Goal: Information Seeking & Learning: Learn about a topic

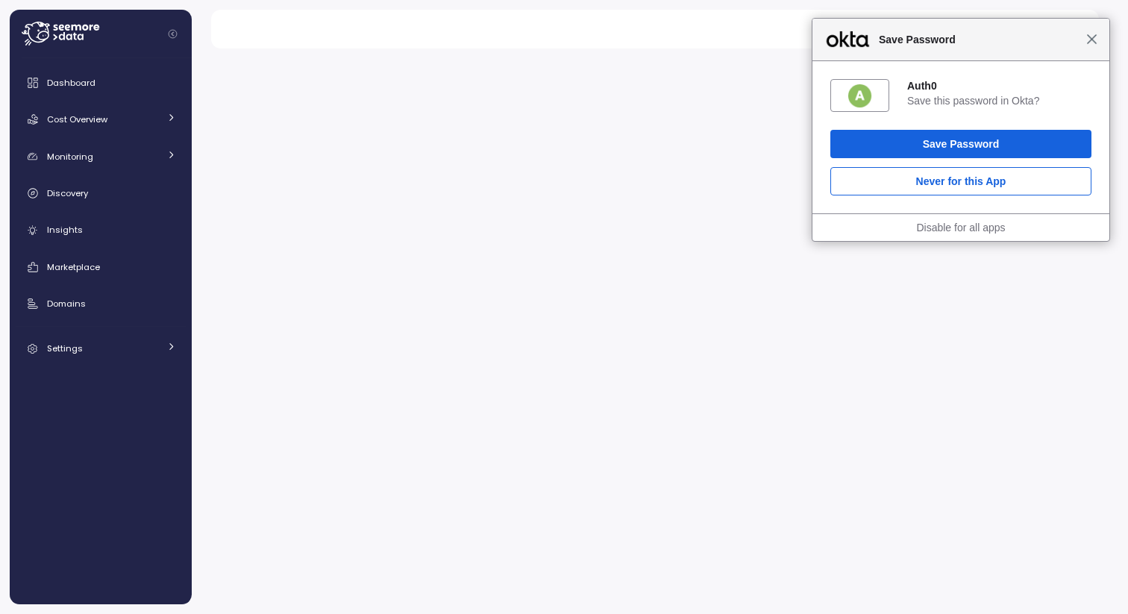
click at [1090, 39] on span "Close" at bounding box center [1091, 39] width 11 height 11
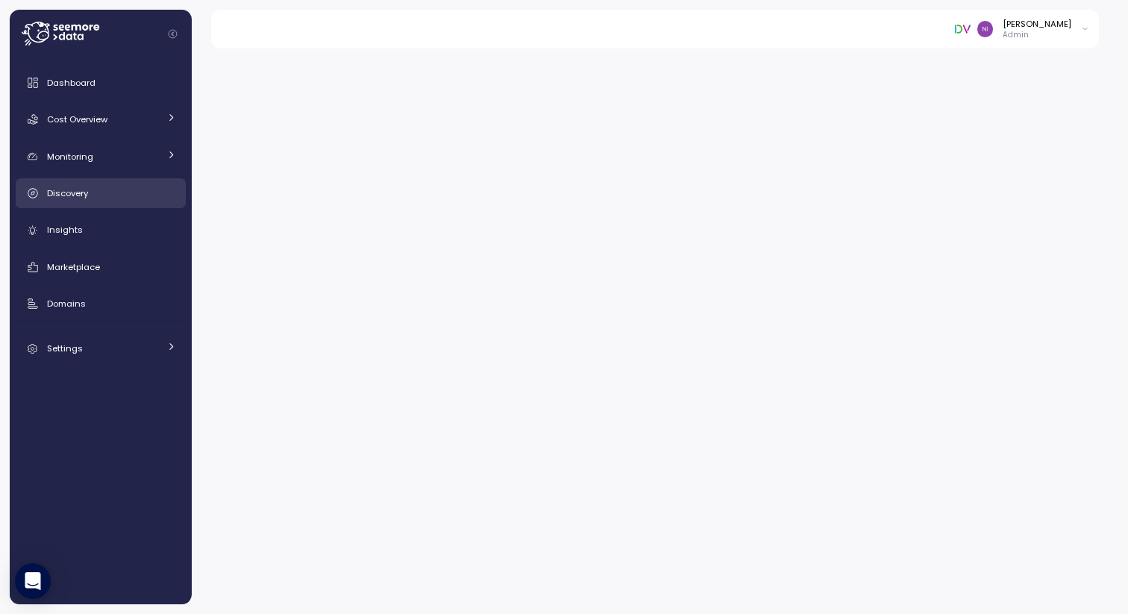
click at [78, 191] on span "Discovery" at bounding box center [67, 193] width 41 height 12
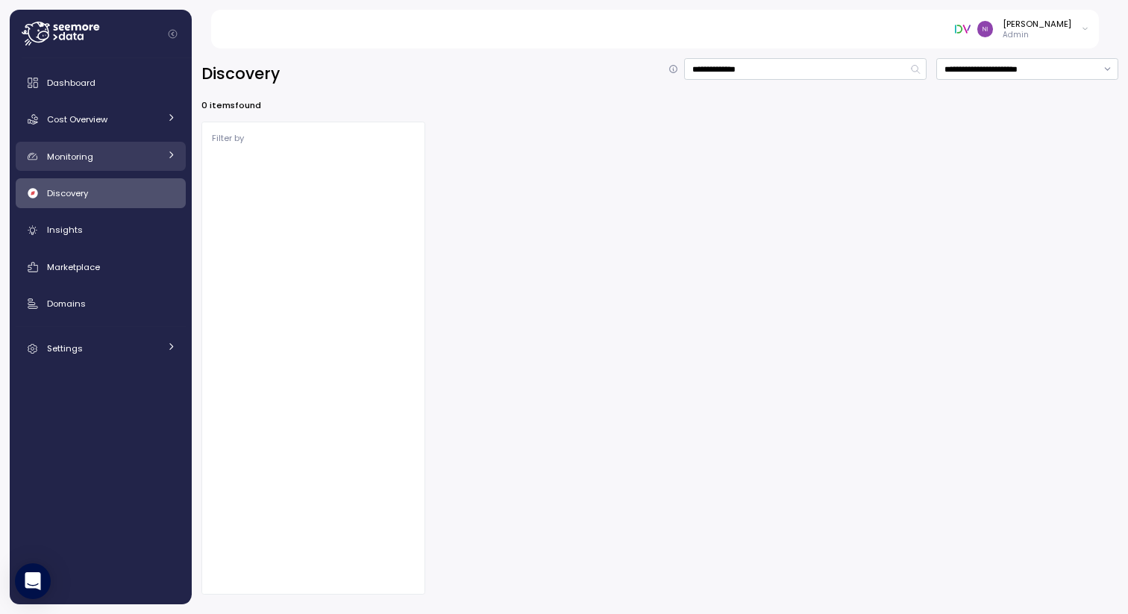
click at [79, 154] on span "Monitoring" at bounding box center [70, 157] width 46 height 12
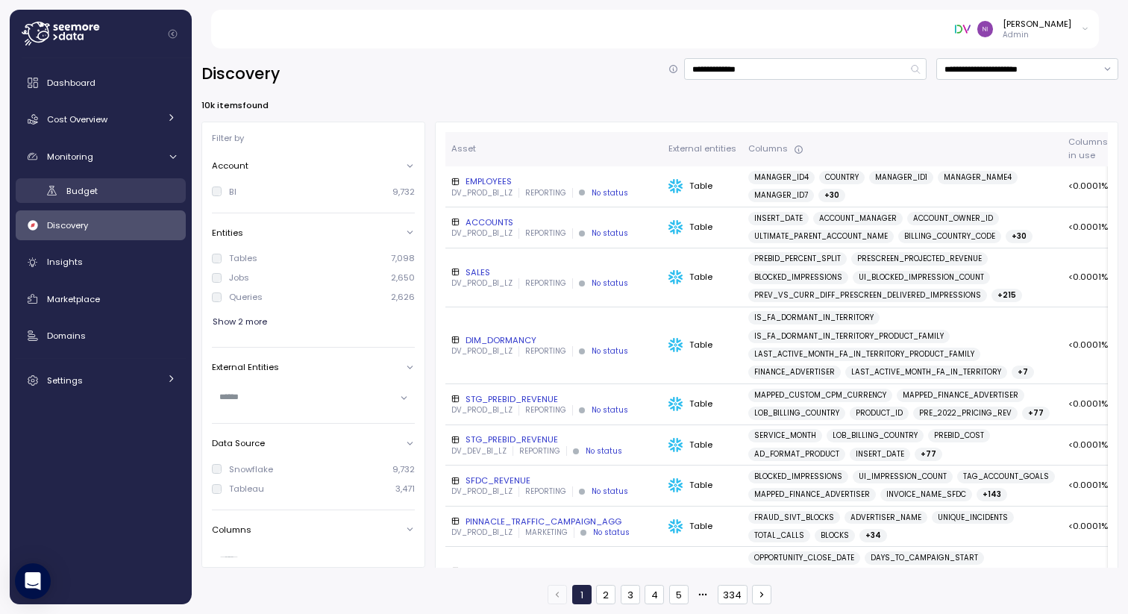
click at [78, 190] on span "Budget" at bounding box center [81, 191] width 31 height 12
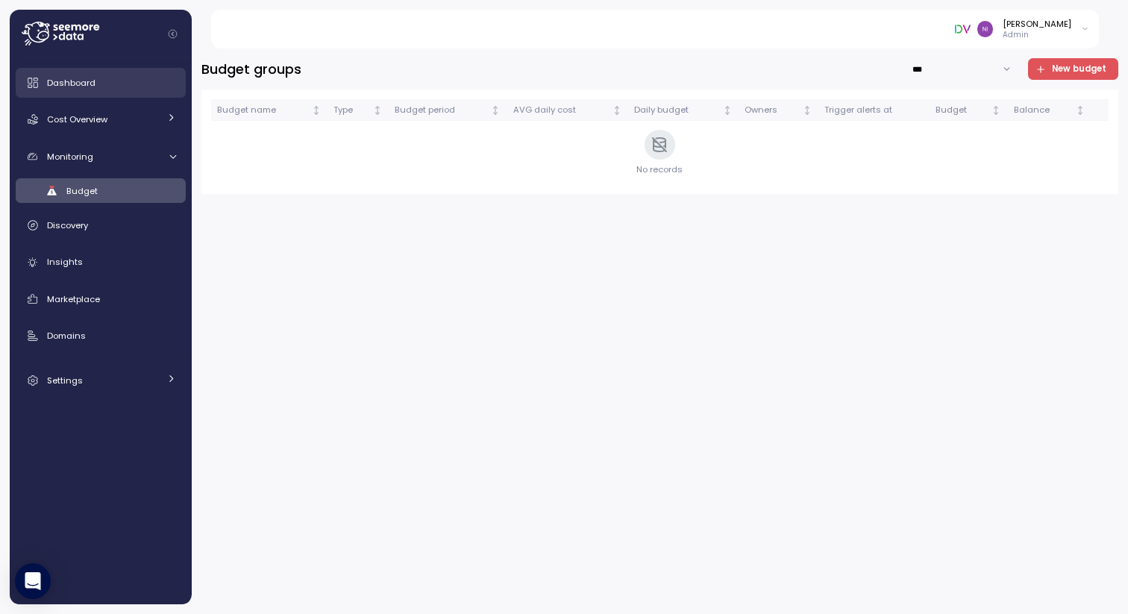
click at [95, 86] on div "Dashboard" at bounding box center [111, 82] width 129 height 15
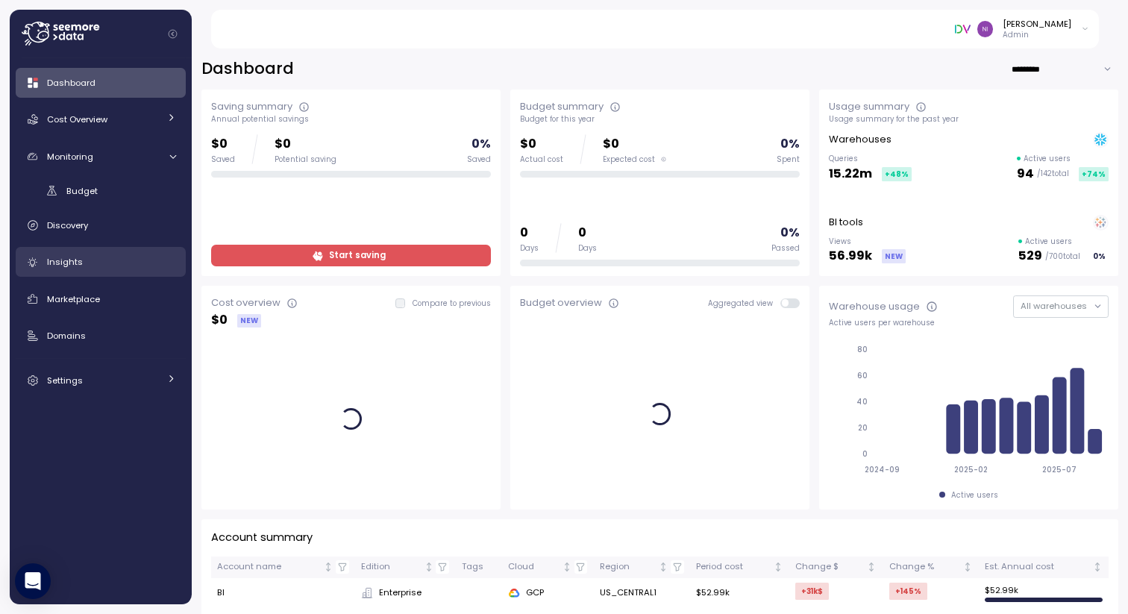
click at [46, 274] on link "Insights" at bounding box center [101, 262] width 170 height 30
click at [55, 262] on span "Insights" at bounding box center [65, 262] width 36 height 12
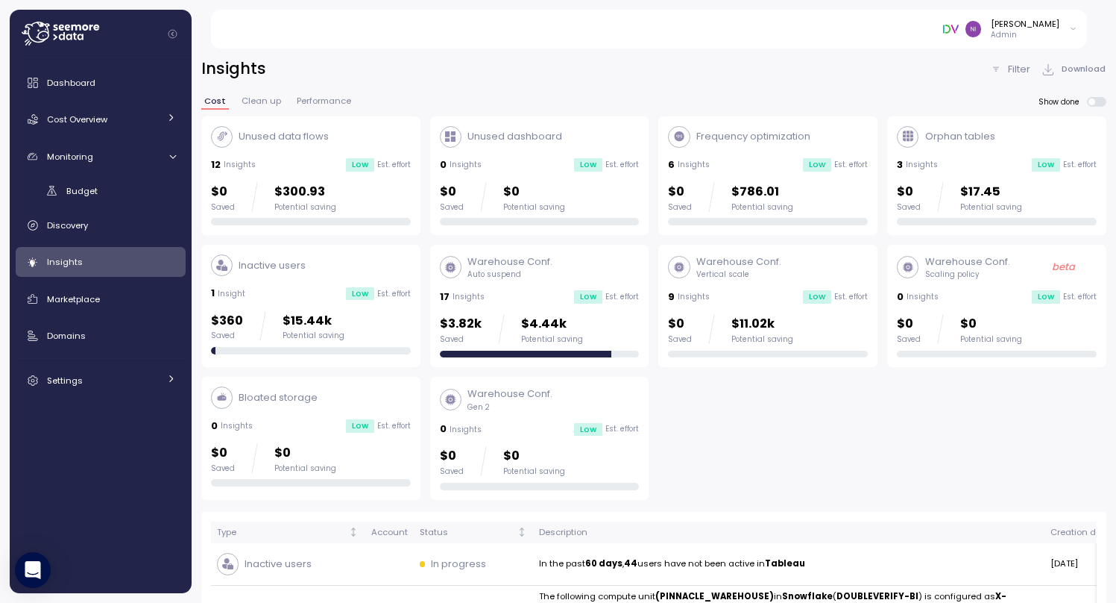
click at [269, 103] on span "Clean up" at bounding box center [262, 101] width 40 height 8
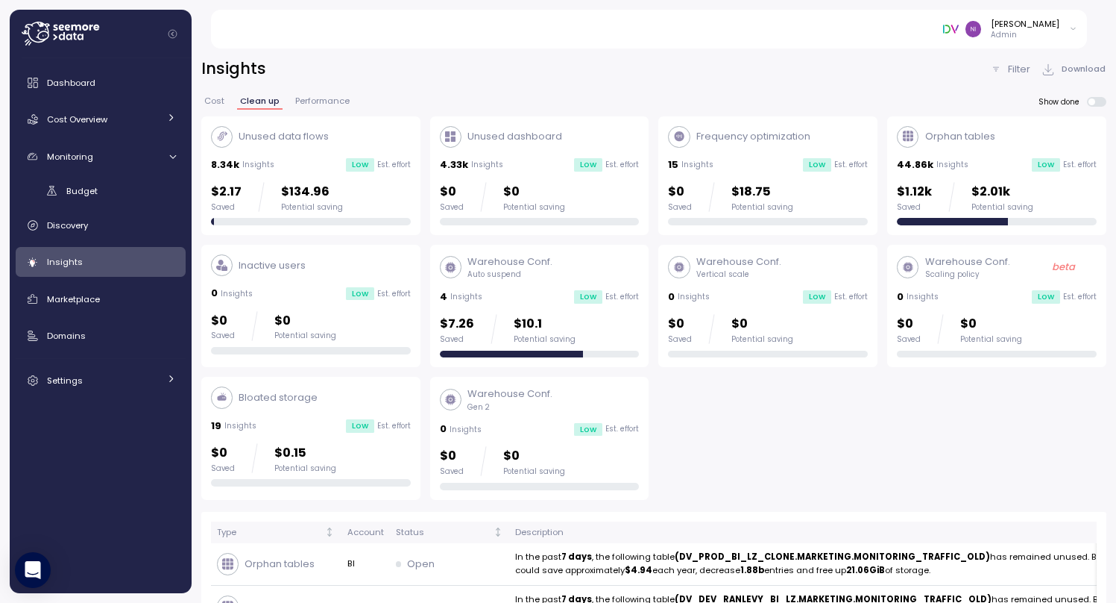
click at [313, 103] on span "Performance" at bounding box center [322, 101] width 54 height 8
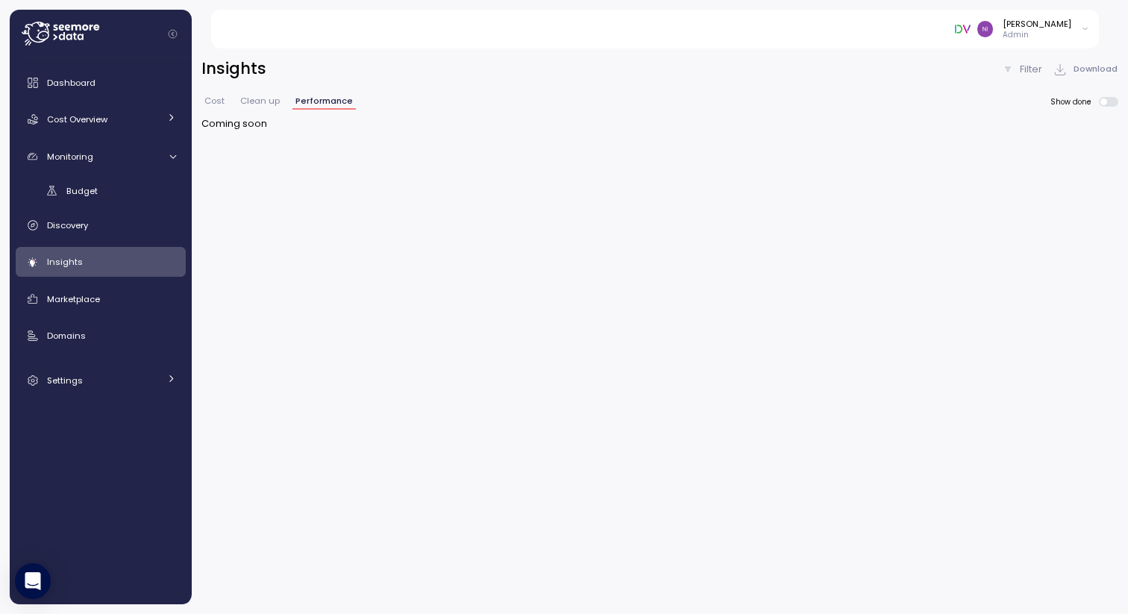
click at [257, 101] on span "Clean up" at bounding box center [260, 101] width 40 height 8
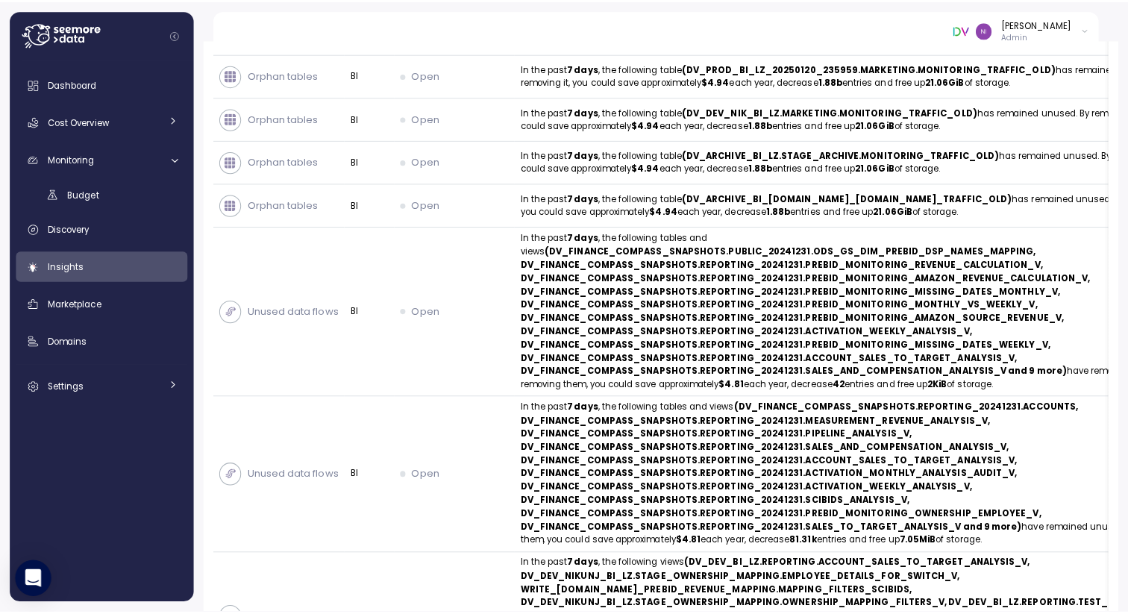
scroll to position [667, 0]
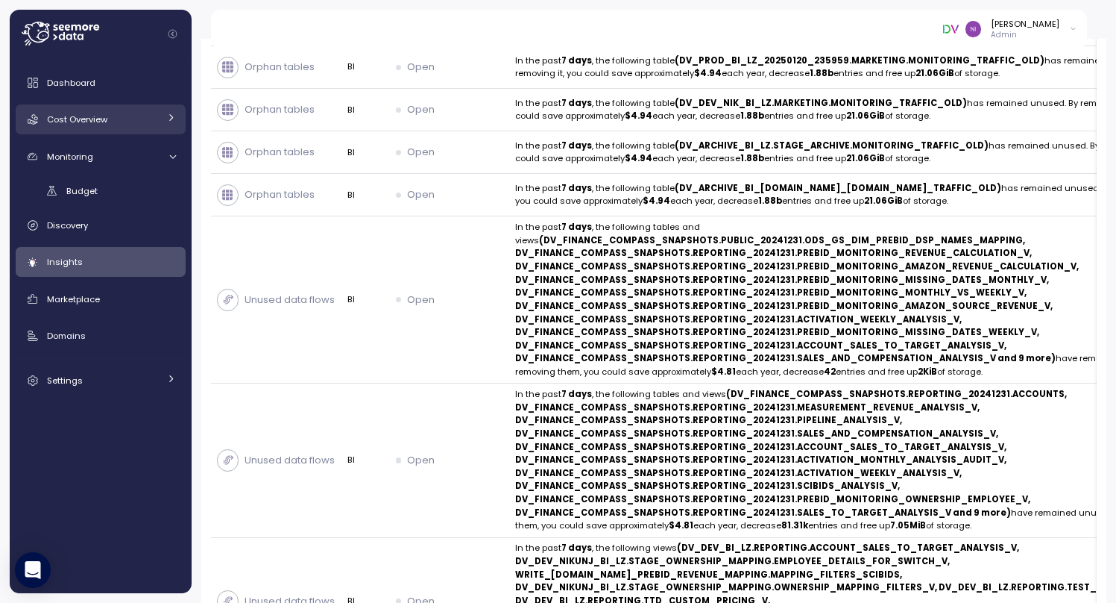
click at [90, 118] on span "Cost Overview" at bounding box center [77, 119] width 60 height 12
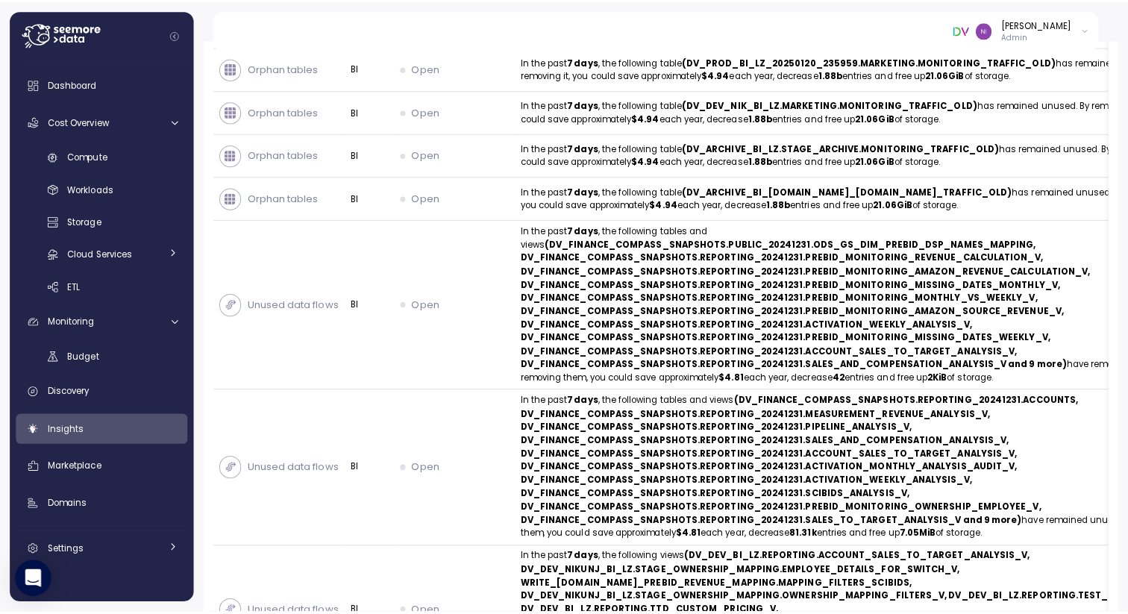
scroll to position [383, 0]
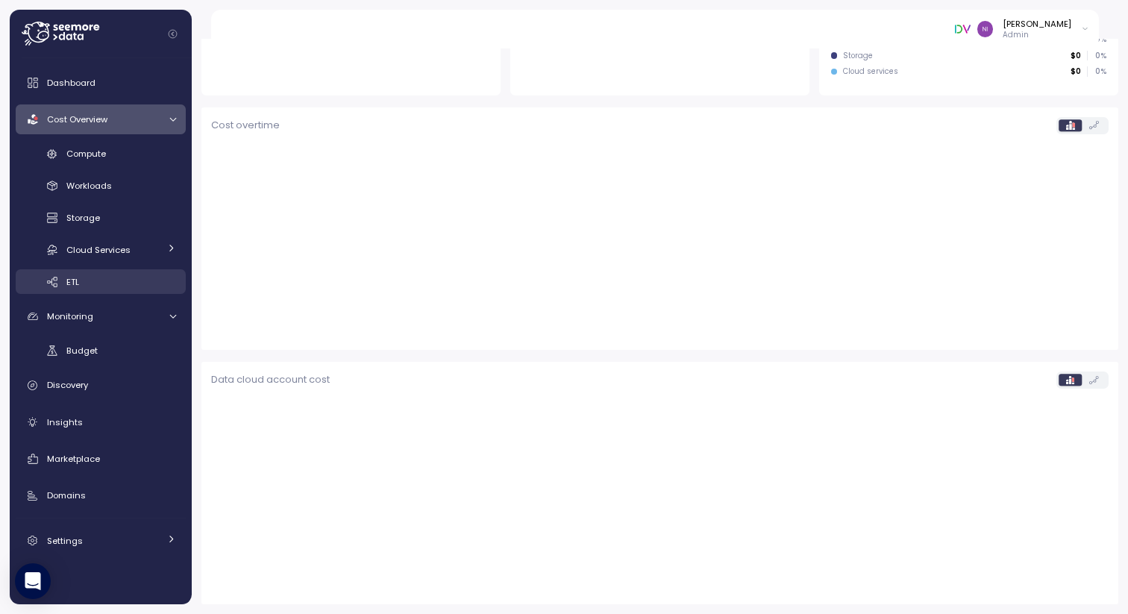
click at [84, 282] on div "ETL" at bounding box center [121, 281] width 110 height 15
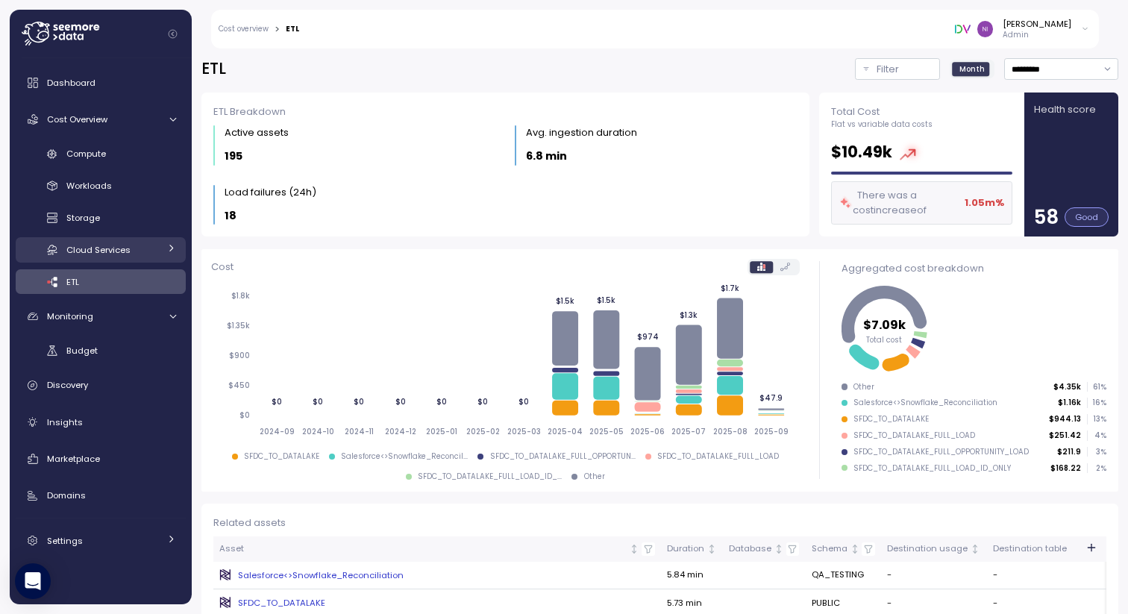
click at [82, 248] on span "Cloud Services" at bounding box center [98, 250] width 64 height 12
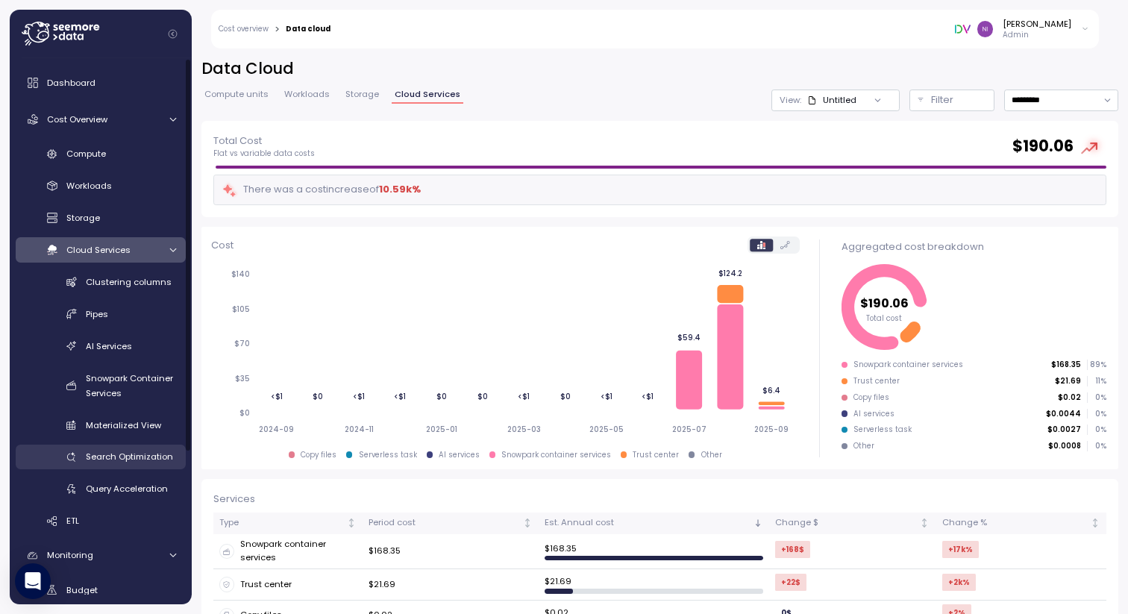
click at [122, 458] on span "Search Optimization" at bounding box center [129, 456] width 87 height 12
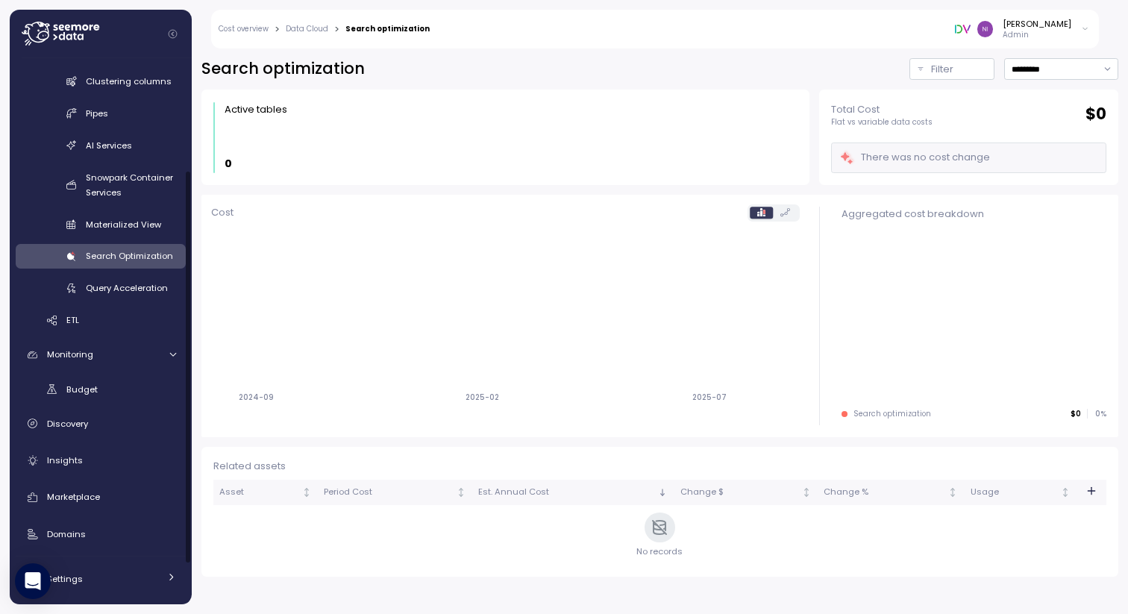
scroll to position [202, 0]
click at [93, 356] on div "Monitoring" at bounding box center [103, 352] width 112 height 15
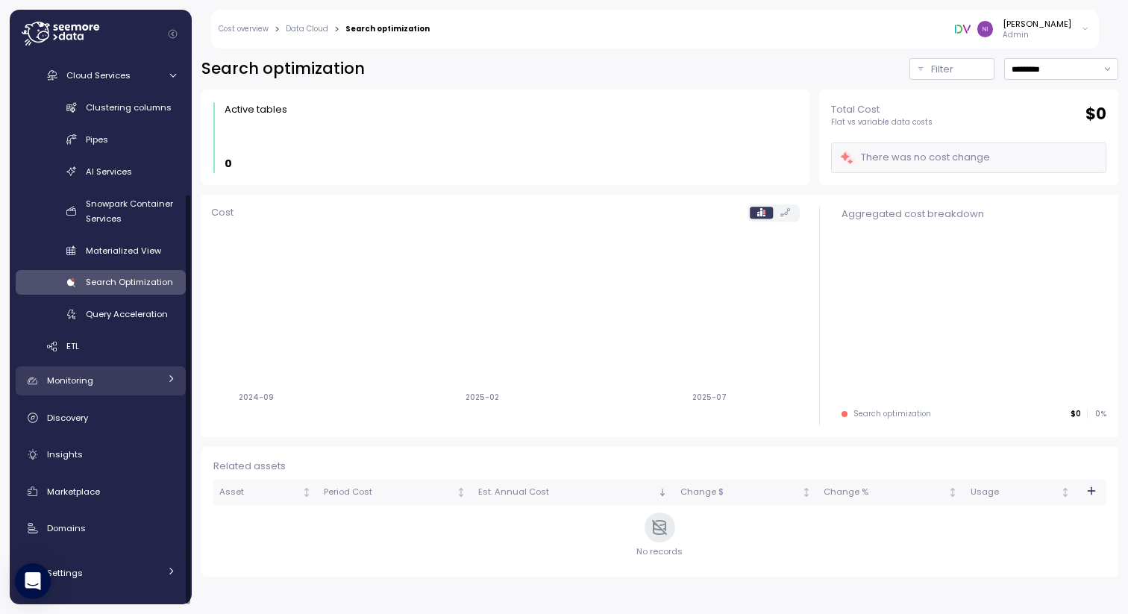
click at [82, 378] on span "Monitoring" at bounding box center [70, 380] width 46 height 12
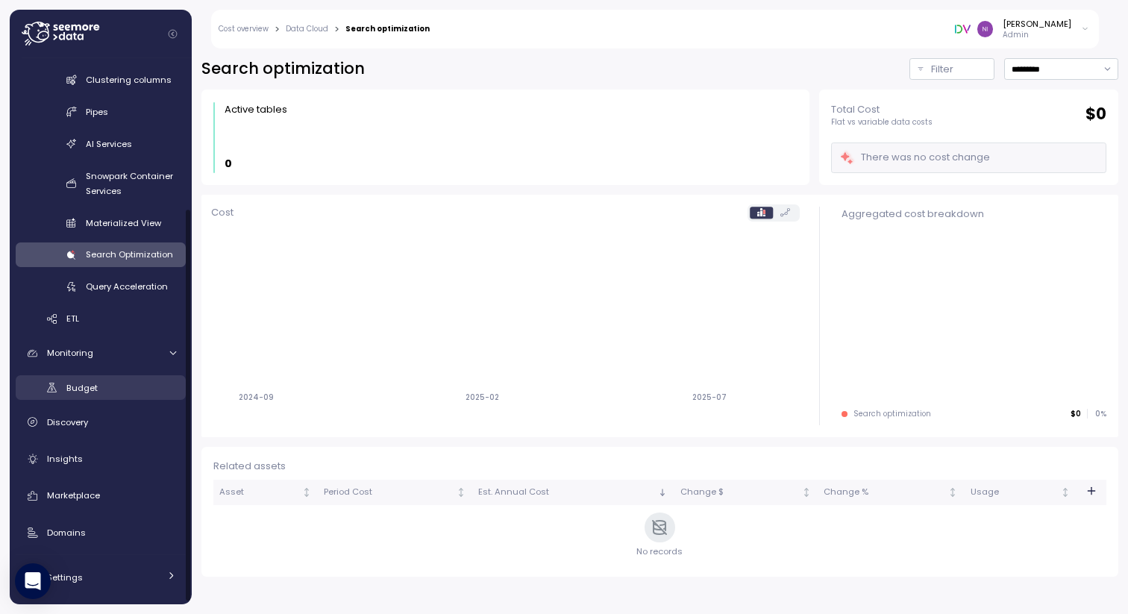
click at [81, 386] on span "Budget" at bounding box center [81, 388] width 31 height 12
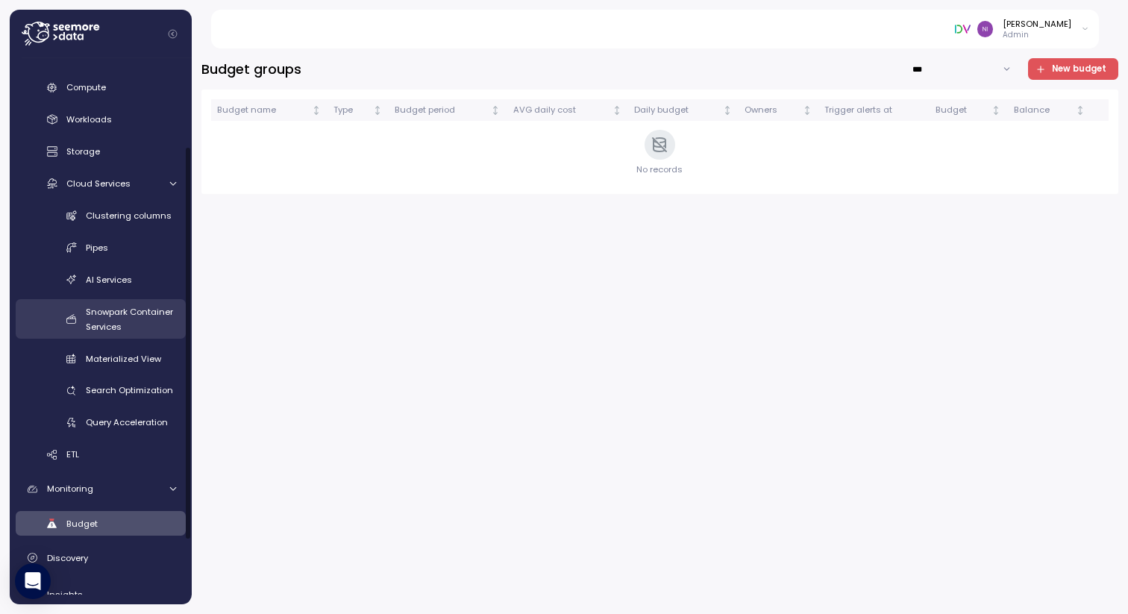
scroll to position [28, 0]
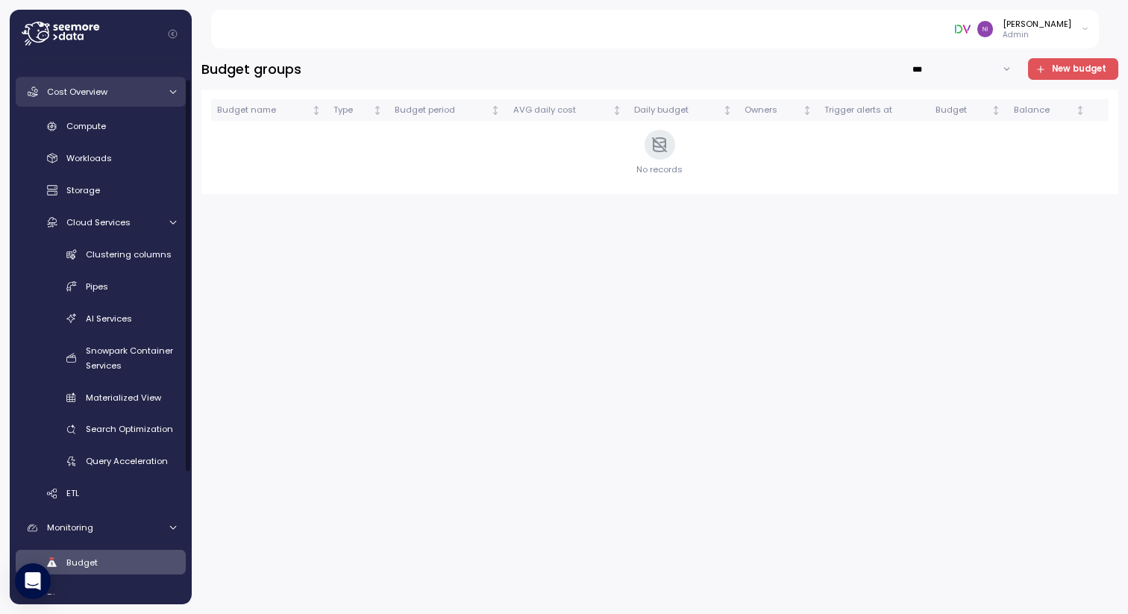
click at [85, 99] on link "Cost Overview" at bounding box center [101, 92] width 170 height 30
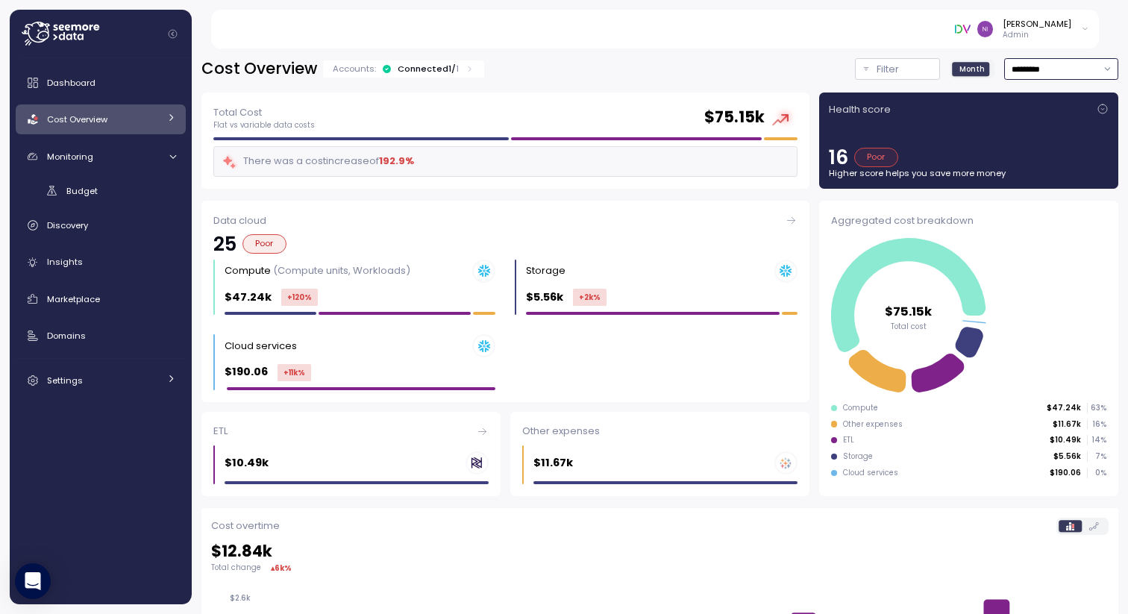
click at [1032, 60] on input "*********" at bounding box center [1061, 69] width 114 height 22
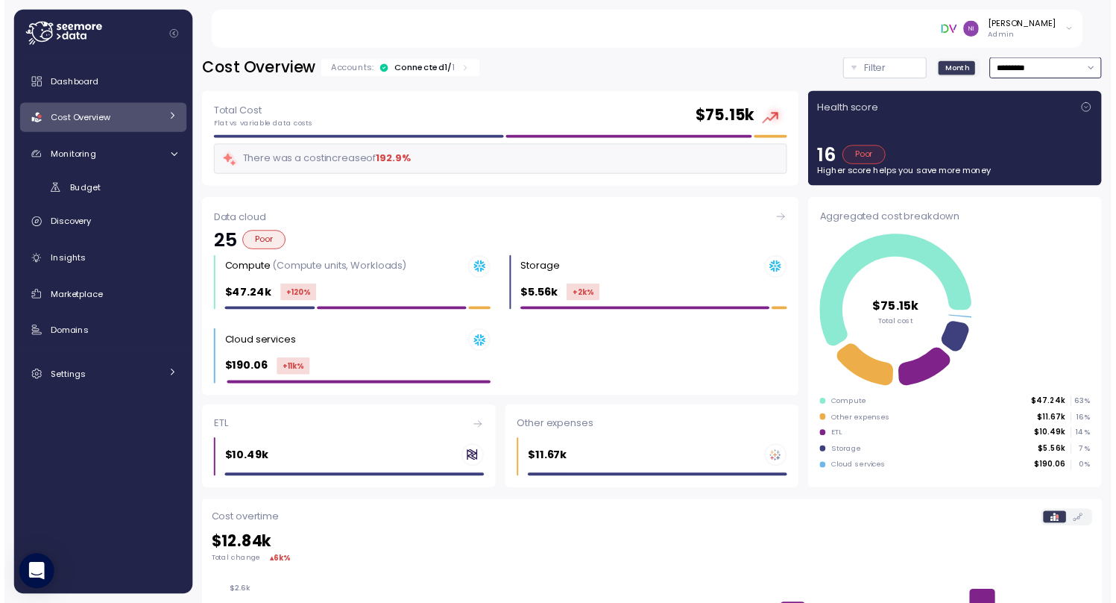
scroll to position [3, 0]
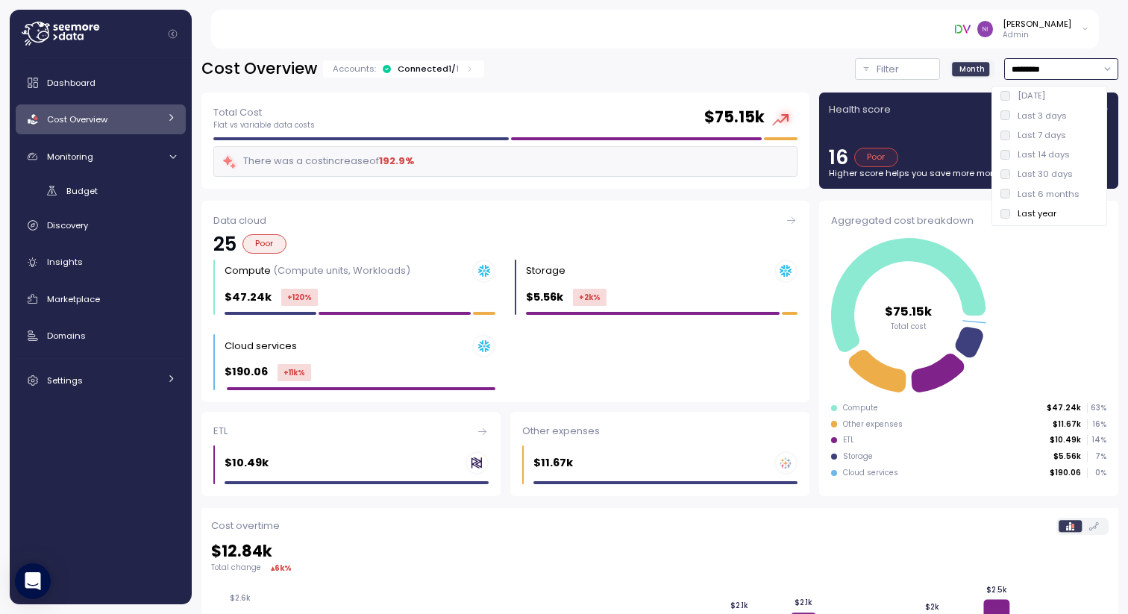
click at [1005, 186] on div "Last 6 months" at bounding box center [1048, 193] width 109 height 19
type input "**********"
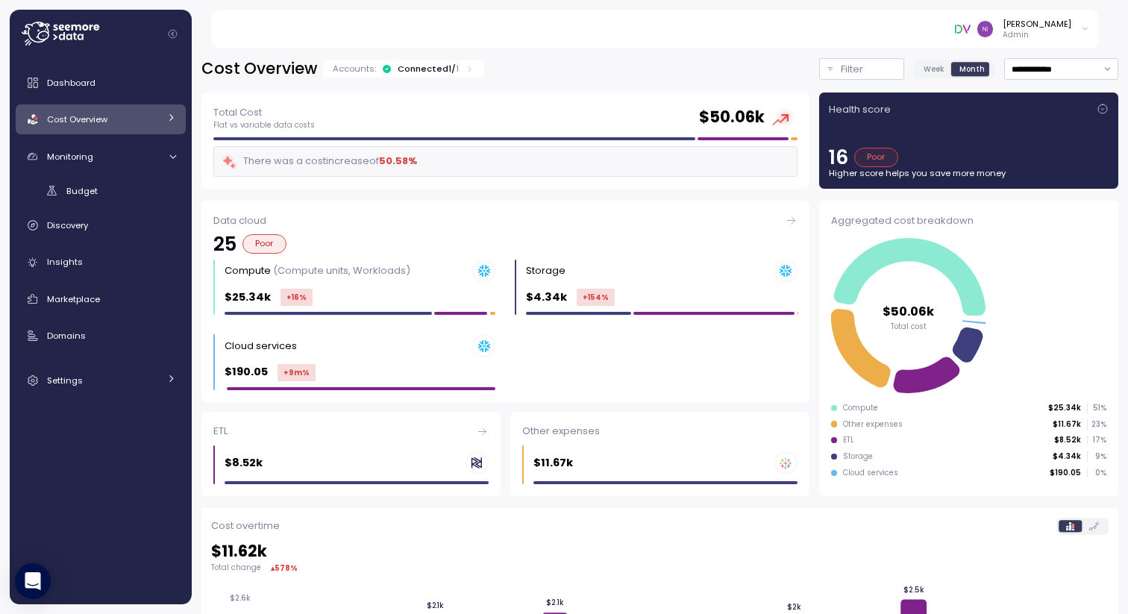
click at [422, 66] on div "Connected 1 / 1" at bounding box center [428, 69] width 61 height 12
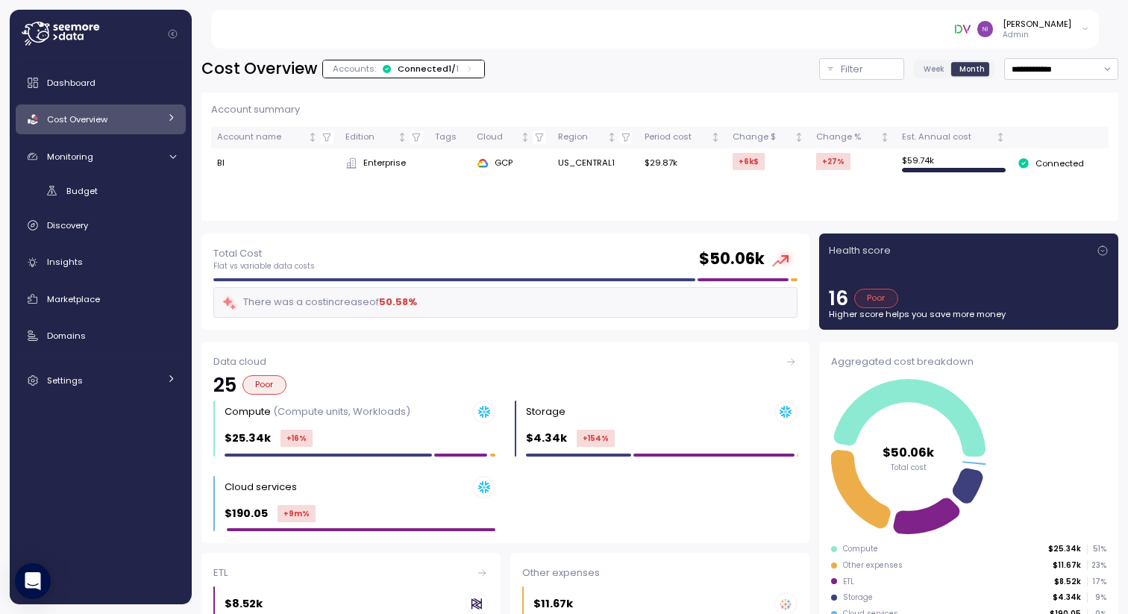
click at [422, 66] on div "Connected 1 / 1" at bounding box center [428, 69] width 61 height 12
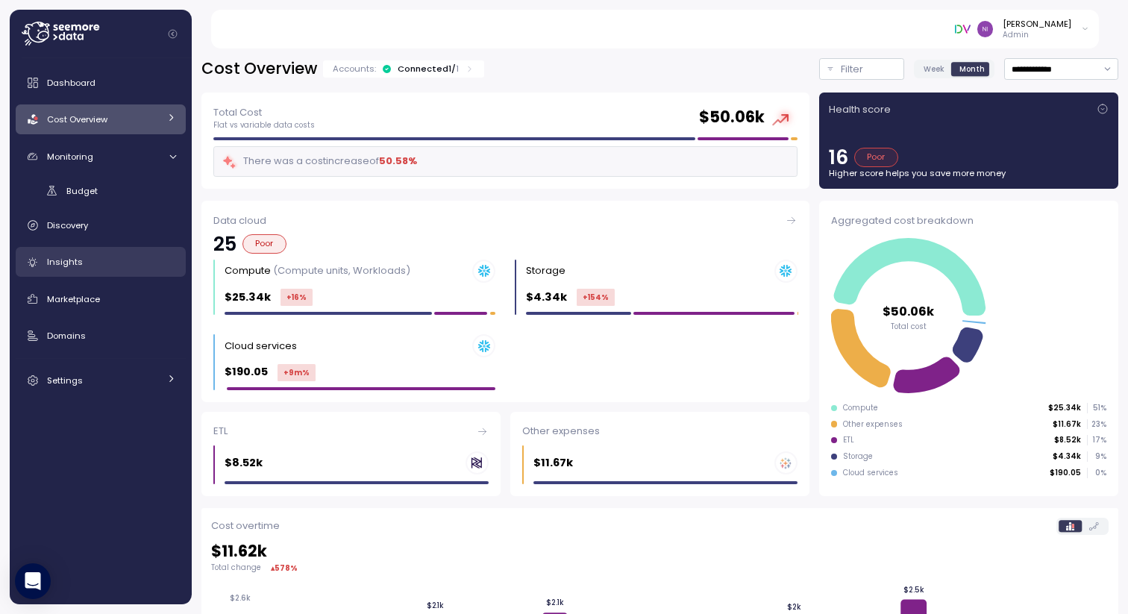
click at [89, 268] on div "Insights" at bounding box center [111, 261] width 129 height 15
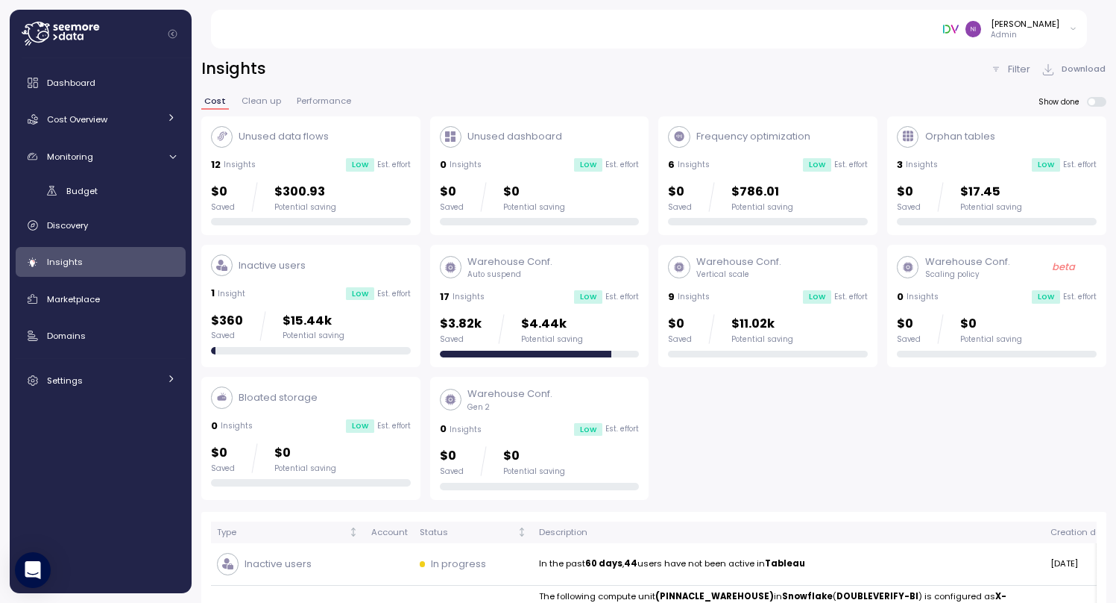
click at [568, 268] on div "Warehouse Conf. Auto suspend" at bounding box center [540, 266] width 200 height 25
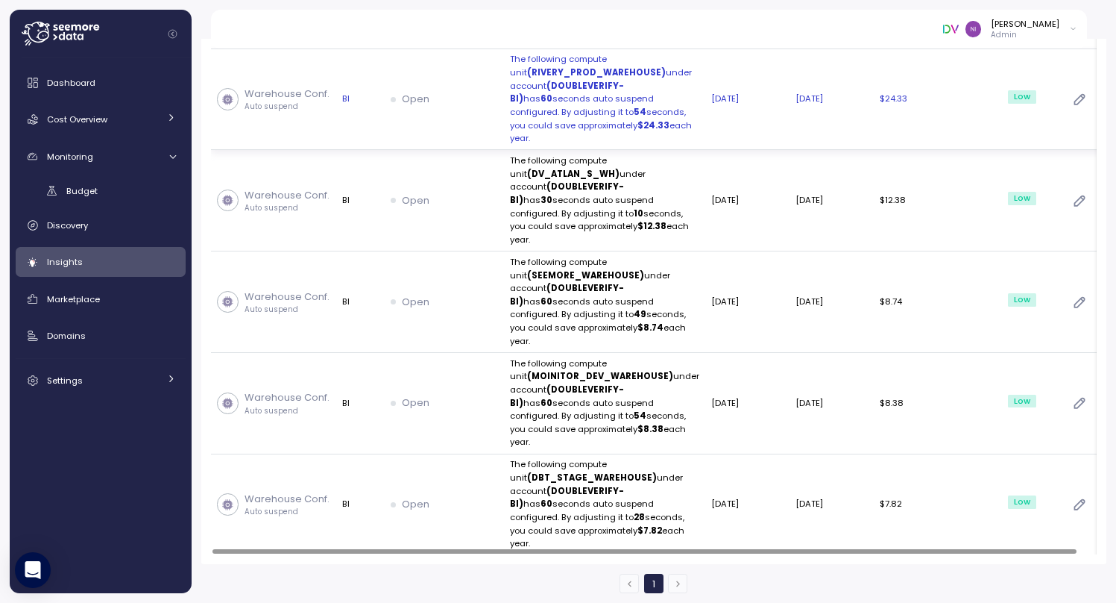
scroll to position [662, 0]
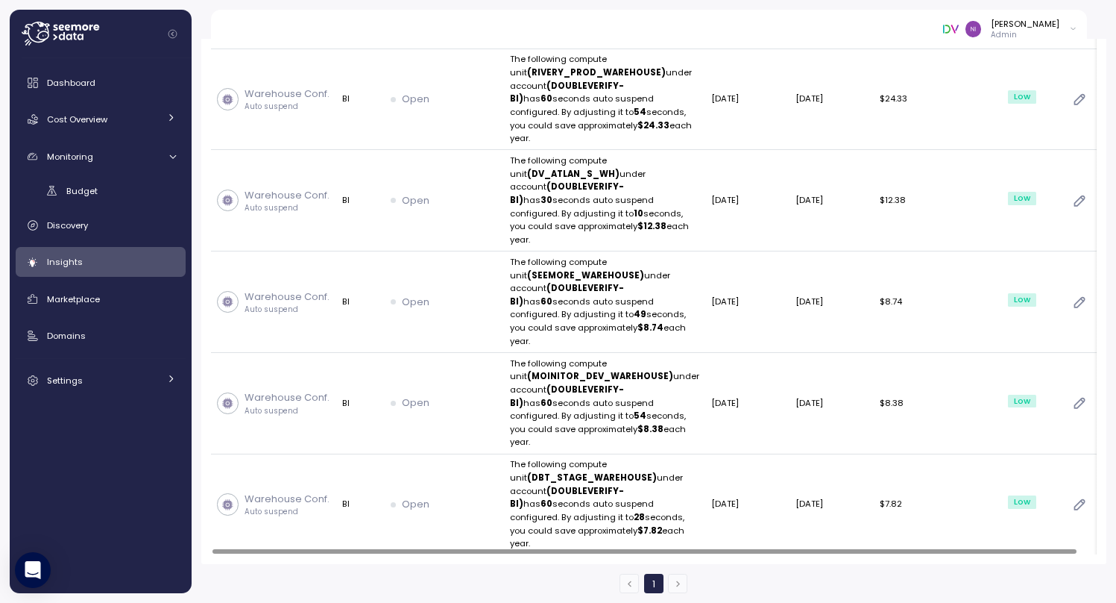
click at [794, 22] on div "[PERSON_NAME] Admin" at bounding box center [658, 29] width 860 height 39
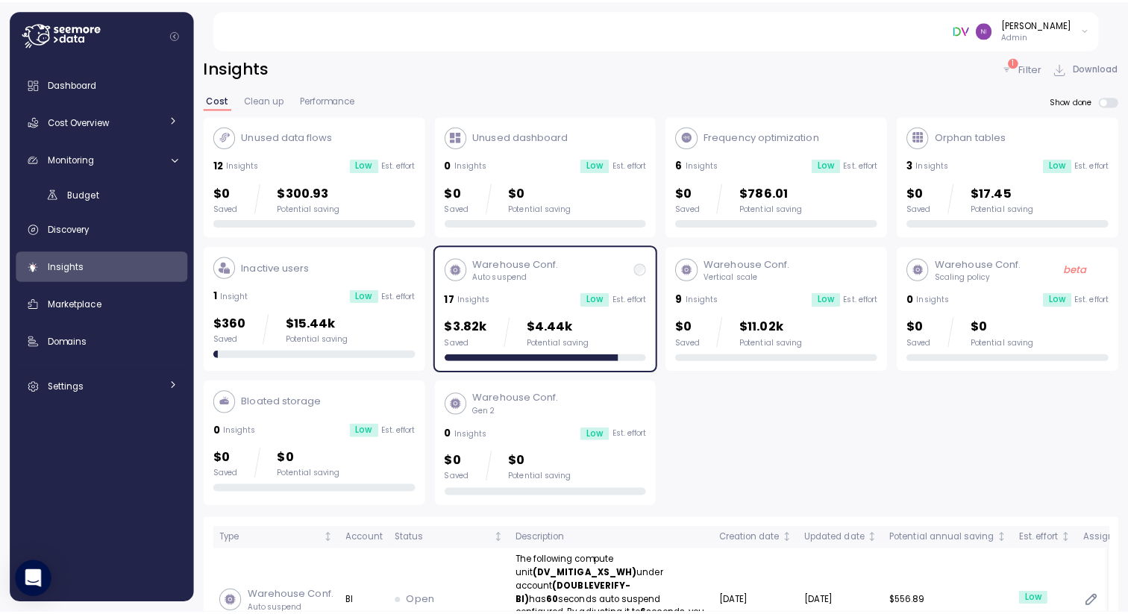
scroll to position [0, 0]
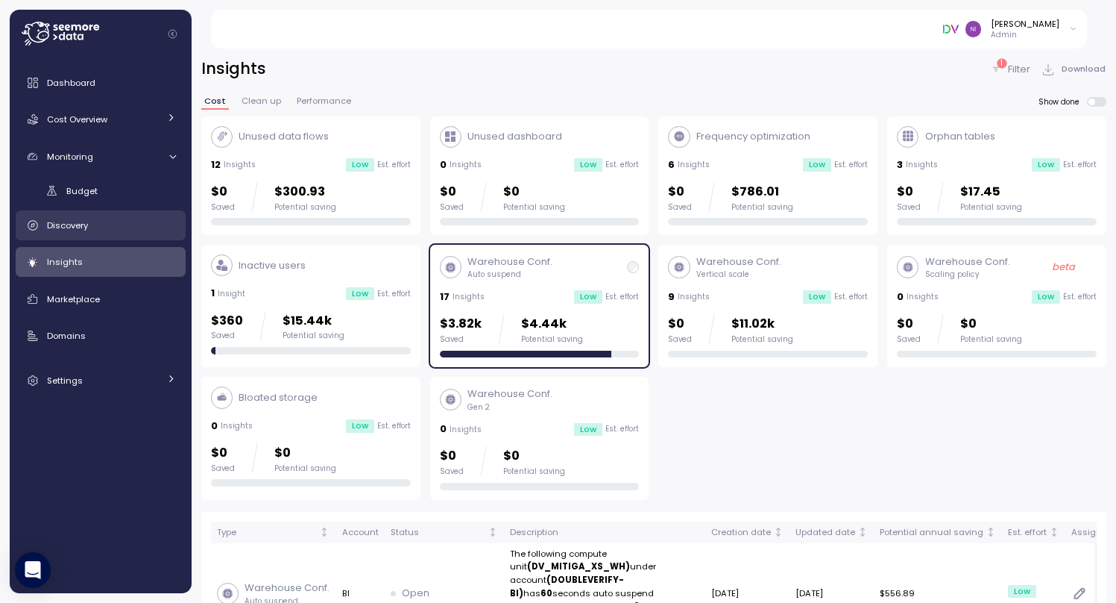
click at [69, 222] on span "Discovery" at bounding box center [67, 225] width 41 height 12
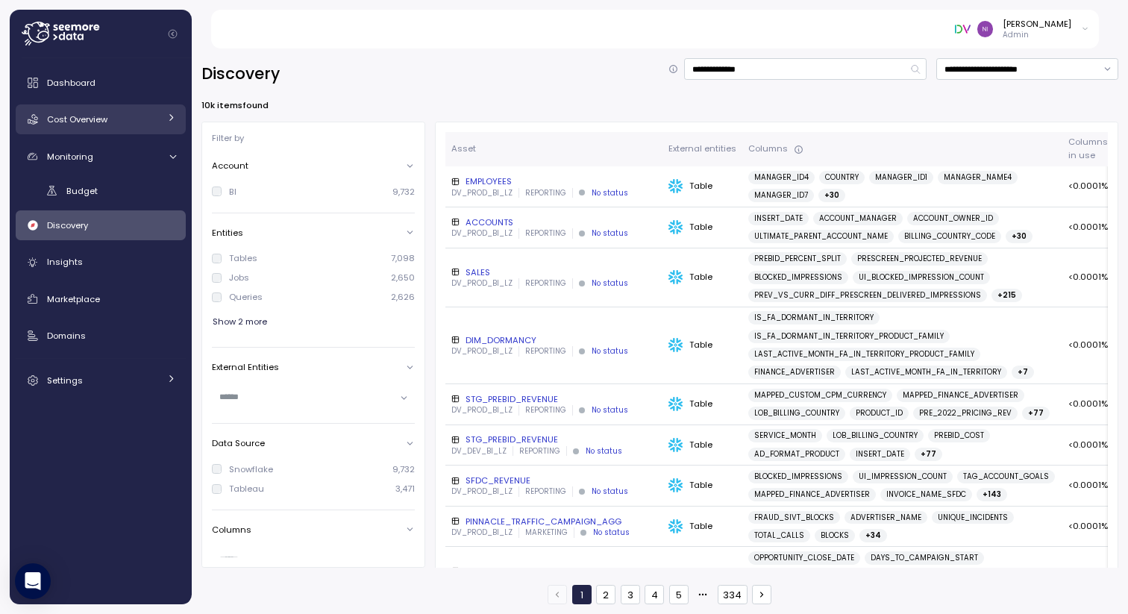
click at [69, 116] on span "Cost Overview" at bounding box center [77, 119] width 60 height 12
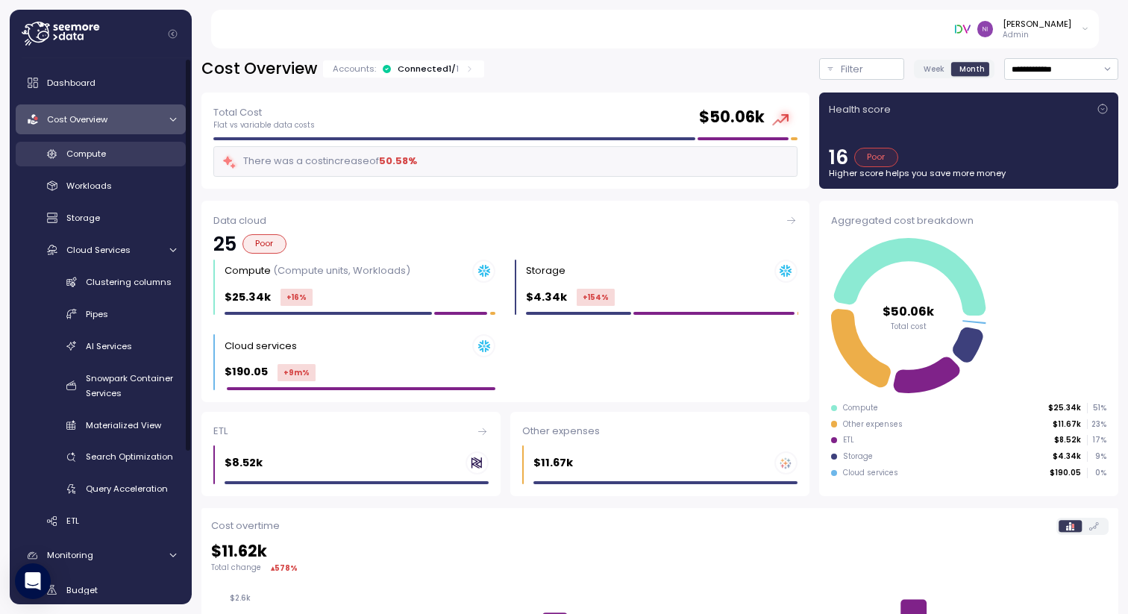
click at [97, 156] on span "Compute" at bounding box center [86, 154] width 40 height 12
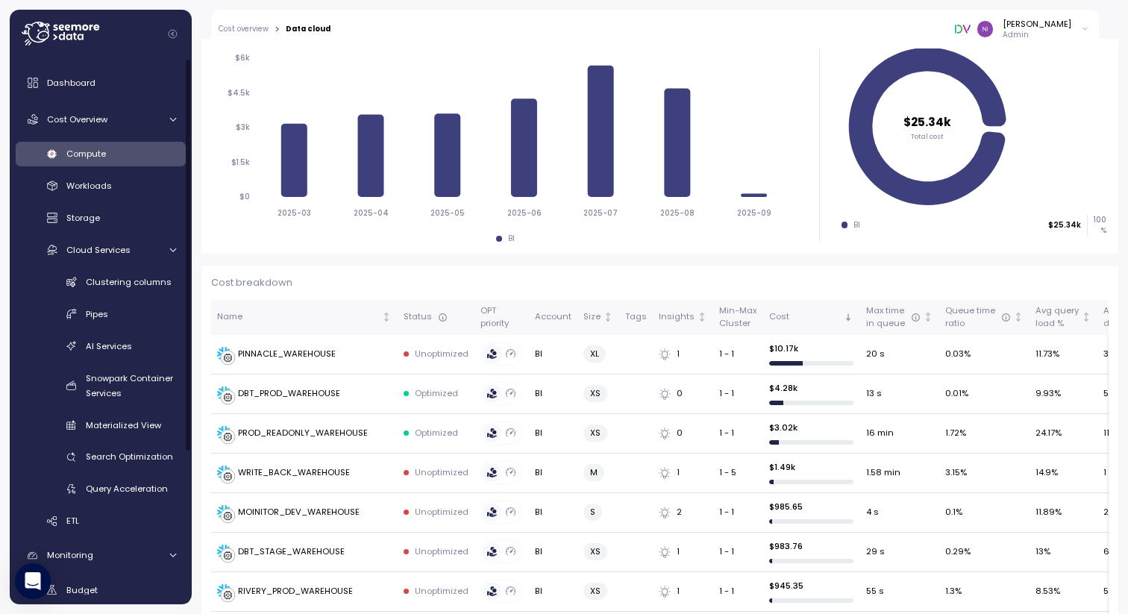
scroll to position [221, 0]
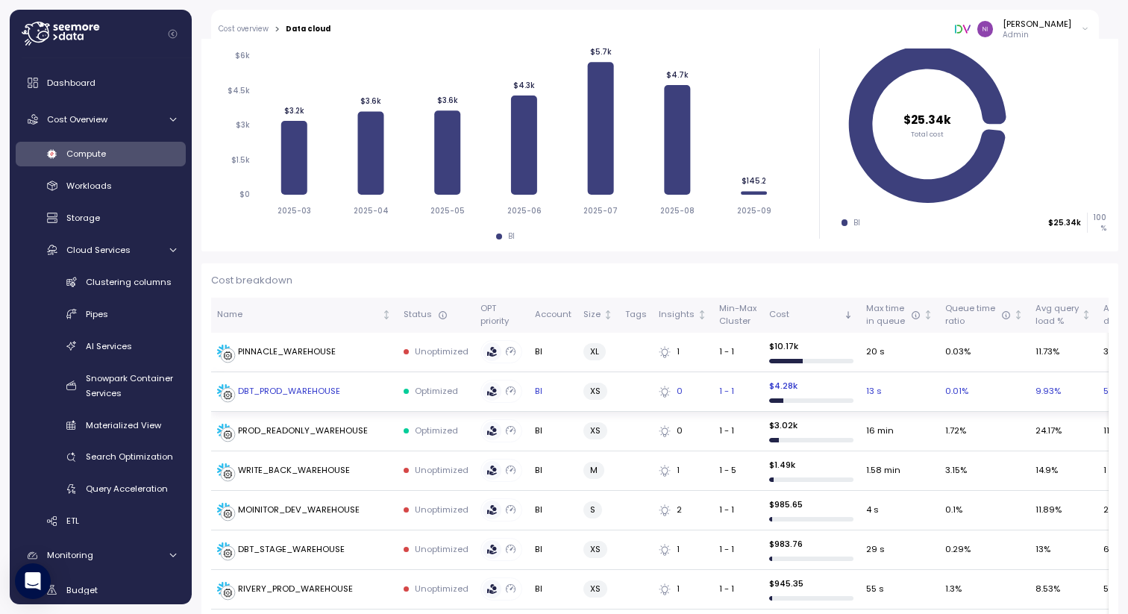
click at [299, 388] on div "DBT_PROD_WAREHOUSE" at bounding box center [289, 391] width 102 height 13
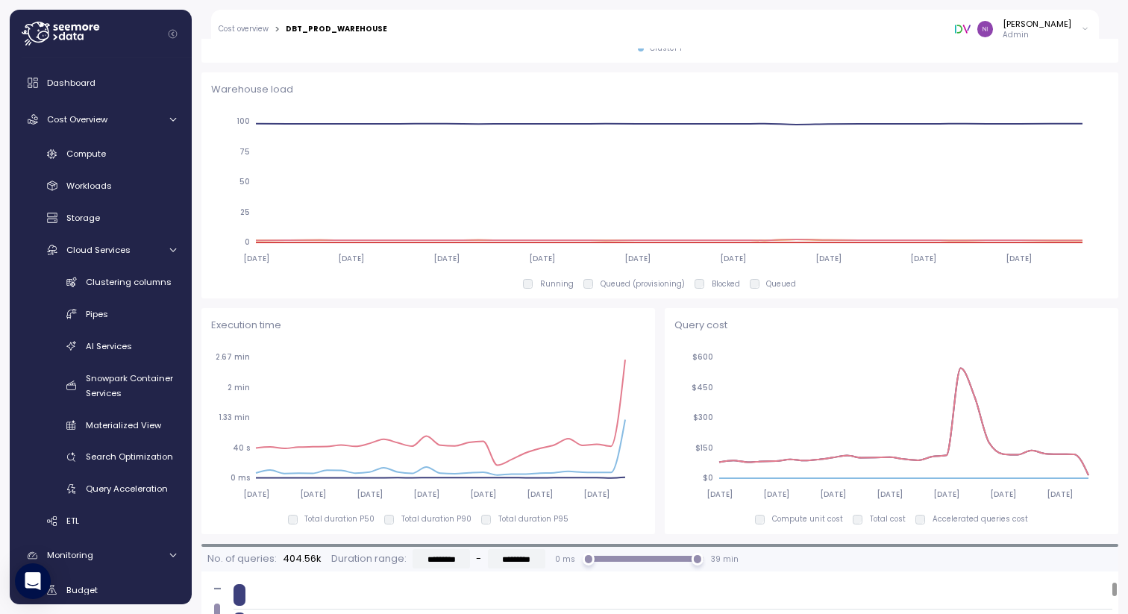
scroll to position [800, 0]
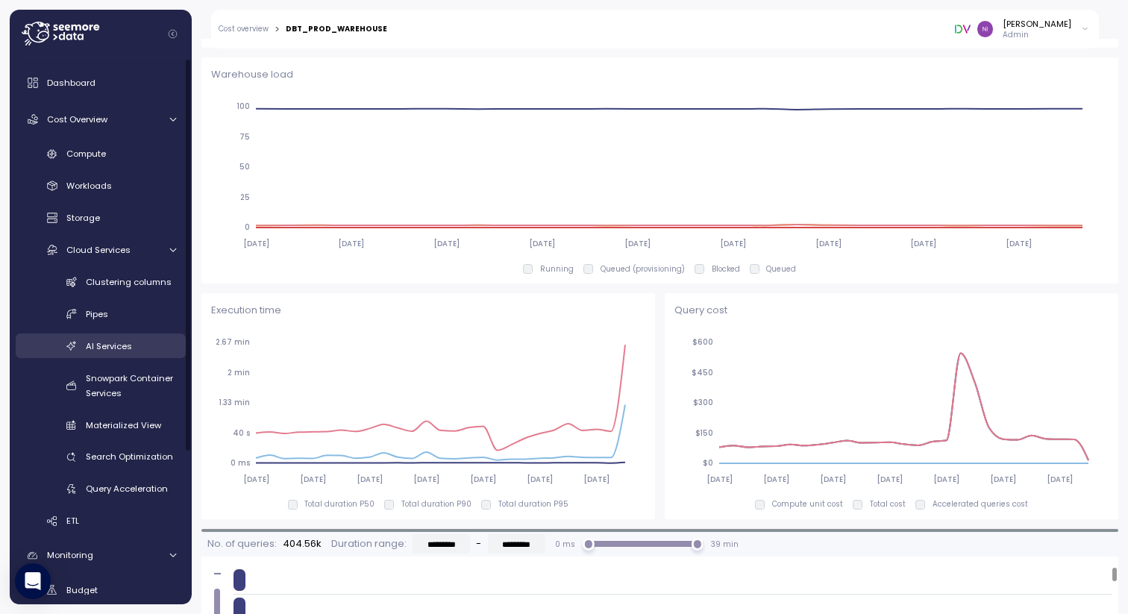
click at [99, 346] on span "AI Services" at bounding box center [109, 346] width 46 height 12
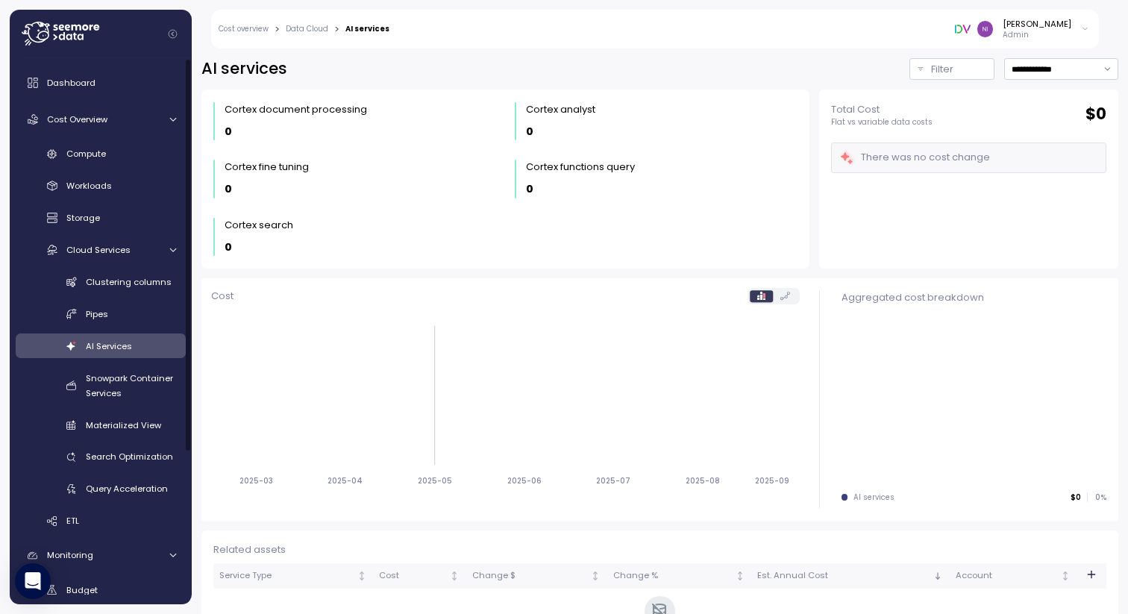
scroll to position [56, 0]
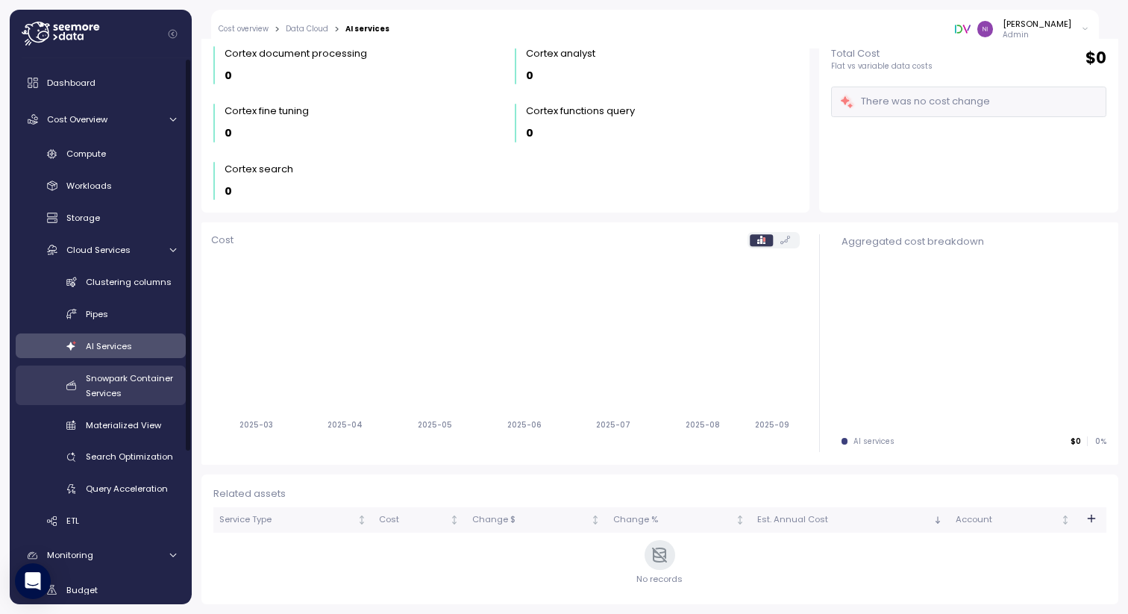
click at [107, 390] on span "Snowpark Container Services" at bounding box center [129, 385] width 87 height 27
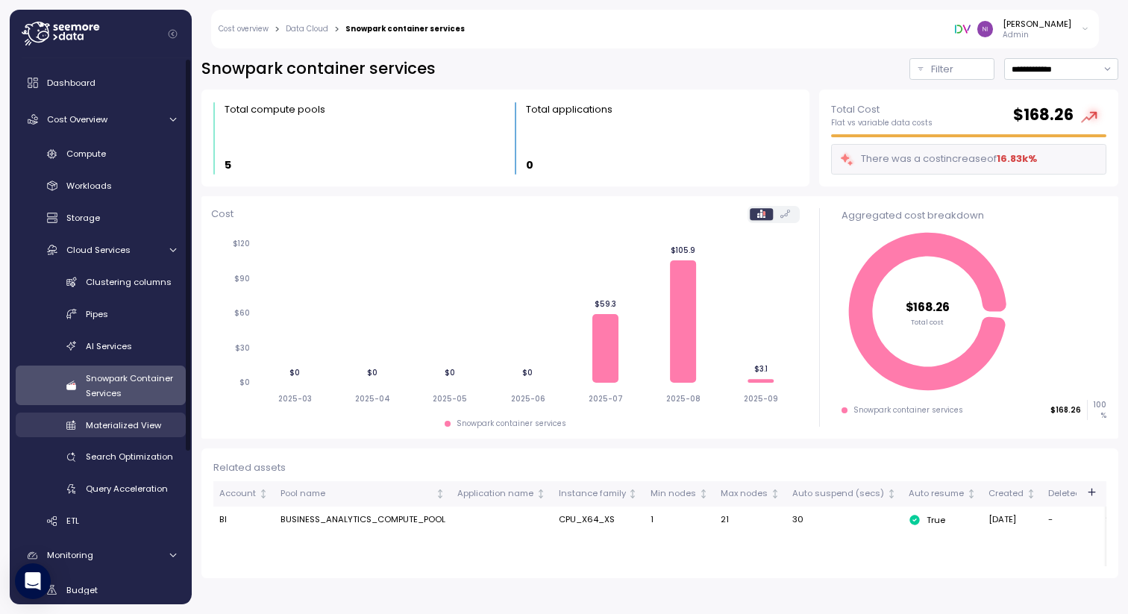
click at [110, 424] on span "Materialized View" at bounding box center [123, 425] width 75 height 12
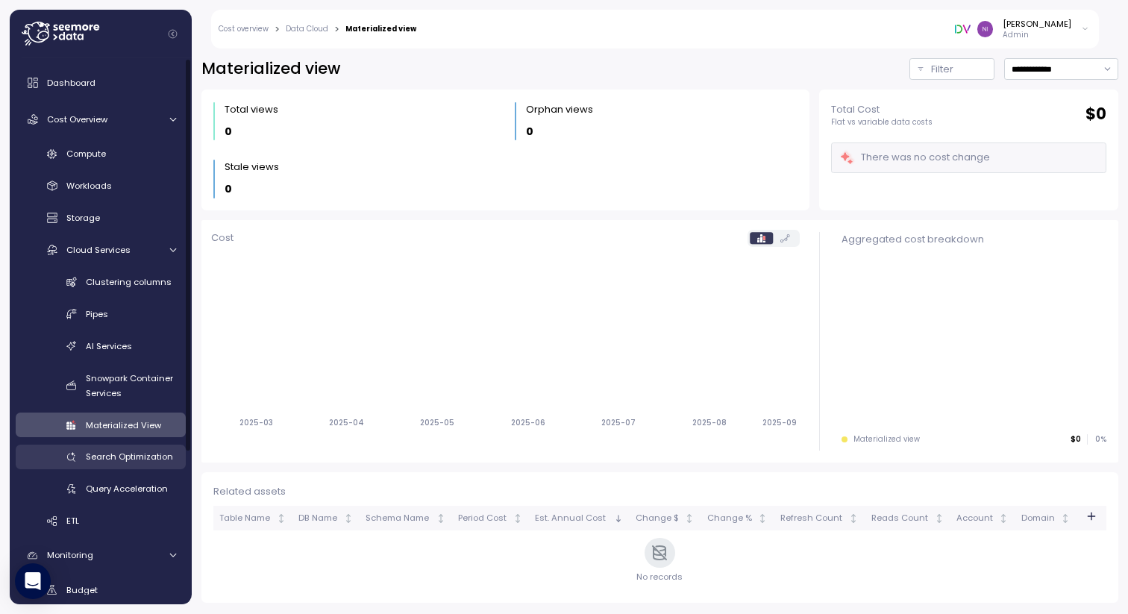
click at [107, 457] on span "Search Optimization" at bounding box center [129, 456] width 87 height 12
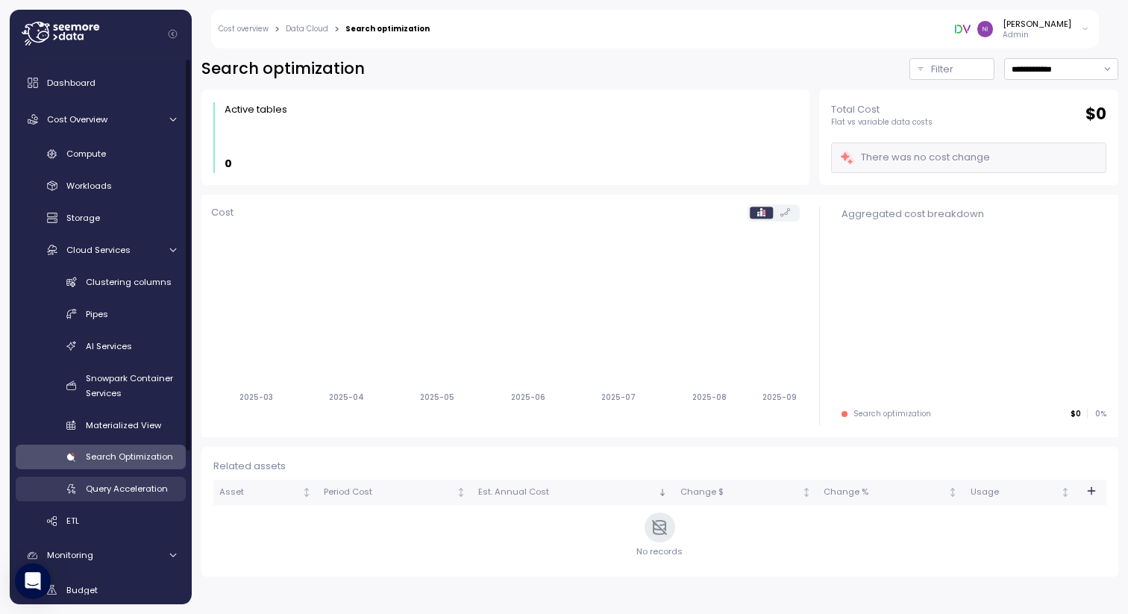
click at [100, 491] on span "Query Acceleration" at bounding box center [127, 489] width 82 height 12
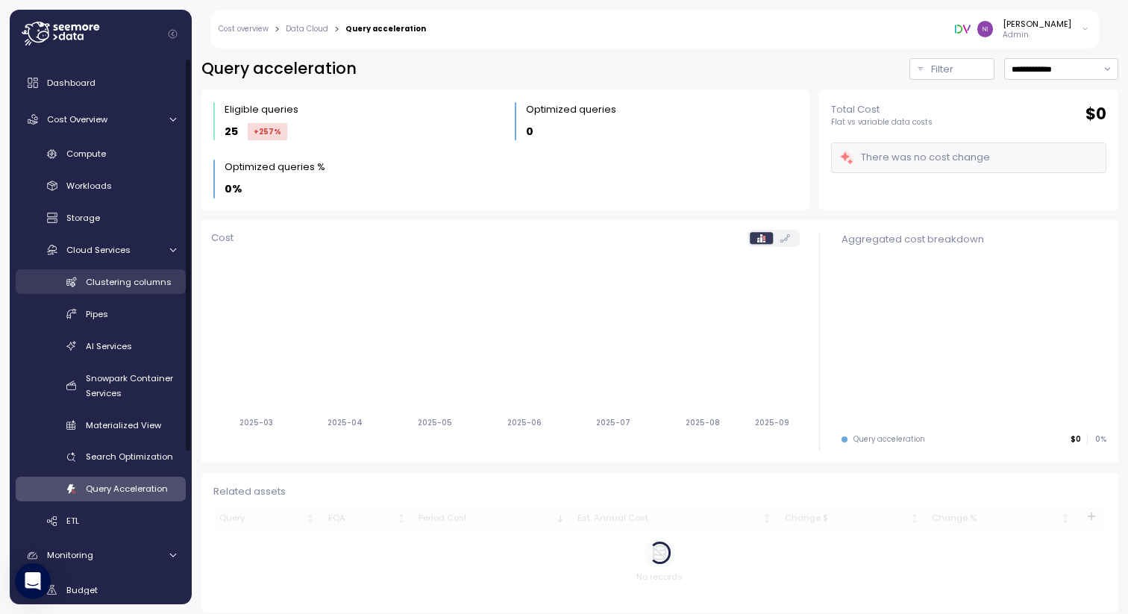
click at [108, 288] on span "Clustering columns" at bounding box center [129, 282] width 86 height 12
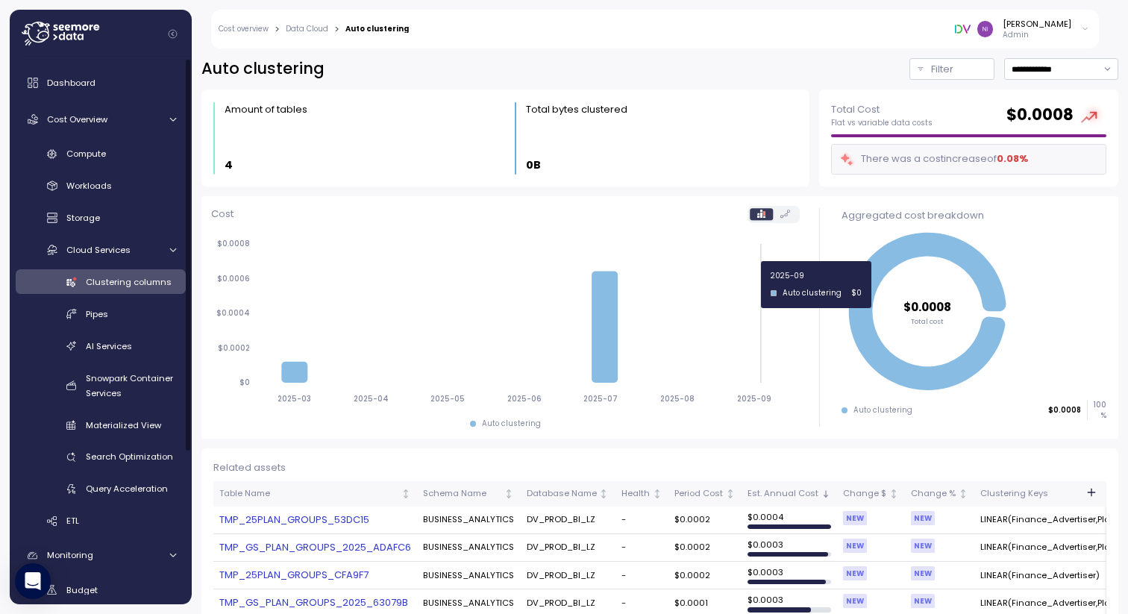
scroll to position [22, 0]
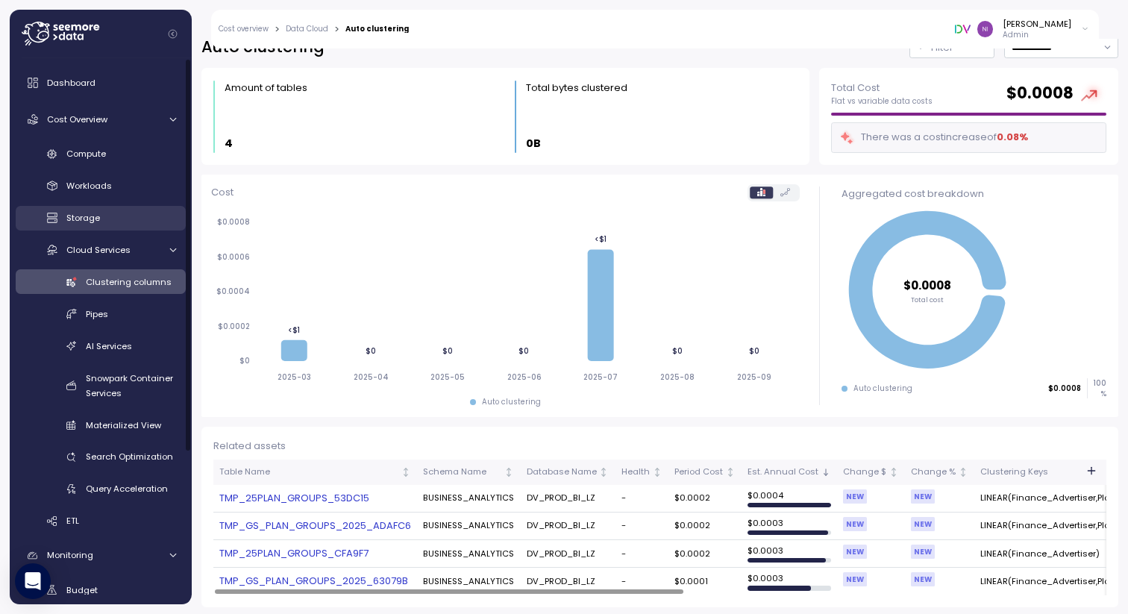
click at [93, 222] on span "Storage" at bounding box center [83, 218] width 34 height 12
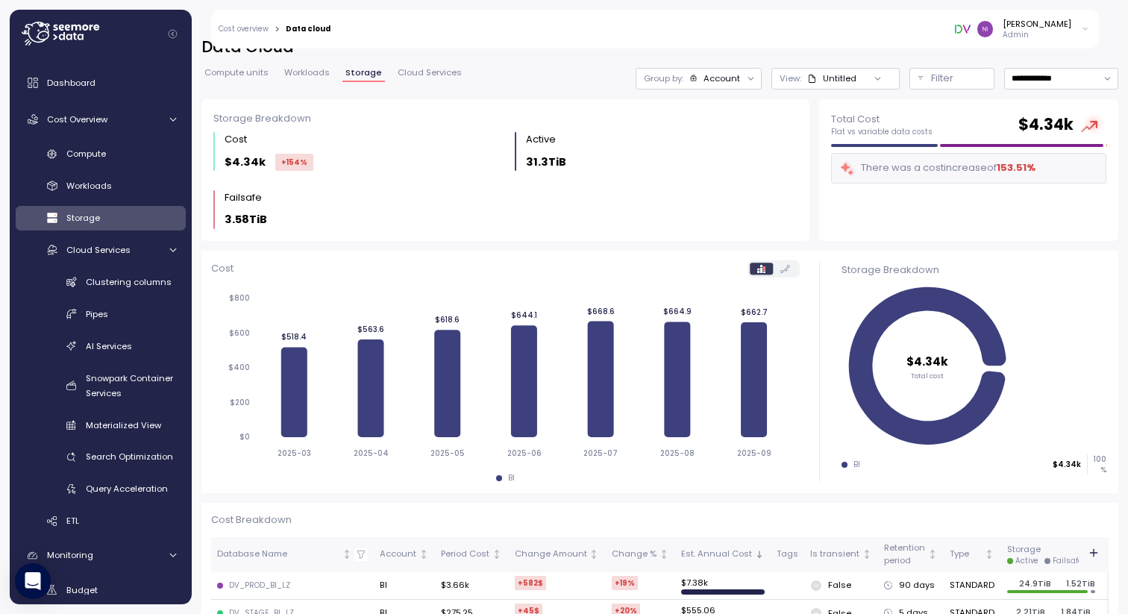
click at [724, 78] on div "Account" at bounding box center [721, 78] width 37 height 12
click at [702, 157] on p "Tags" at bounding box center [693, 161] width 22 height 12
click at [535, 209] on div "Cost $4.34k +154 % Active 31.3TiB Failsafe 3.58TiB" at bounding box center [505, 180] width 584 height 96
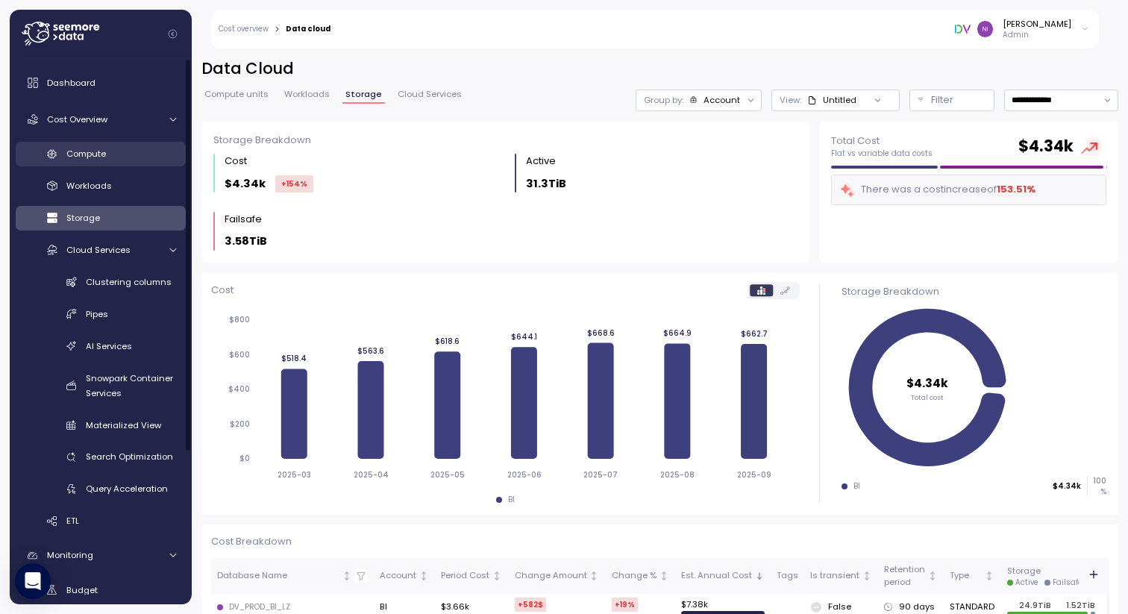
click at [98, 156] on span "Compute" at bounding box center [86, 154] width 40 height 12
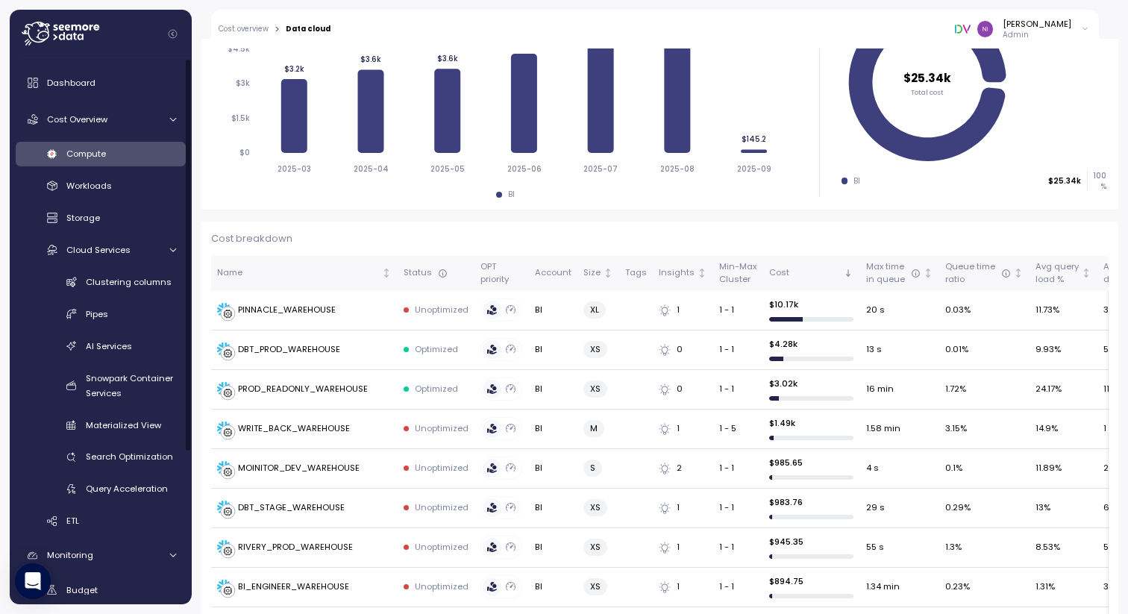
scroll to position [289, 0]
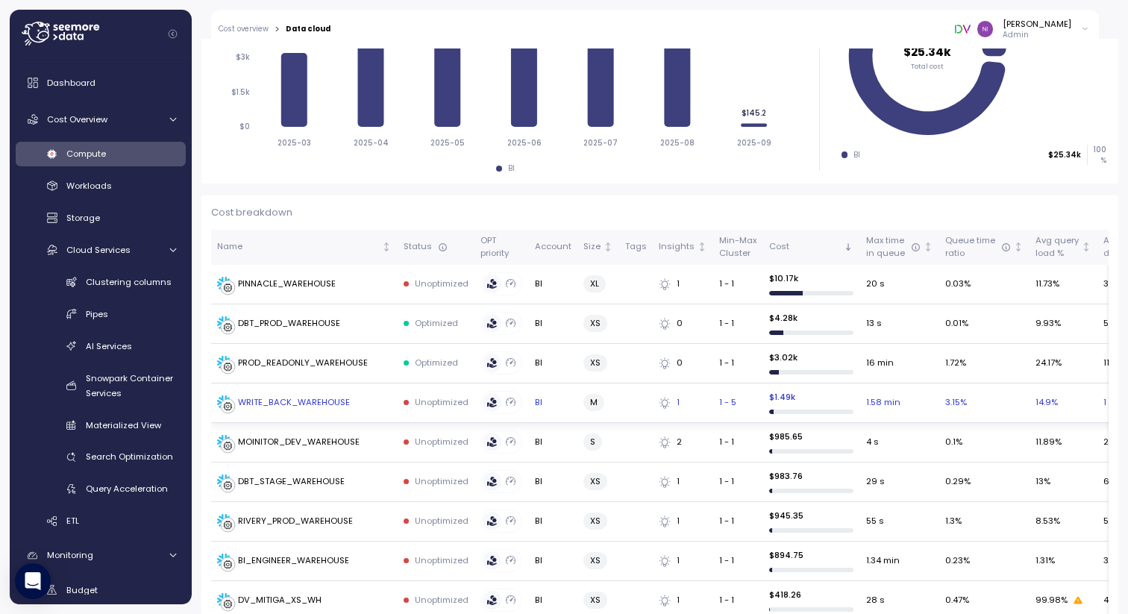
click at [306, 398] on div "WRITE_BACK_WAREHOUSE" at bounding box center [294, 402] width 112 height 13
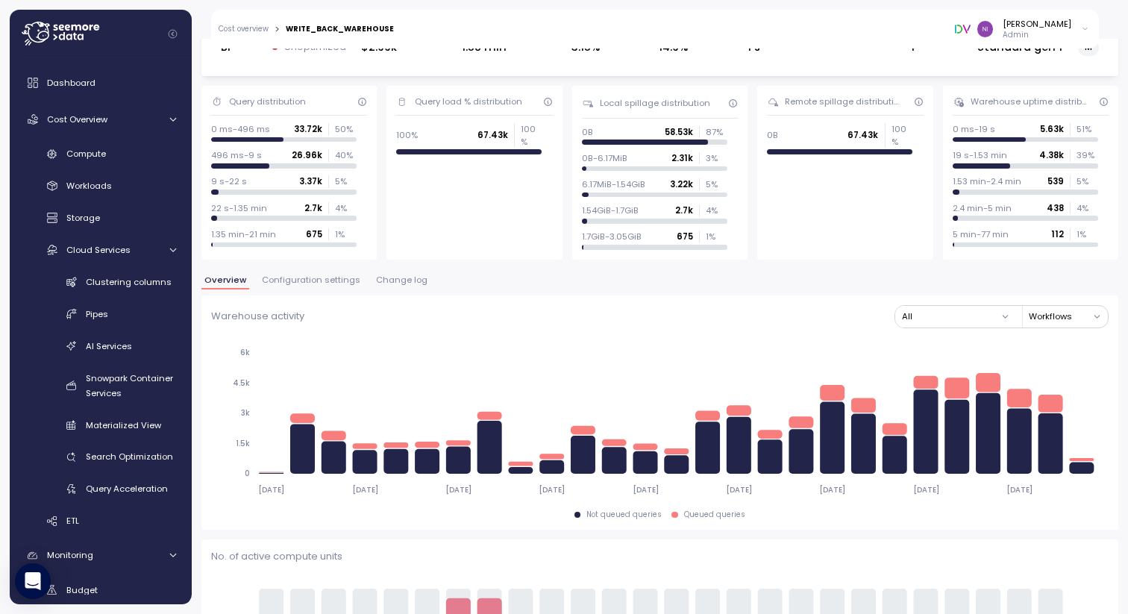
scroll to position [80, 0]
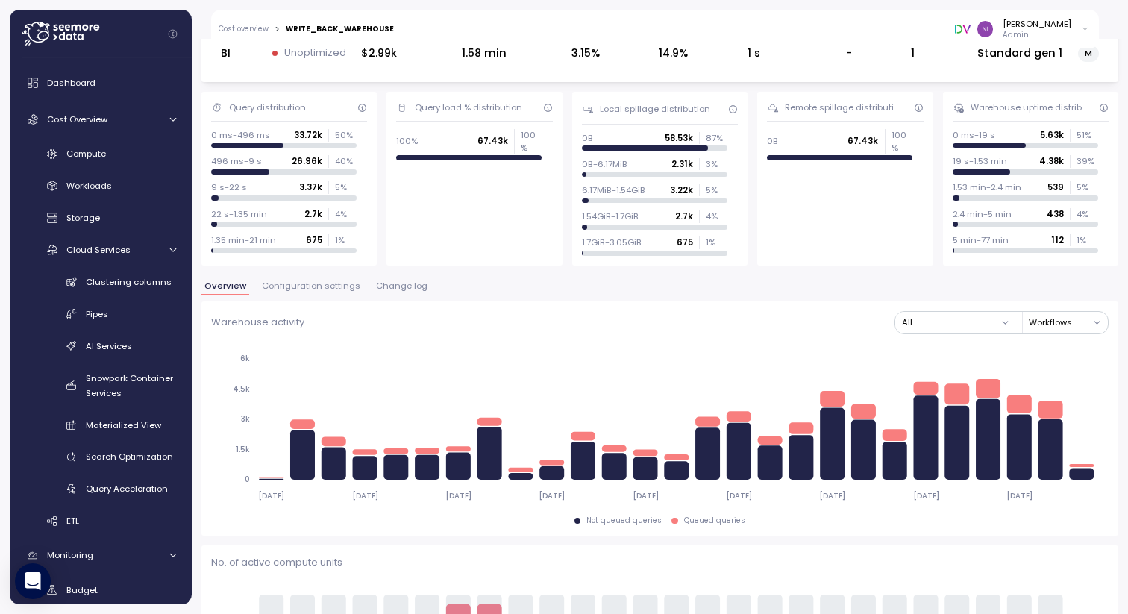
click at [301, 288] on span "Configuration settings" at bounding box center [311, 286] width 98 height 8
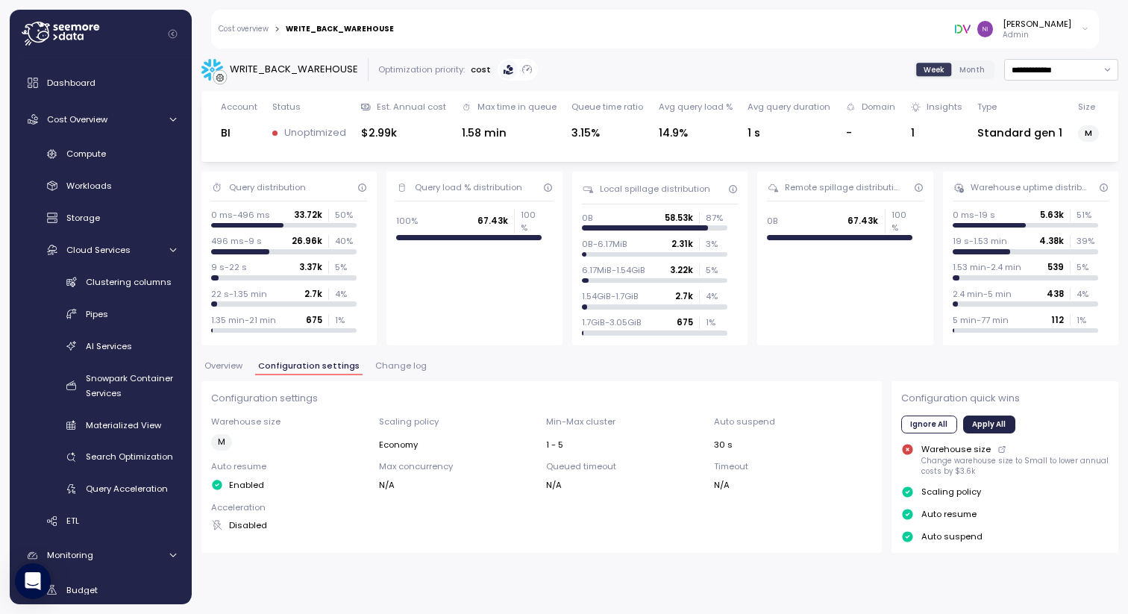
click at [400, 365] on span "Change log" at bounding box center [400, 366] width 51 height 8
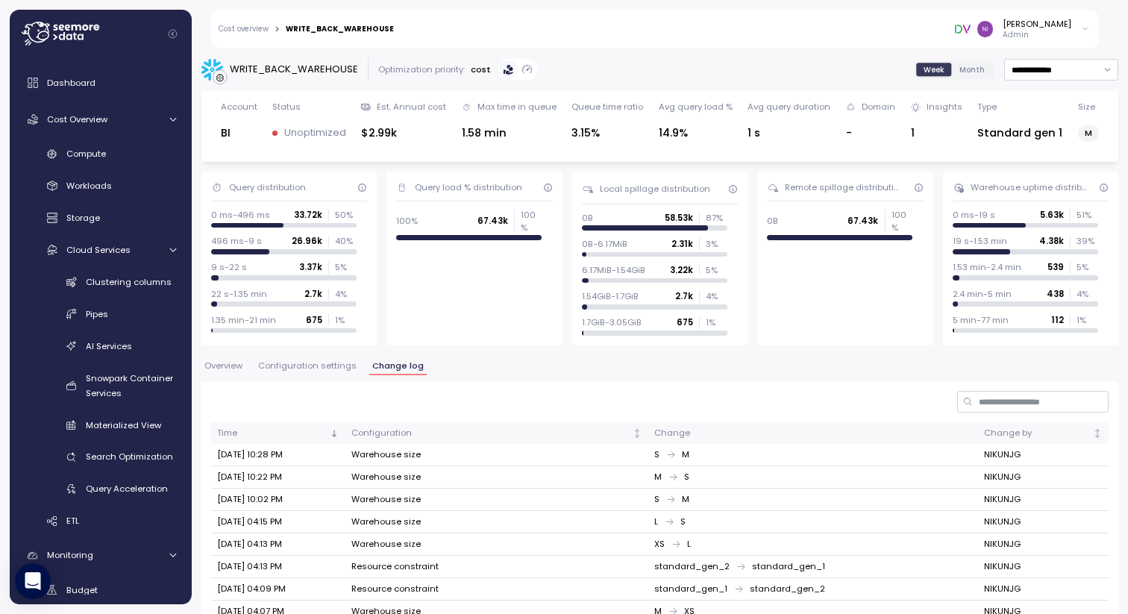
click at [293, 366] on span "Configuration settings" at bounding box center [307, 366] width 98 height 8
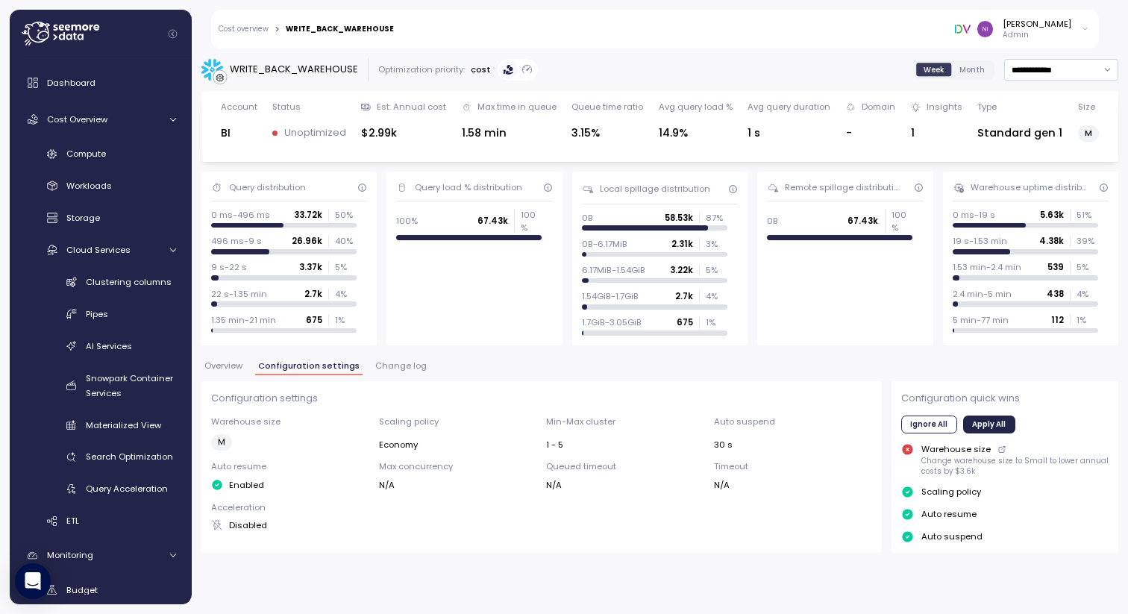
click at [257, 319] on p "1.35 min-21 min" at bounding box center [243, 320] width 65 height 12
click at [323, 317] on div "675 1 %" at bounding box center [331, 320] width 51 height 12
click at [230, 370] on span "Overview" at bounding box center [223, 366] width 38 height 8
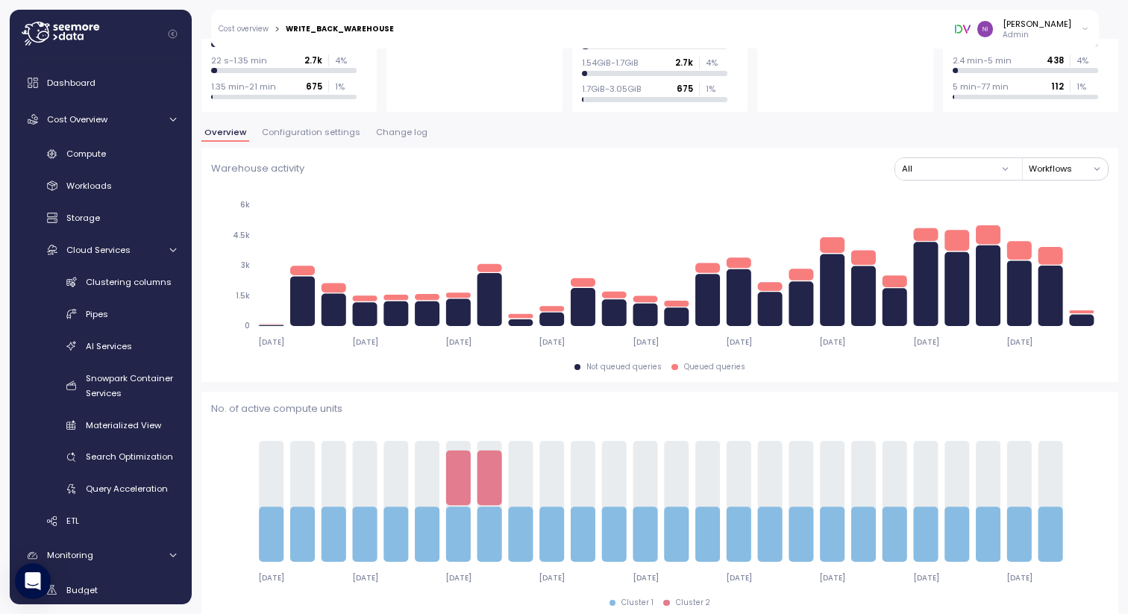
scroll to position [260, 0]
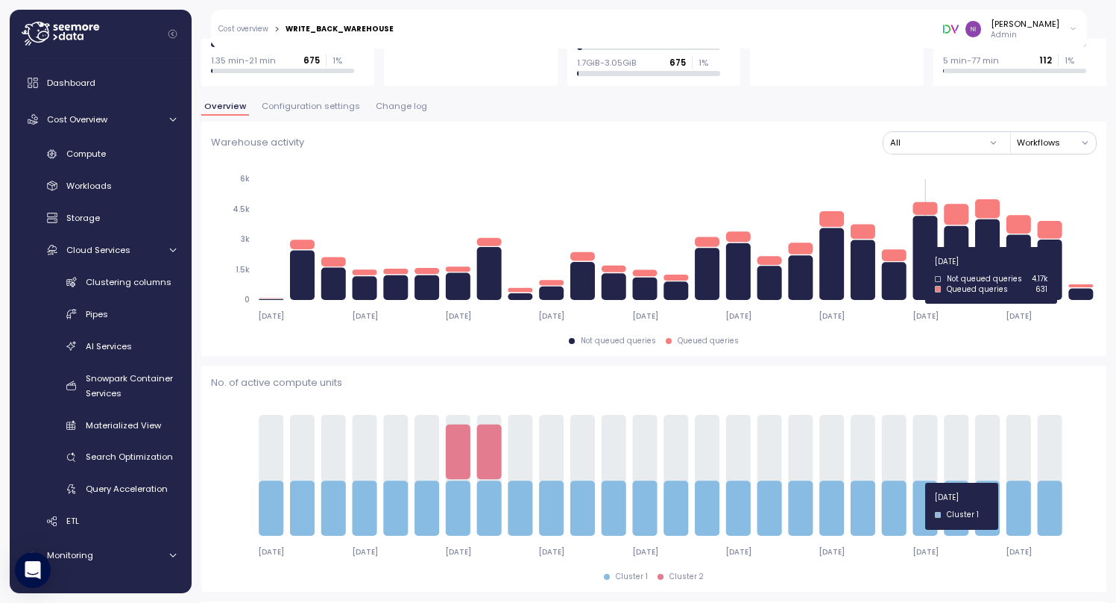
click at [923, 247] on icon at bounding box center [925, 258] width 25 height 84
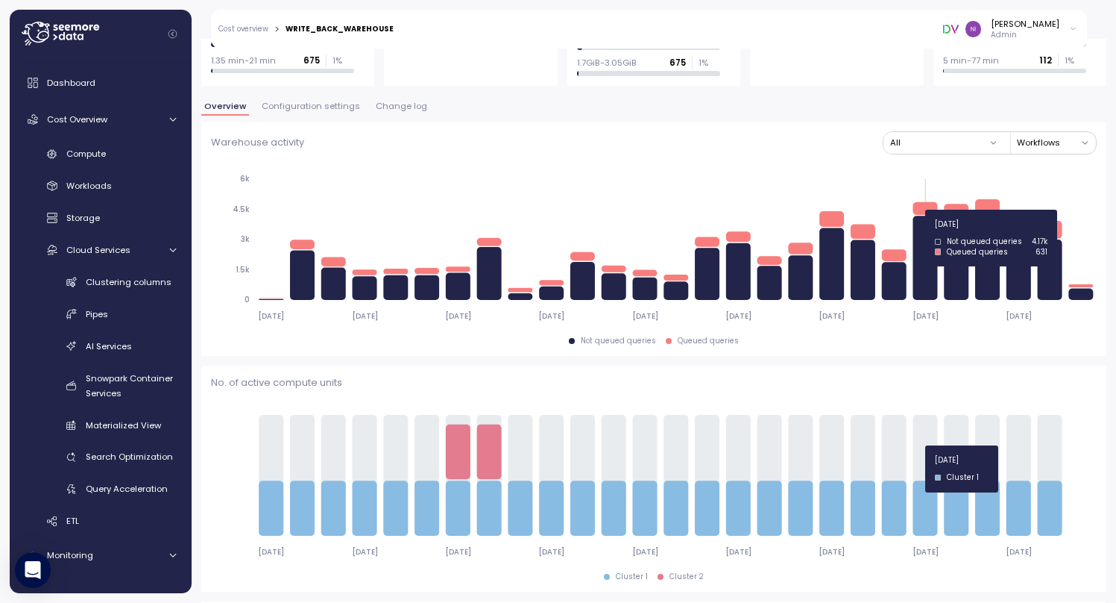
click at [925, 210] on icon at bounding box center [925, 208] width 25 height 13
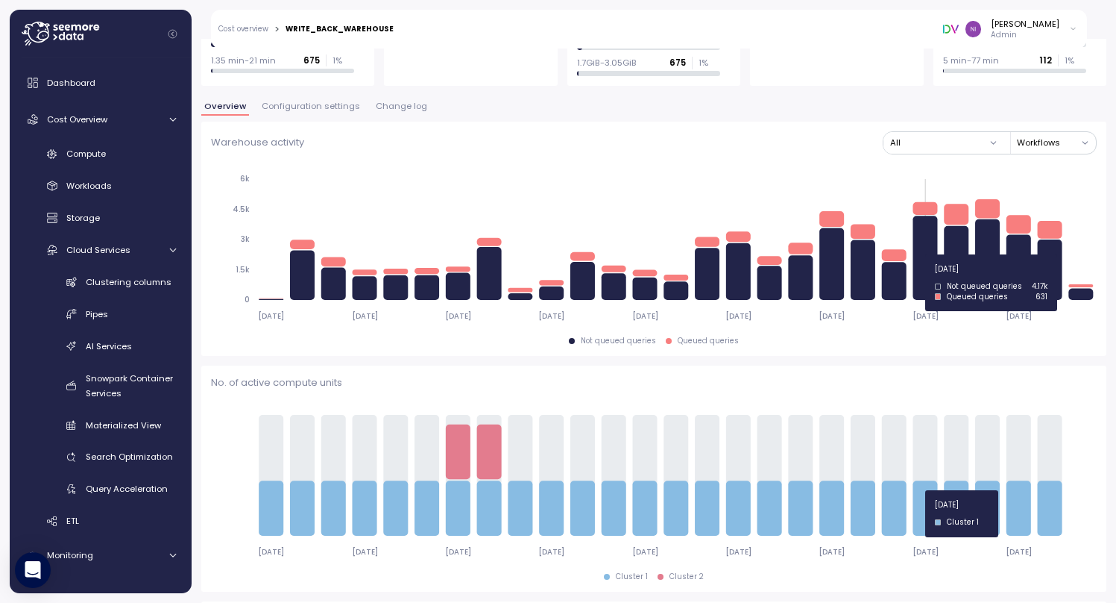
click at [920, 254] on icon at bounding box center [925, 258] width 25 height 84
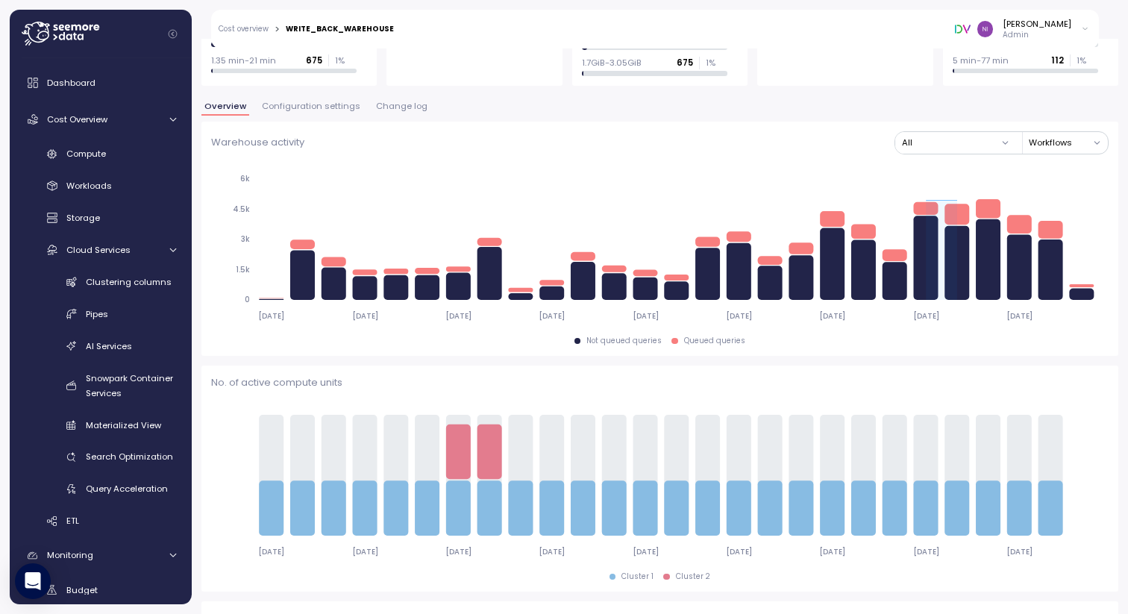
click at [970, 140] on button "All" at bounding box center [956, 143] width 122 height 22
click at [1044, 146] on button "Workflows" at bounding box center [1067, 143] width 79 height 22
click at [891, 172] on icon "[DATE] [DATE] [DATE] [DATE] [DATE] [DATE] [DATE] [DATE] [DATE] 0 1.5k 3k 4.5k 6k" at bounding box center [654, 247] width 886 height 166
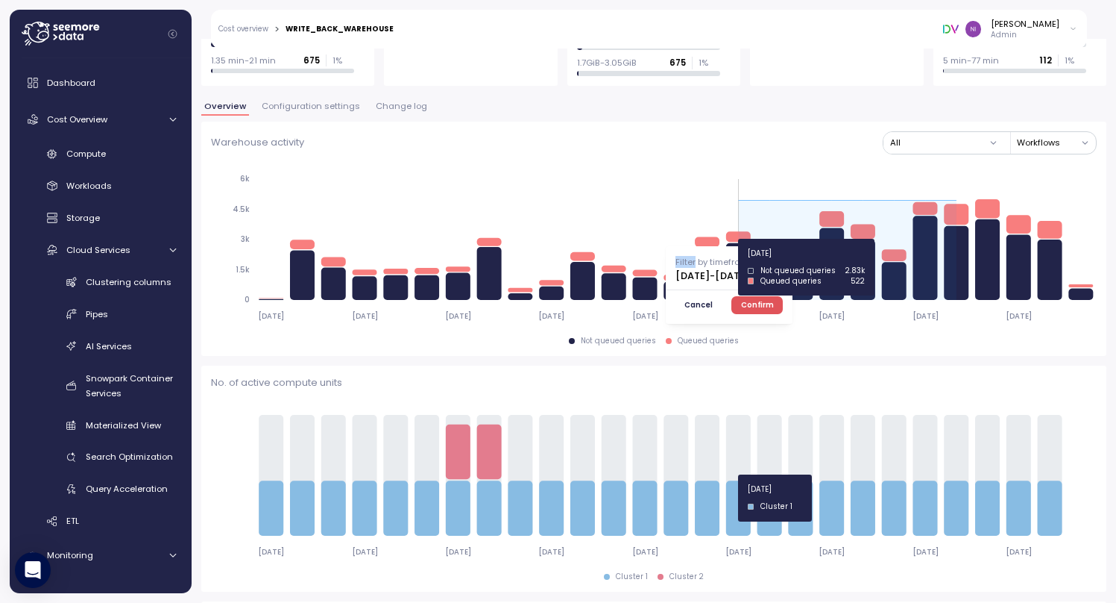
click at [740, 239] on icon at bounding box center [847, 250] width 218 height 99
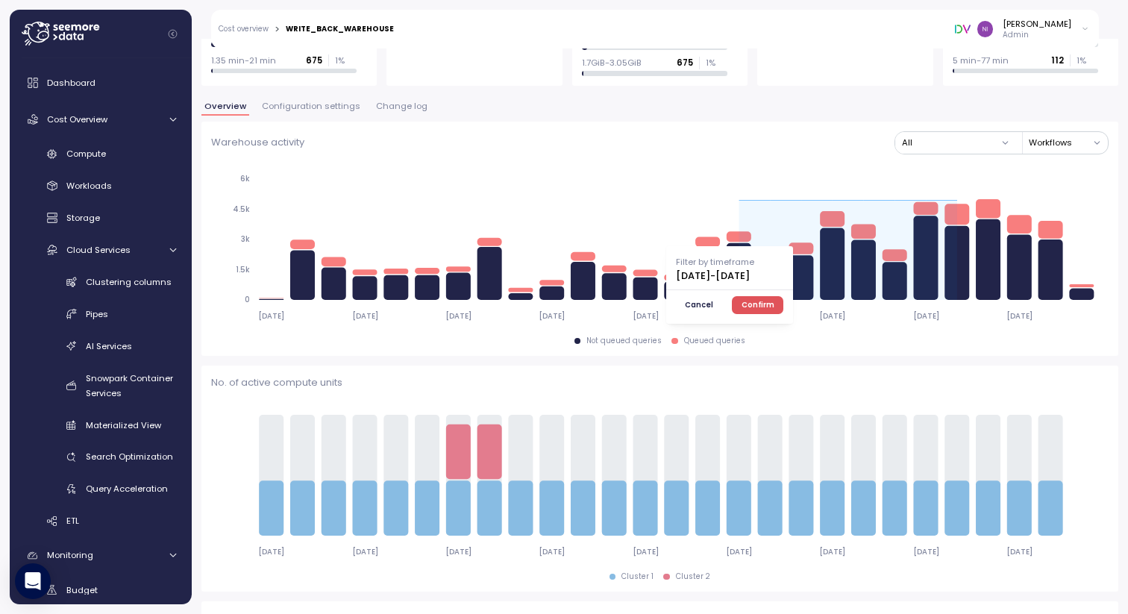
click at [670, 164] on icon "[DATE] [DATE] [DATE] [DATE] [DATE] [DATE] [DATE] [DATE] [DATE] 0 1.5k 3k 4.5k 6k" at bounding box center [654, 247] width 886 height 166
click at [713, 303] on span "Cancel" at bounding box center [699, 305] width 28 height 16
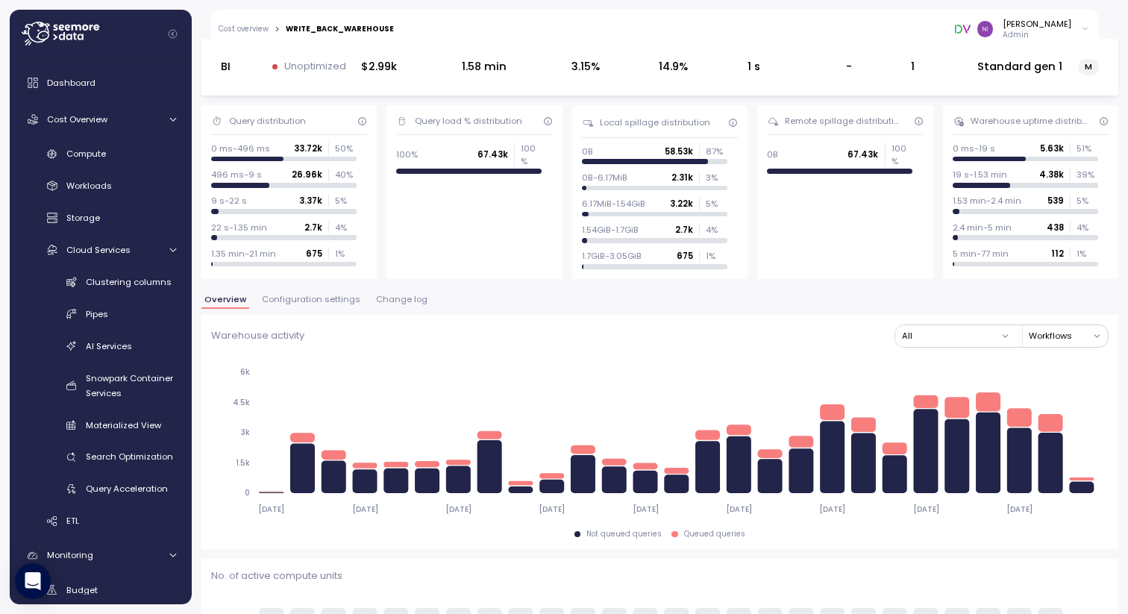
scroll to position [113, 0]
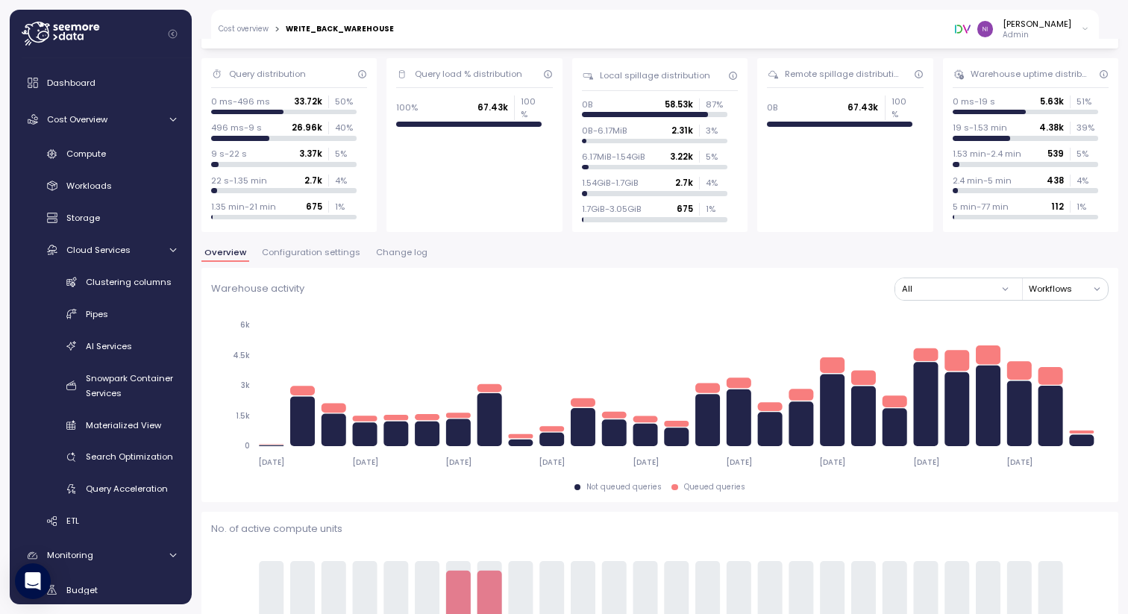
click at [979, 300] on div "Warehouse activity All Workflows [DATE] [DATE] [DATE] [DATE] [DATE] [DATE] [DAT…" at bounding box center [659, 384] width 897 height 215
click at [979, 288] on button "All" at bounding box center [956, 289] width 122 height 22
click at [703, 305] on div "Warehouse activity All Workflows [DATE] [DATE] [DATE] [DATE] [DATE] [DATE] [DAT…" at bounding box center [659, 384] width 897 height 215
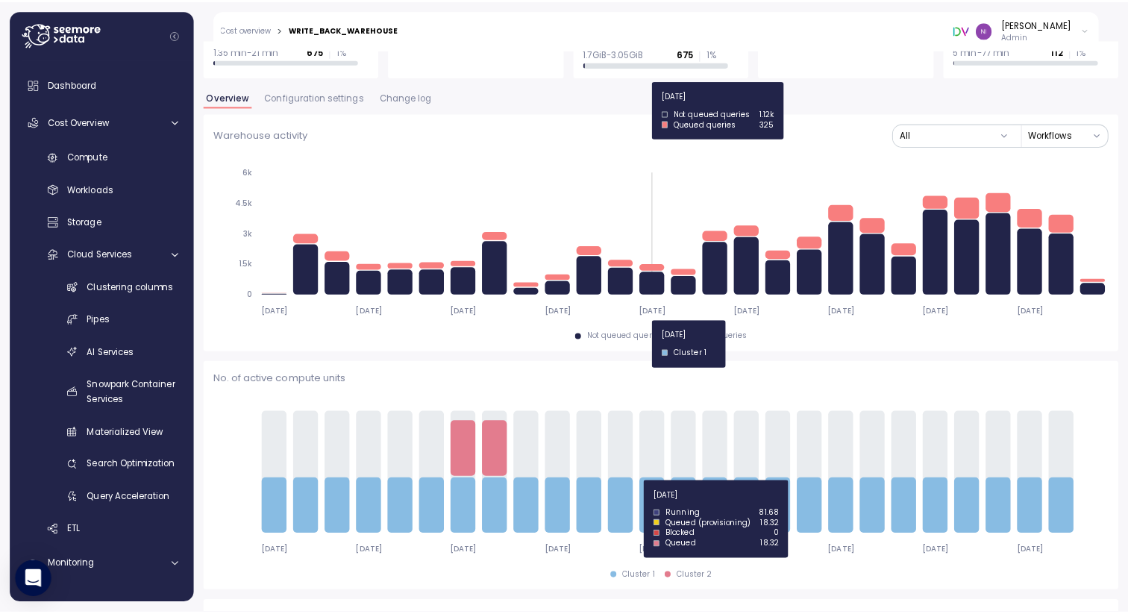
scroll to position [244, 0]
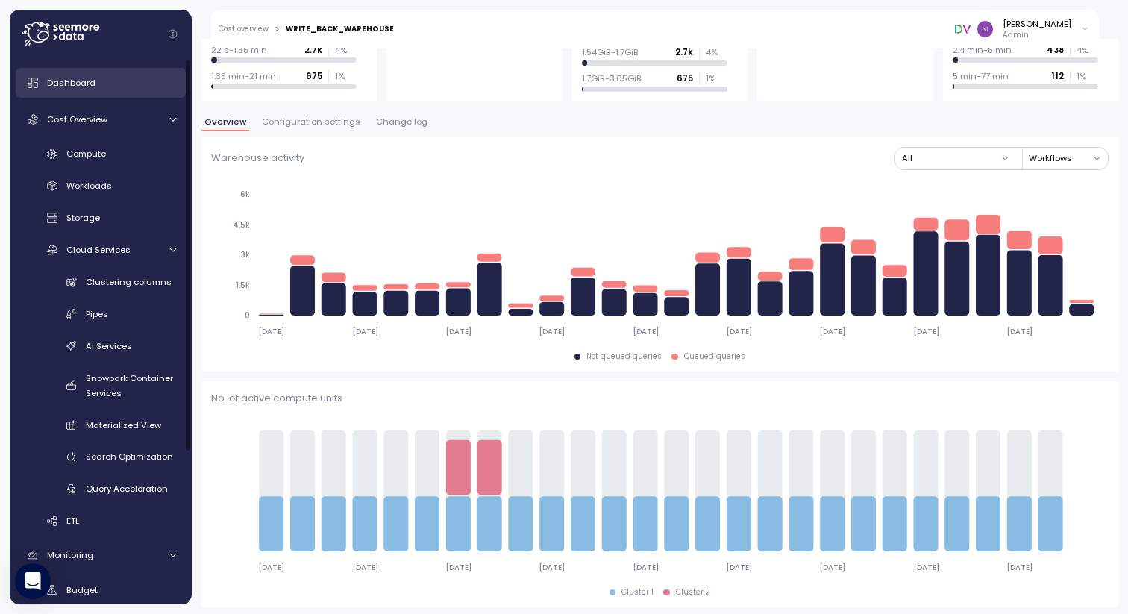
click at [99, 72] on link "Dashboard" at bounding box center [101, 83] width 170 height 30
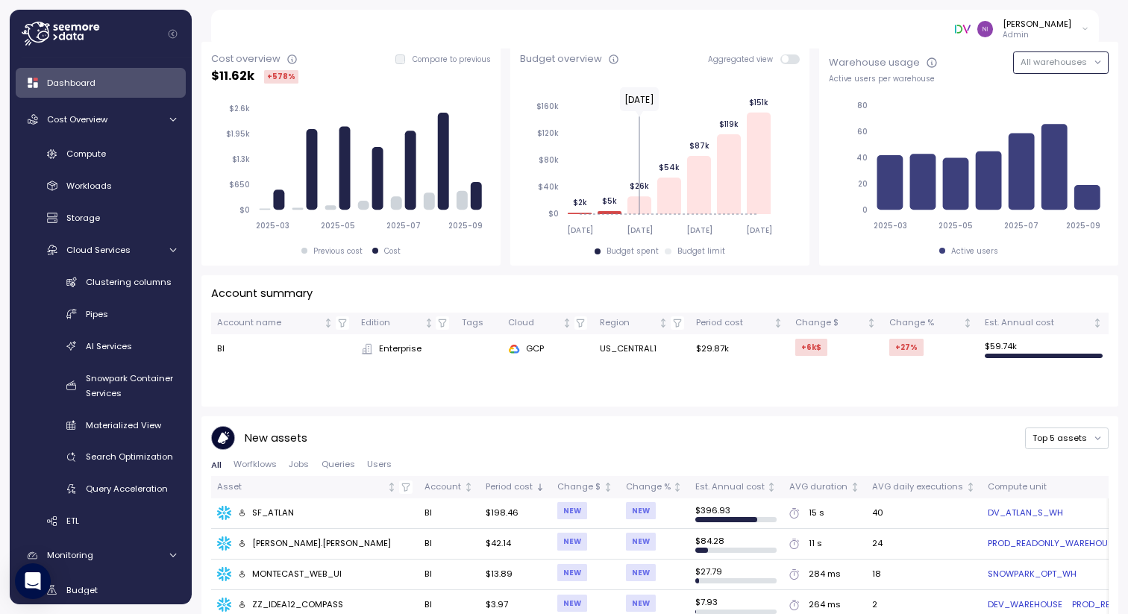
click at [1035, 67] on span "All warehouses" at bounding box center [1053, 62] width 66 height 12
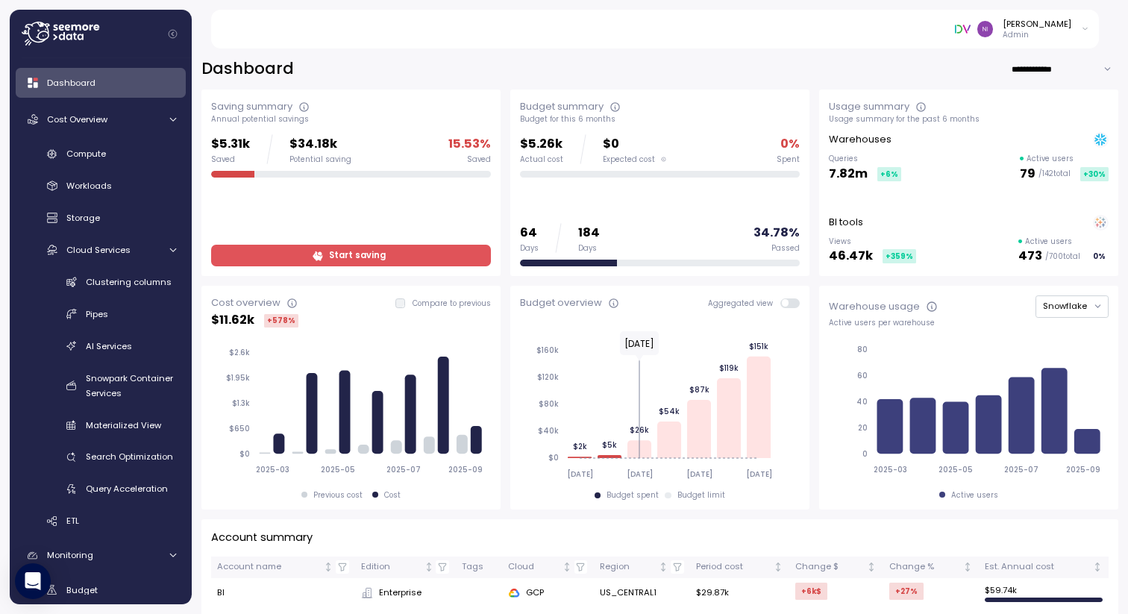
click at [1050, 68] on input "**********" at bounding box center [1064, 69] width 107 height 22
type input "*********"
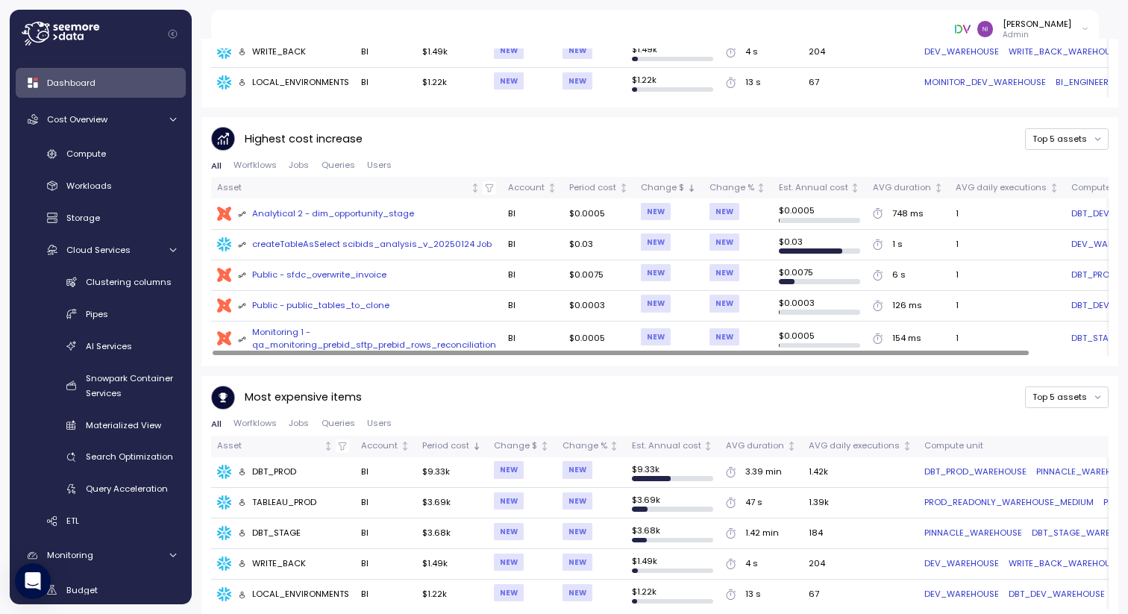
scroll to position [802, 0]
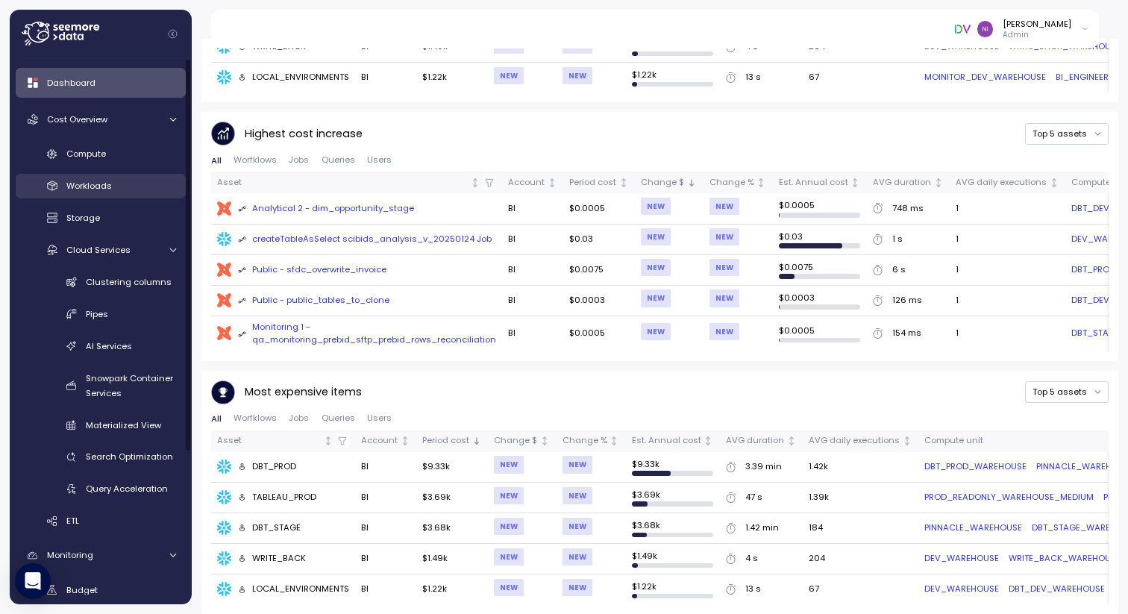
click at [75, 183] on span "Workloads" at bounding box center [88, 186] width 45 height 12
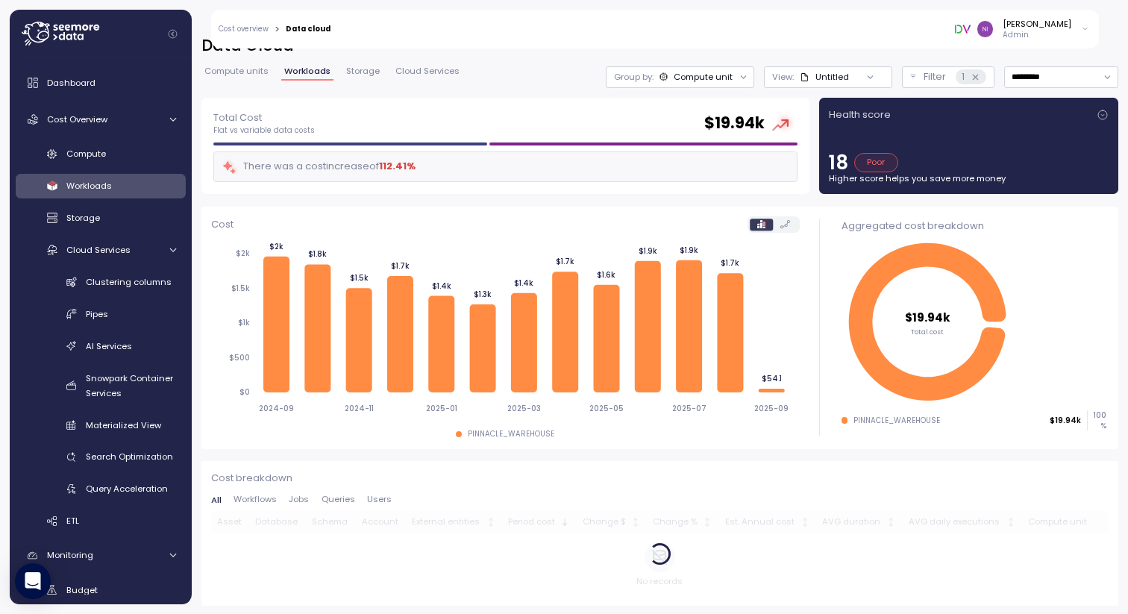
scroll to position [25, 0]
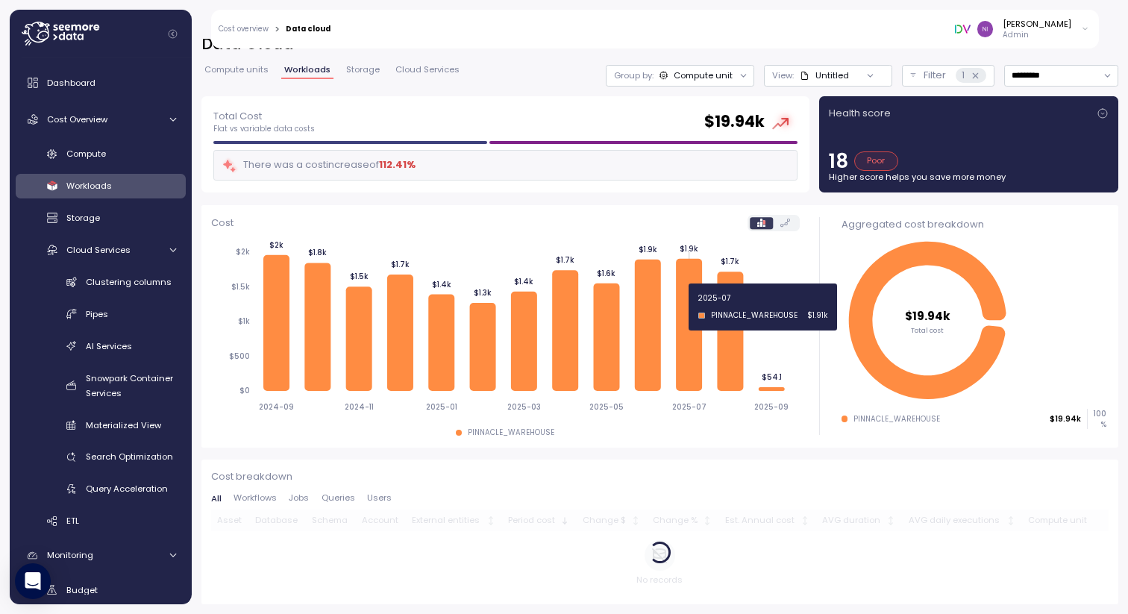
click at [687, 306] on icon at bounding box center [689, 325] width 26 height 132
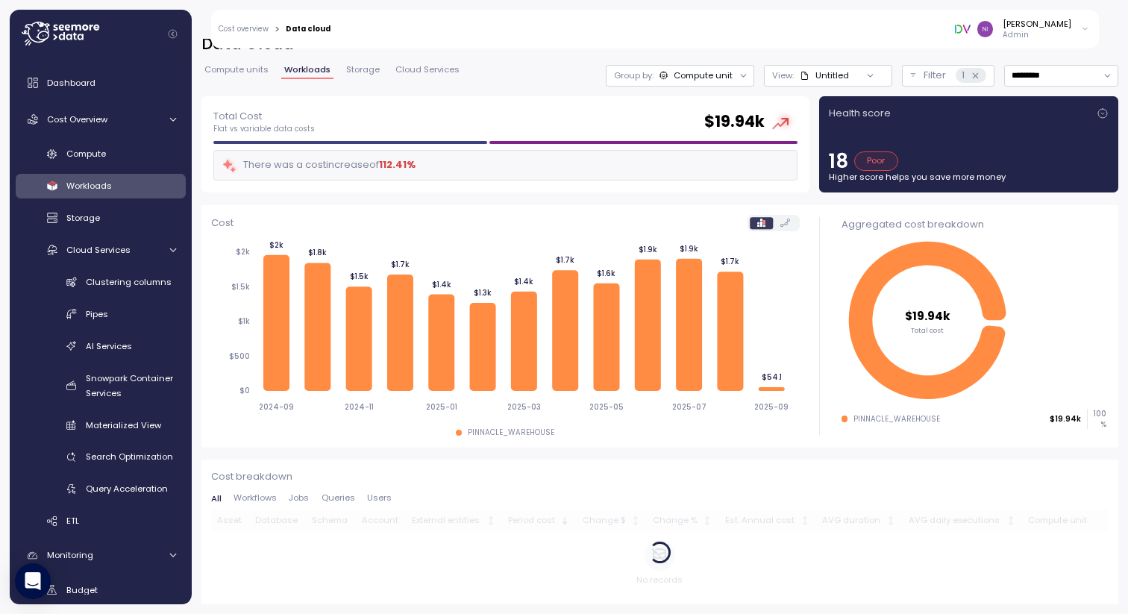
click at [780, 223] on icon at bounding box center [785, 223] width 10 height 8
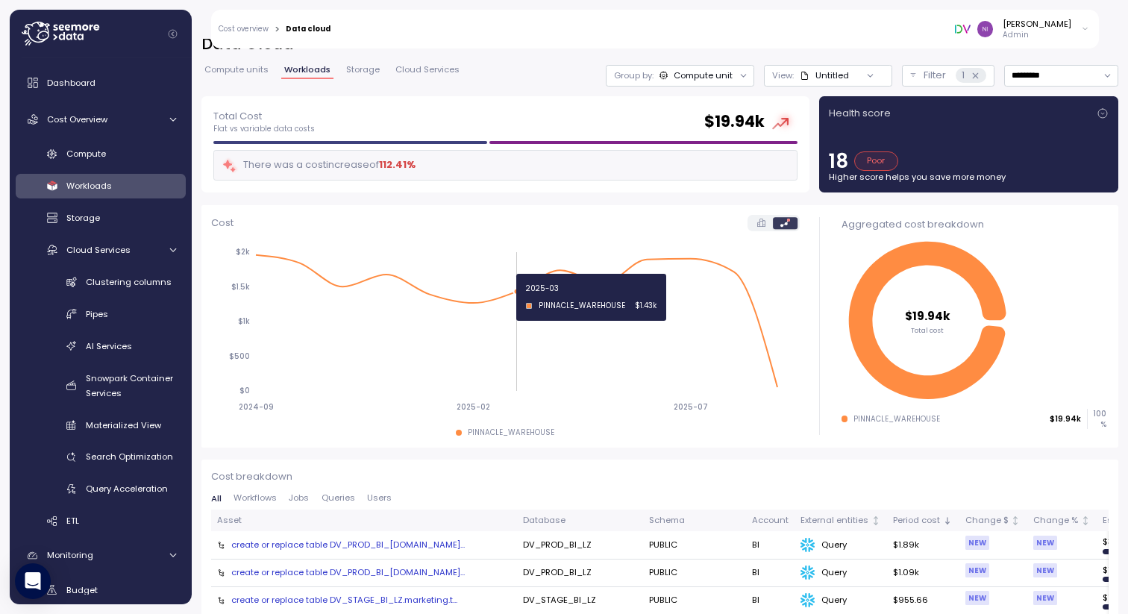
click at [530, 296] on icon "2024-09 2025-02 2025-07 $0 $500 $1k $1.5k $2k" at bounding box center [501, 328] width 581 height 183
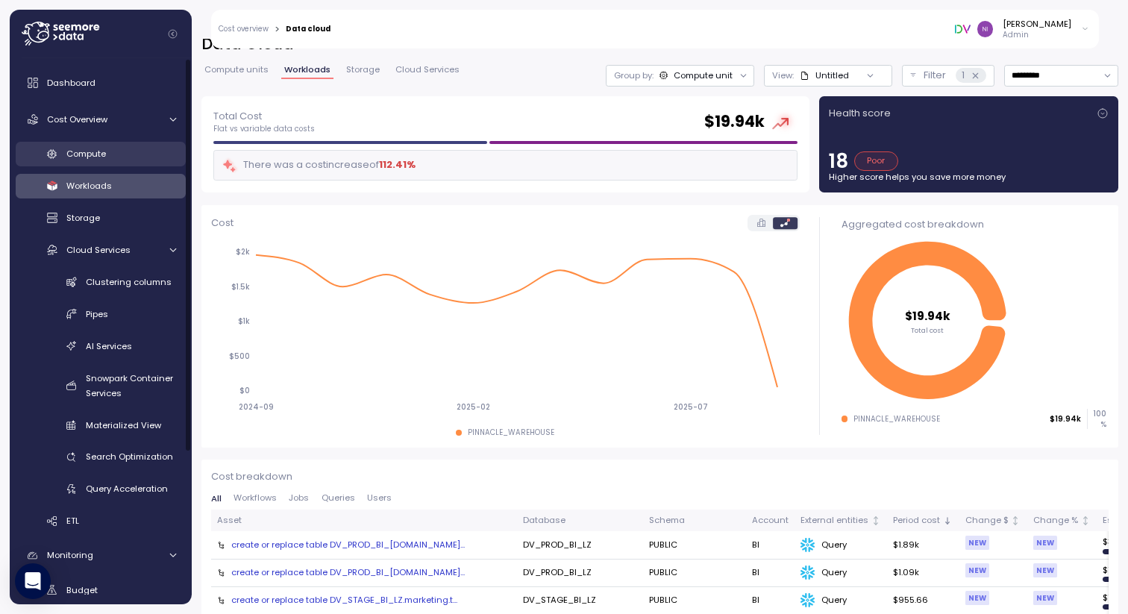
click at [95, 163] on link "Compute" at bounding box center [101, 154] width 170 height 25
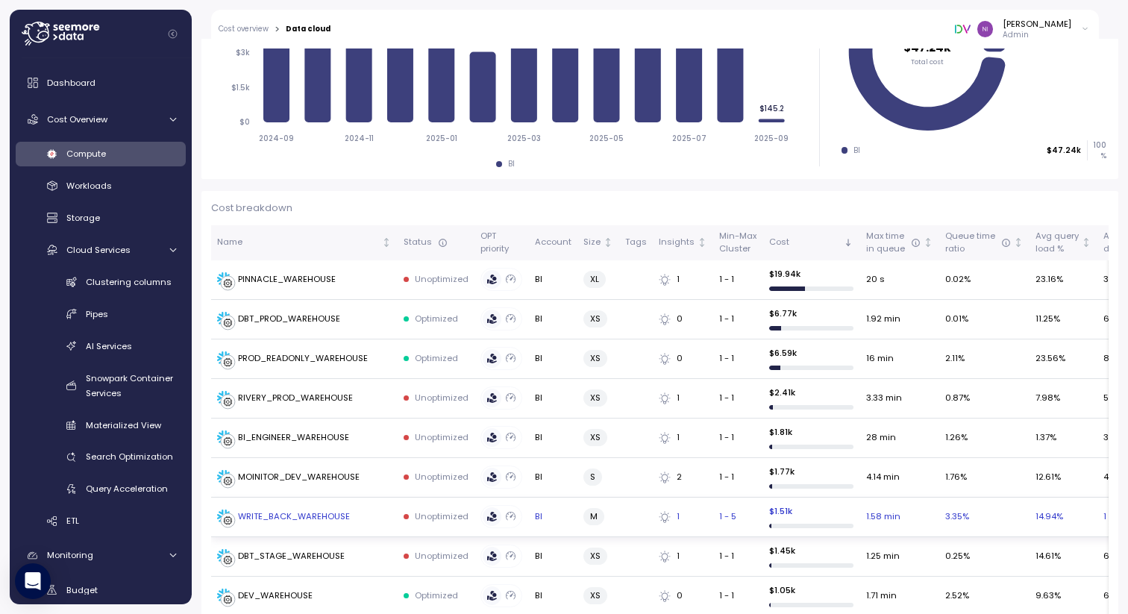
scroll to position [323, 0]
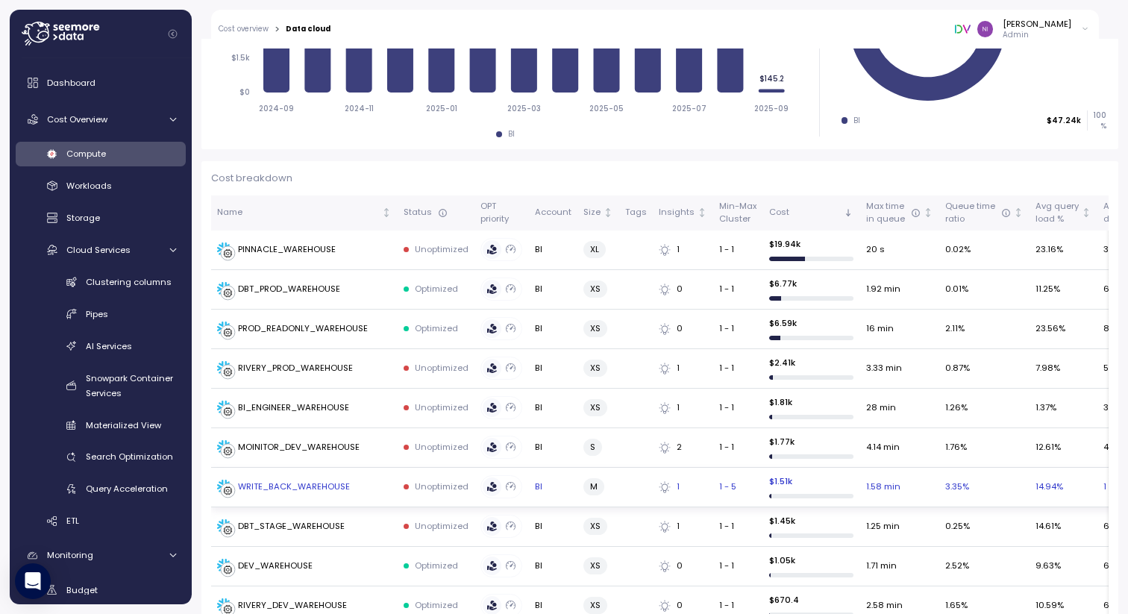
click at [286, 485] on div "WRITE_BACK_WAREHOUSE" at bounding box center [294, 486] width 112 height 13
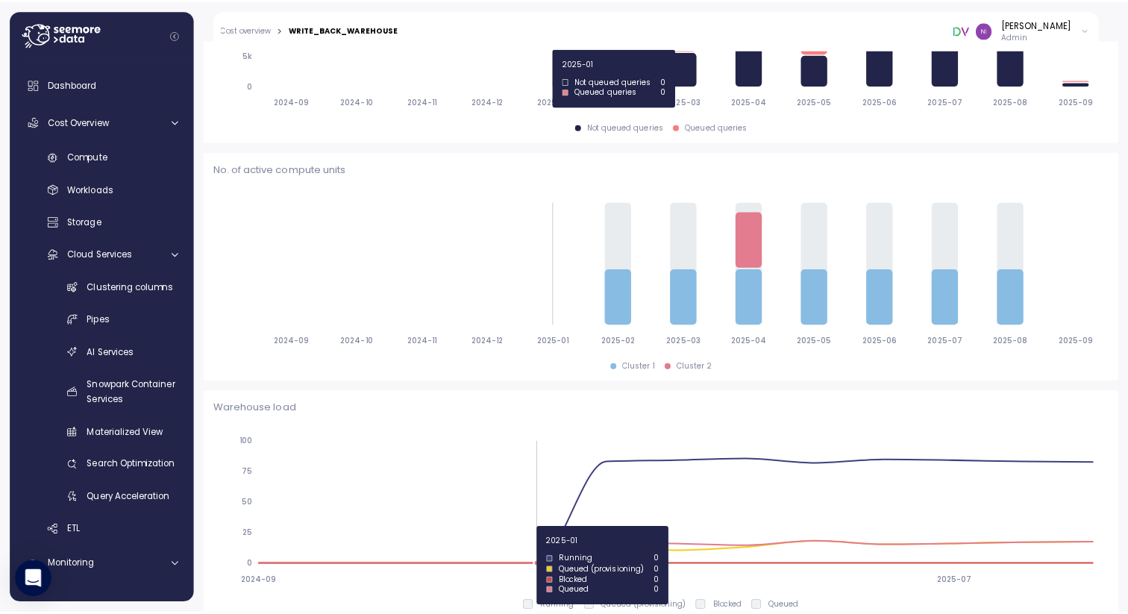
scroll to position [476, 0]
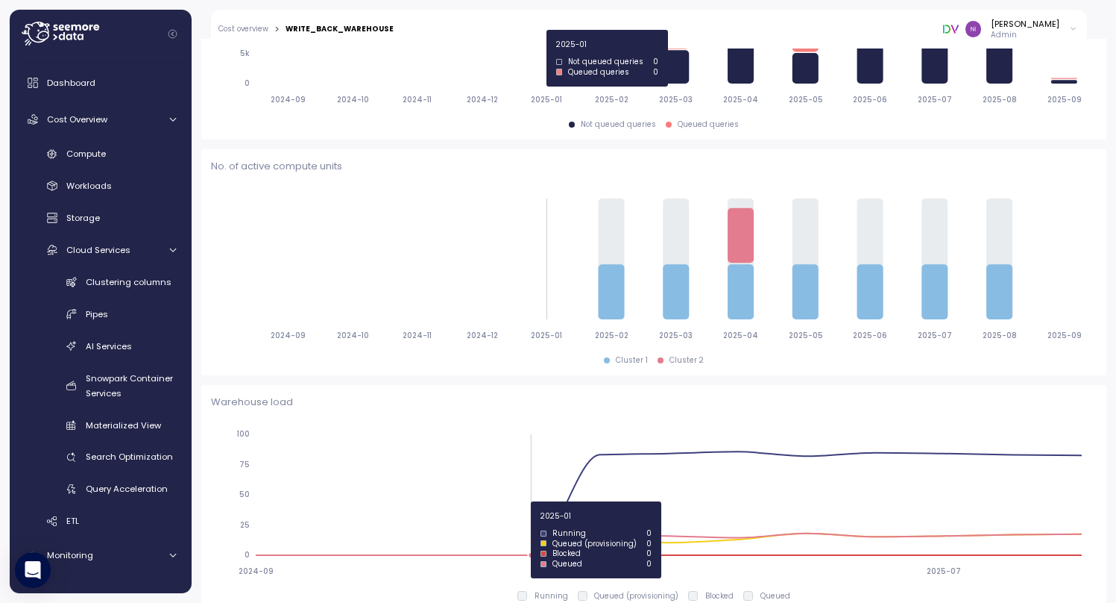
click at [550, 266] on icon "2024-09 2024-10 2024-11 2024-12 2025-01 2025-02 2025-03 2025-04 2025-05 2025-06…" at bounding box center [654, 266] width 886 height 166
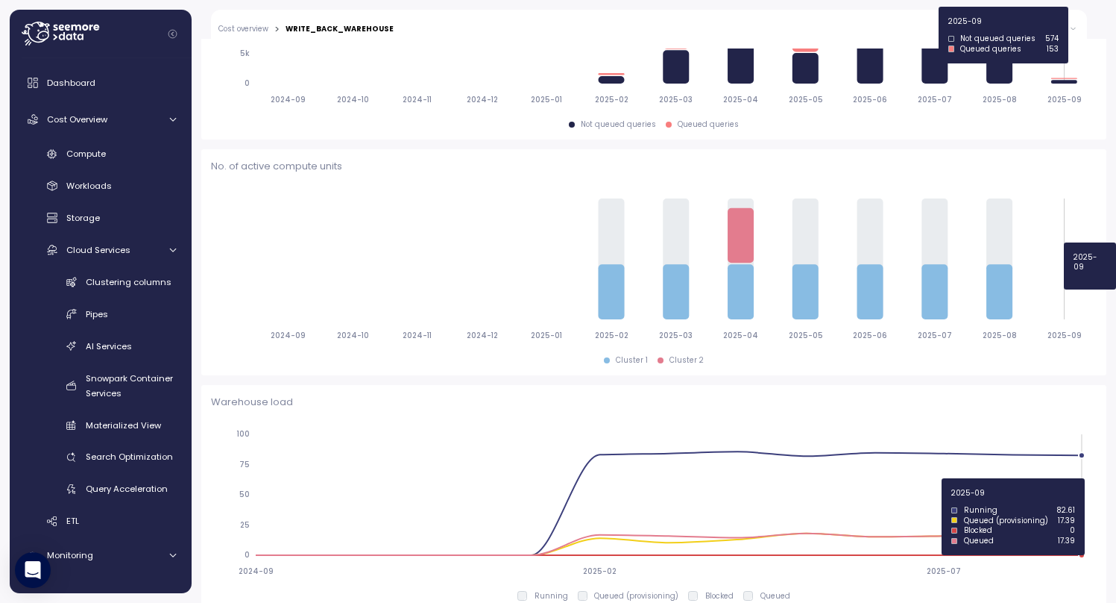
click at [1036, 242] on icon "2024-09 2024-10 2024-11 2024-12 2025-01 2025-02 2025-03 2025-04 2025-05 2025-06…" at bounding box center [654, 266] width 886 height 166
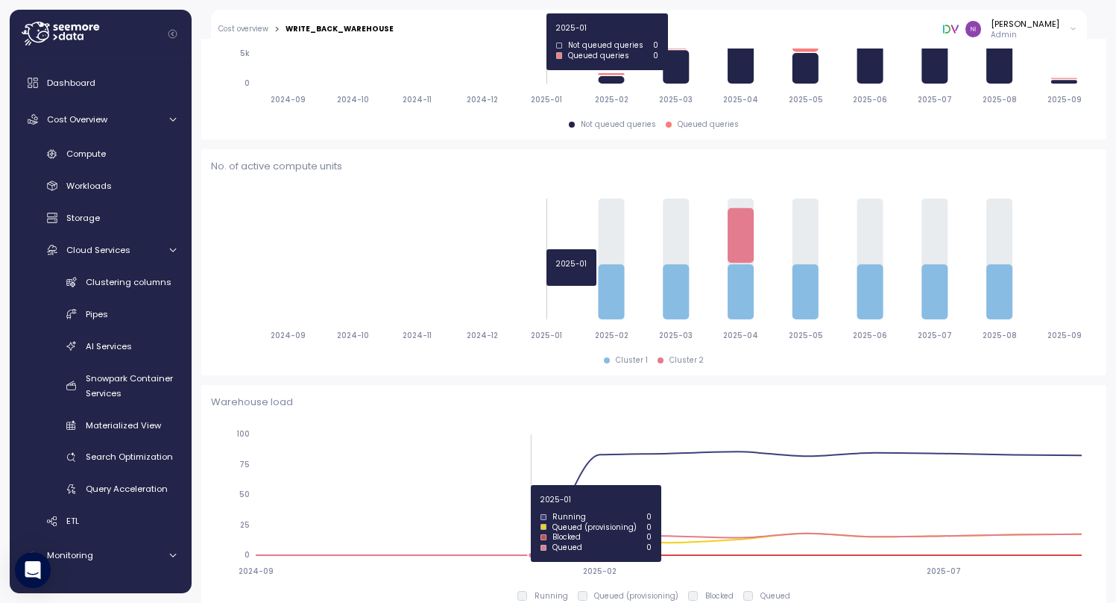
click at [568, 249] on icon "2024-09 2024-10 2024-11 2024-12 2025-01 2025-02 2025-03 2025-04 2025-05 2025-06…" at bounding box center [654, 266] width 886 height 166
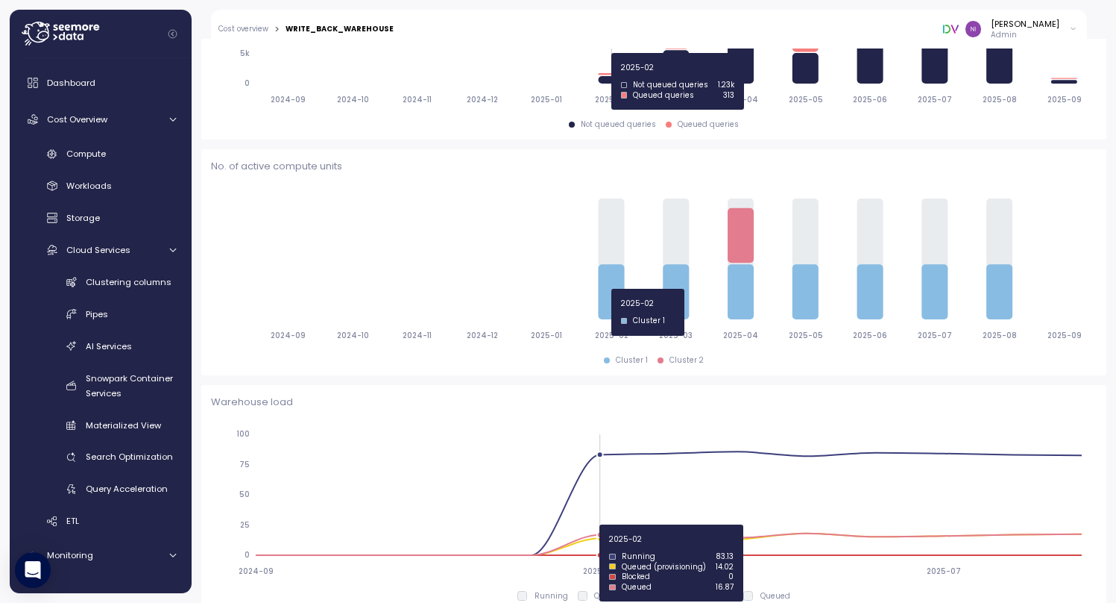
click at [606, 289] on icon "2024-09 2024-10 2024-11 2024-12 2025-01 2025-02 2025-03 2025-04 2025-05 2025-06…" at bounding box center [654, 266] width 886 height 166
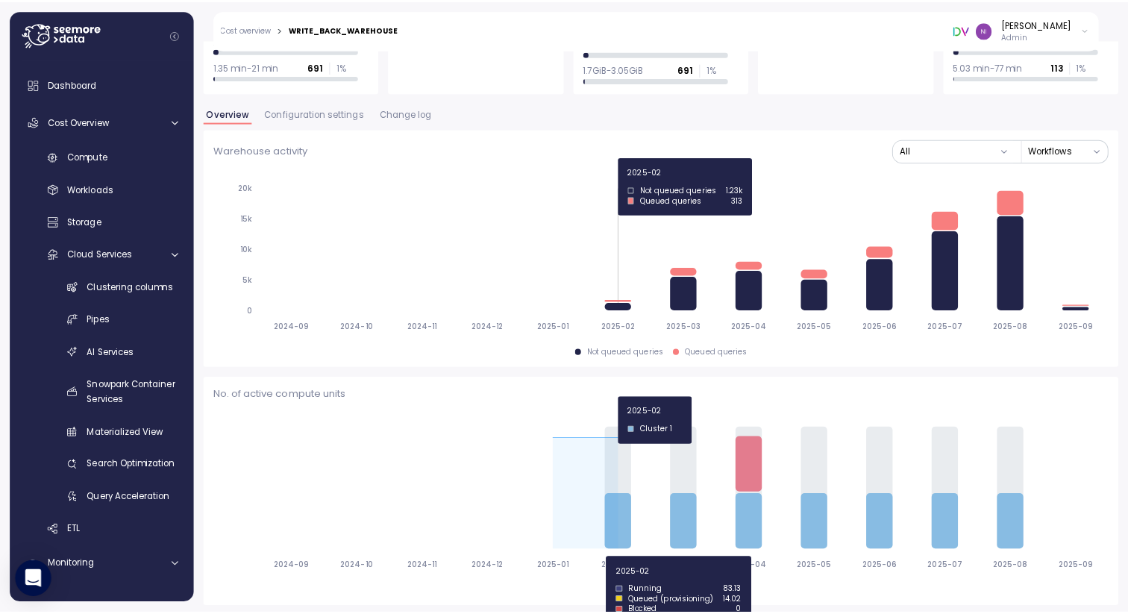
scroll to position [237, 0]
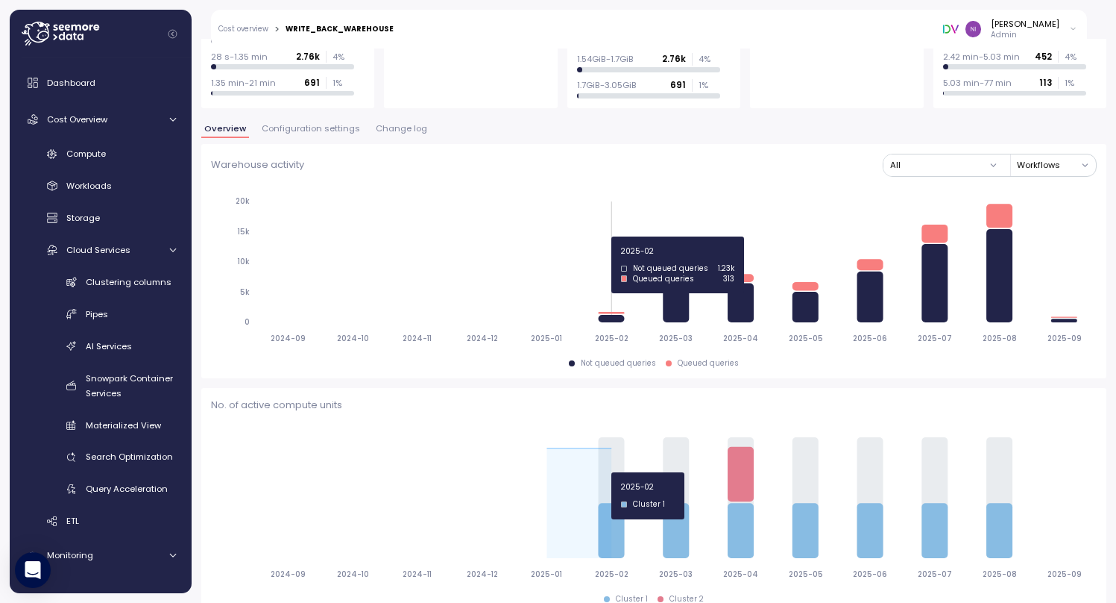
click at [588, 236] on icon "2024-09 2024-10 2024-11 2024-12 2025-01 2025-02 2025-03 2025-04 2025-05 2025-06…" at bounding box center [654, 269] width 886 height 166
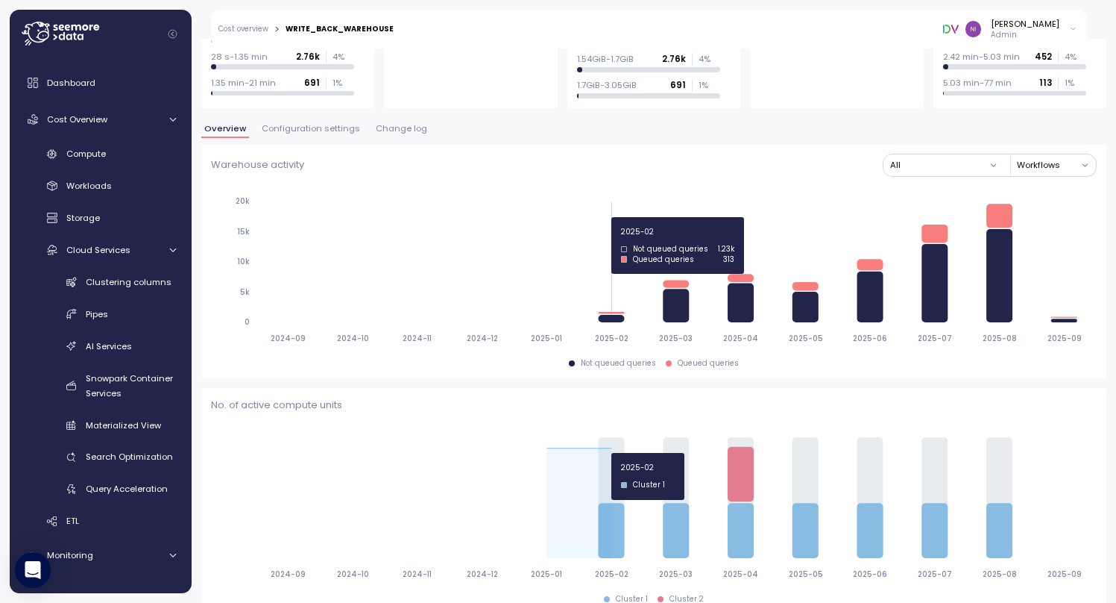
click at [619, 217] on icon "2024-09 2024-10 2024-11 2024-12 2025-01 2025-02 2025-03 2025-04 2025-05 2025-06…" at bounding box center [654, 269] width 886 height 166
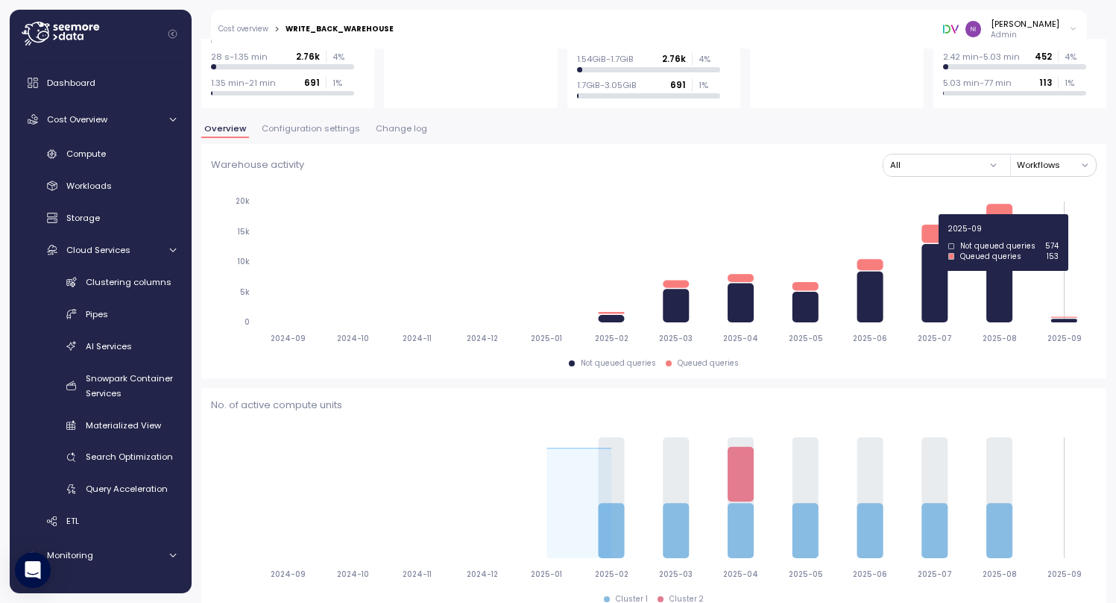
click at [1087, 214] on icon "2024-09 2024-10 2024-11 2024-12 2025-01 2025-02 2025-03 2025-04 2025-05 2025-06…" at bounding box center [654, 269] width 886 height 166
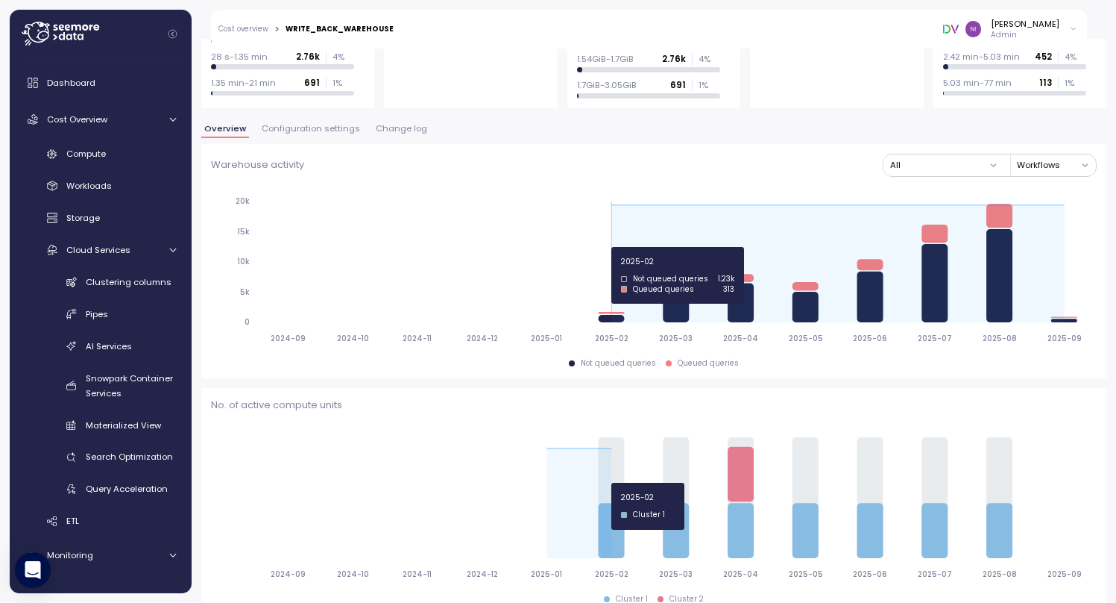
click at [586, 247] on icon "2024-09 2024-10 2024-11 2024-12 2025-01 2025-02 2025-03 2025-04 2025-05 2025-06…" at bounding box center [654, 269] width 886 height 166
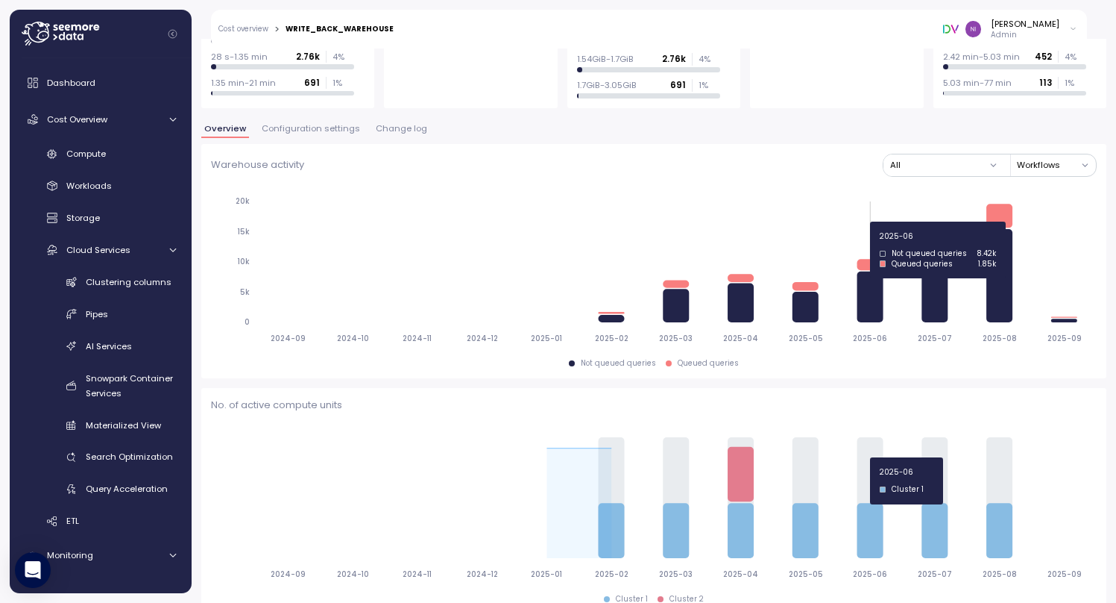
click at [873, 222] on icon "2024-09 2024-10 2024-11 2024-12 2025-01 2025-02 2025-03 2025-04 2025-05 2025-06…" at bounding box center [654, 269] width 886 height 166
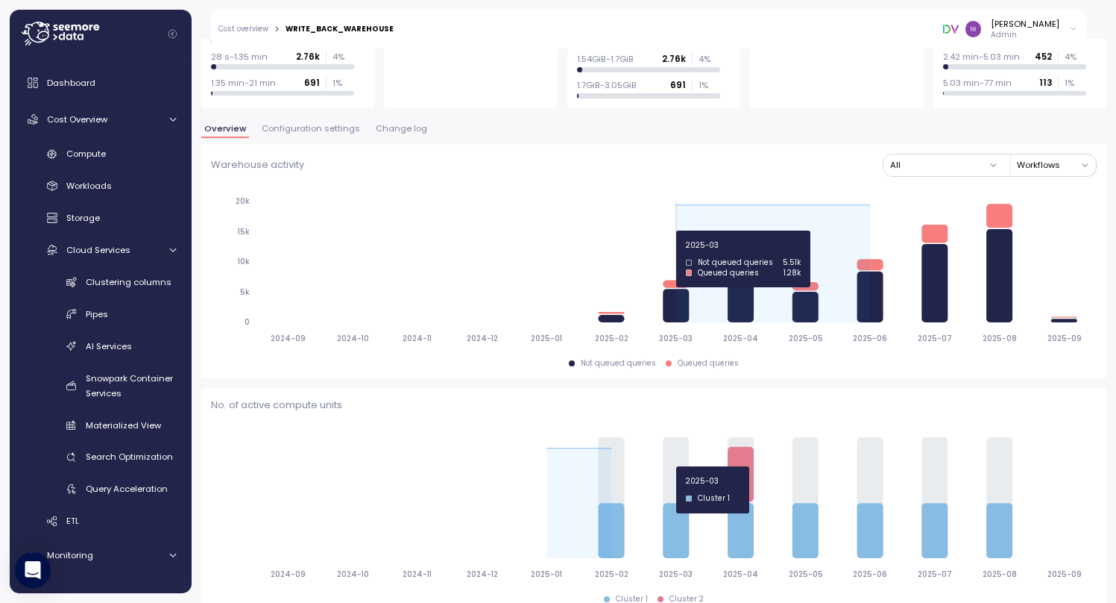
click at [685, 230] on icon "2024-09 2024-10 2024-11 2024-12 2025-01 2025-02 2025-03 2025-04 2025-05 2025-06…" at bounding box center [654, 269] width 886 height 166
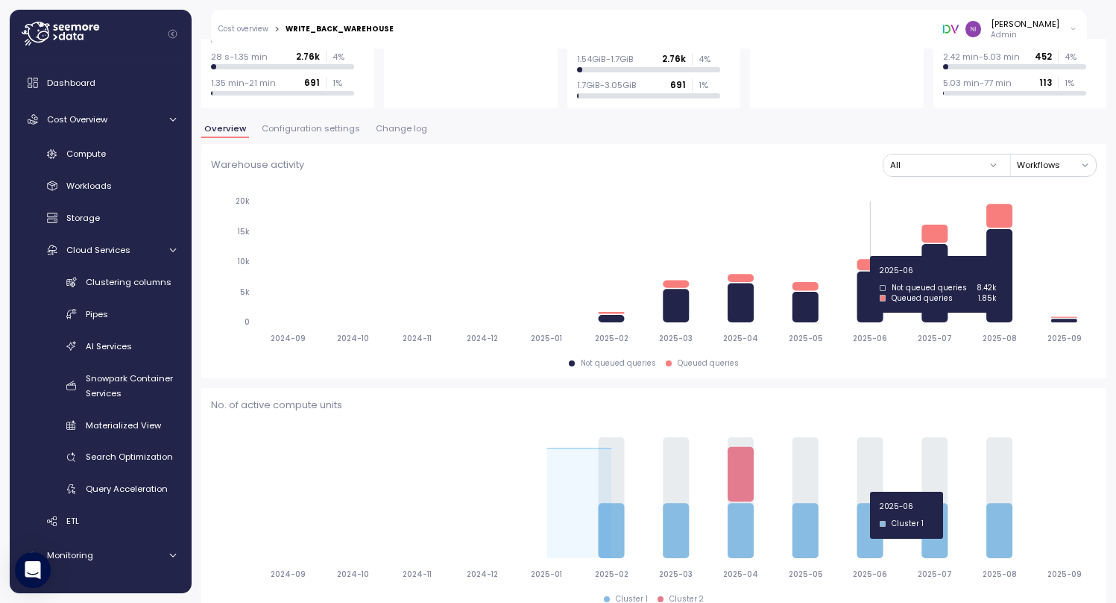
click at [879, 256] on icon "2024-09 2024-10 2024-11 2024-12 2025-01 2025-02 2025-03 2025-04 2025-05 2025-06…" at bounding box center [654, 269] width 886 height 166
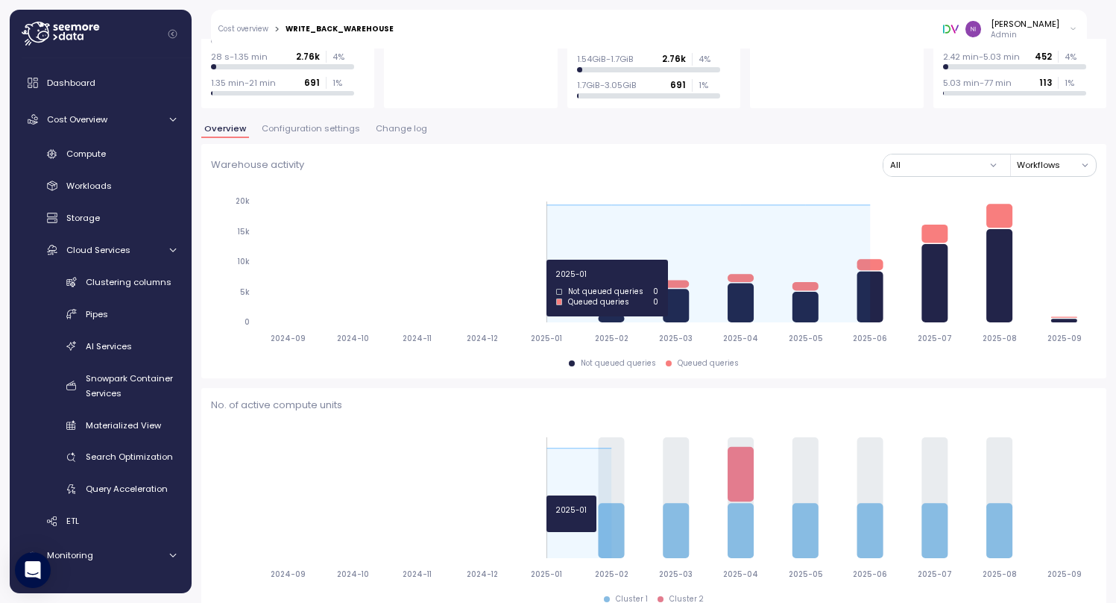
click at [548, 260] on icon "2024-09 2024-10 2024-11 2024-12 2025-01 2025-02 2025-03 2025-04 2025-05 2025-06…" at bounding box center [654, 269] width 886 height 166
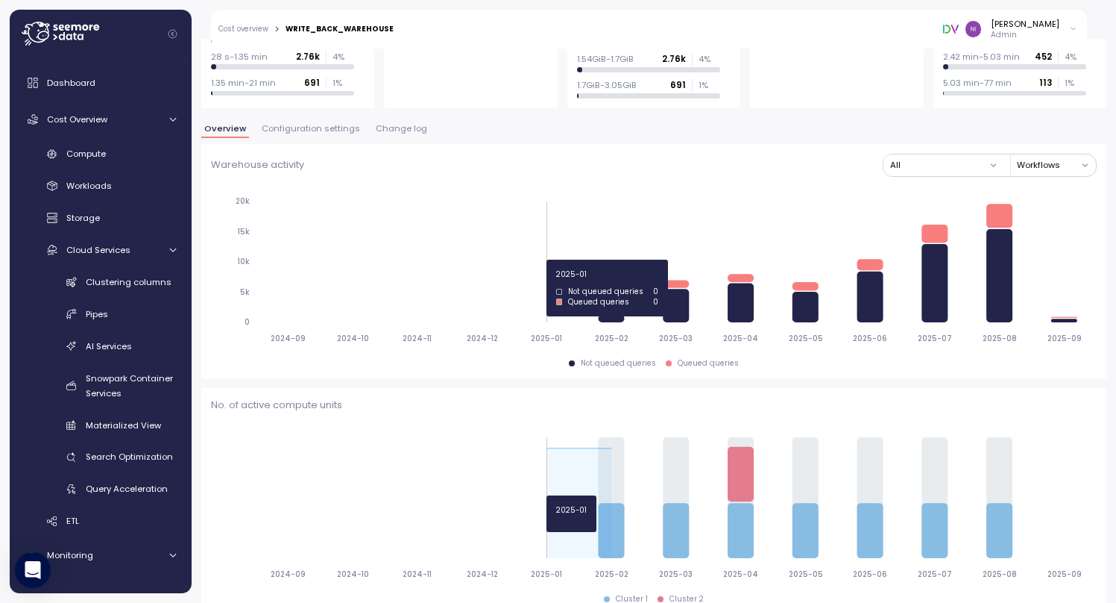
click at [548, 260] on icon "2024-09 2024-10 2024-11 2024-12 2025-01 2025-02 2025-03 2025-04 2025-05 2025-06…" at bounding box center [654, 269] width 886 height 166
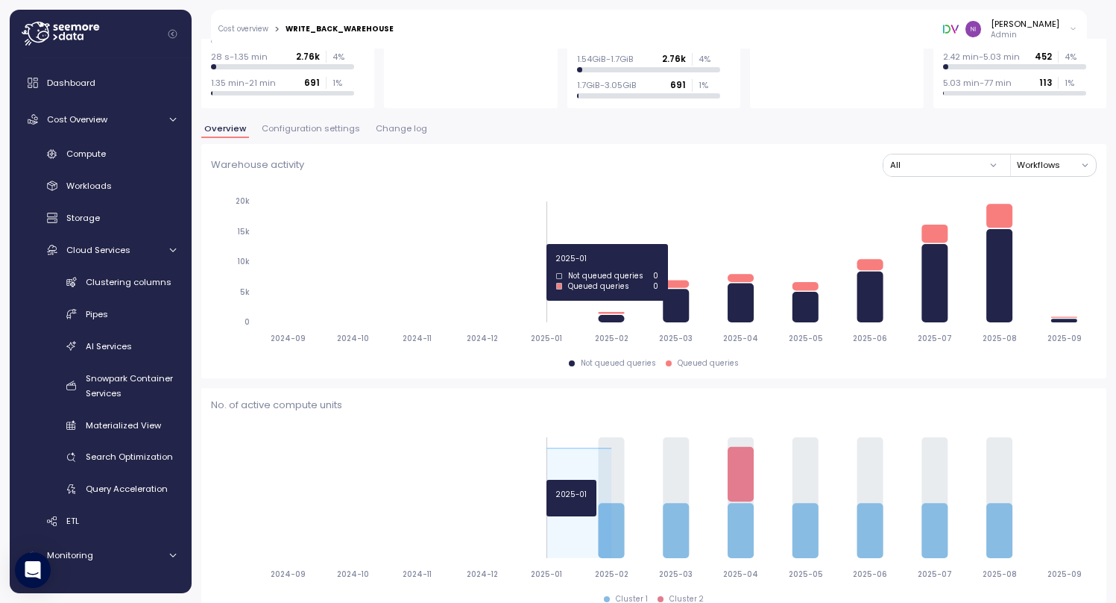
click at [553, 244] on icon "2024-09 2024-10 2024-11 2024-12 2025-01 2025-02 2025-03 2025-04 2025-05 2025-06…" at bounding box center [654, 269] width 886 height 166
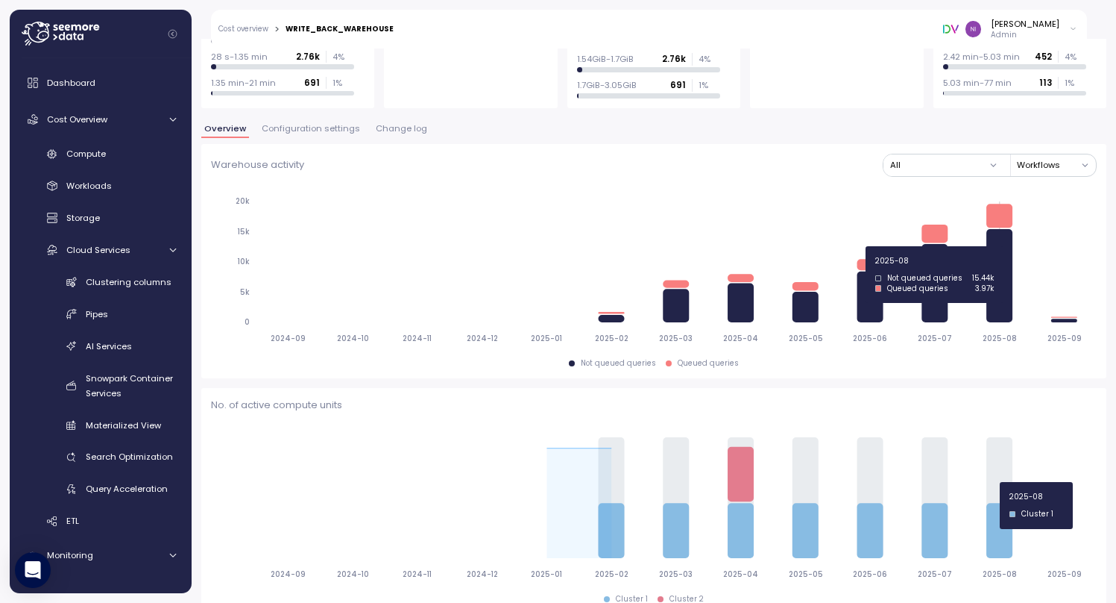
click at [1004, 246] on icon at bounding box center [1000, 275] width 26 height 93
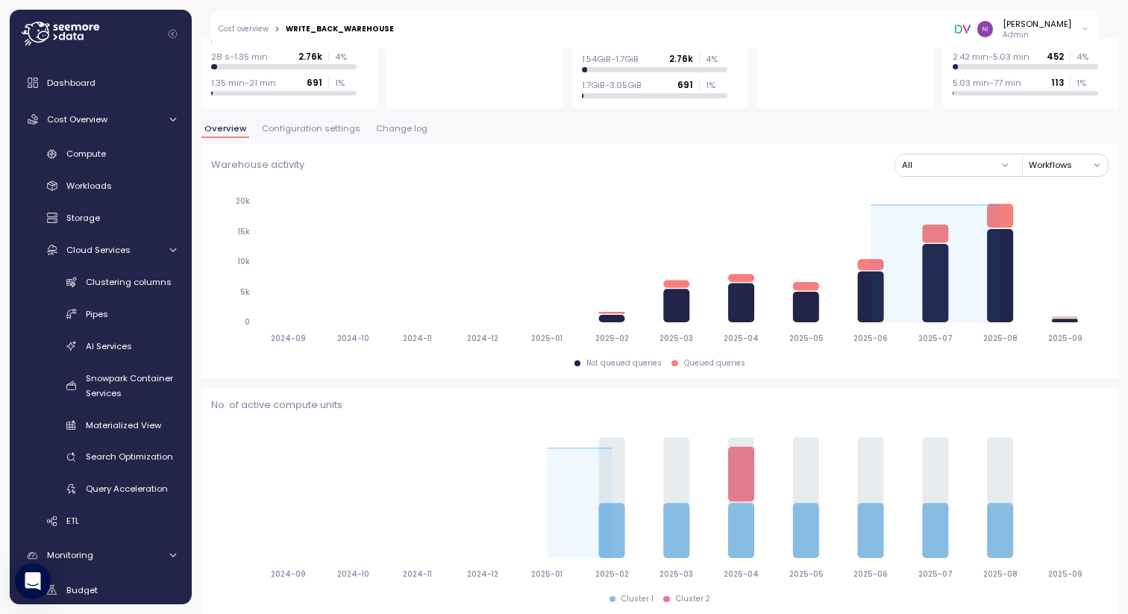
click at [877, 331] on icon "2024-09 2024-10 2024-11 2024-12 2025-01 2025-02 2025-03 2025-04 2025-05 2025-06…" at bounding box center [654, 269] width 886 height 166
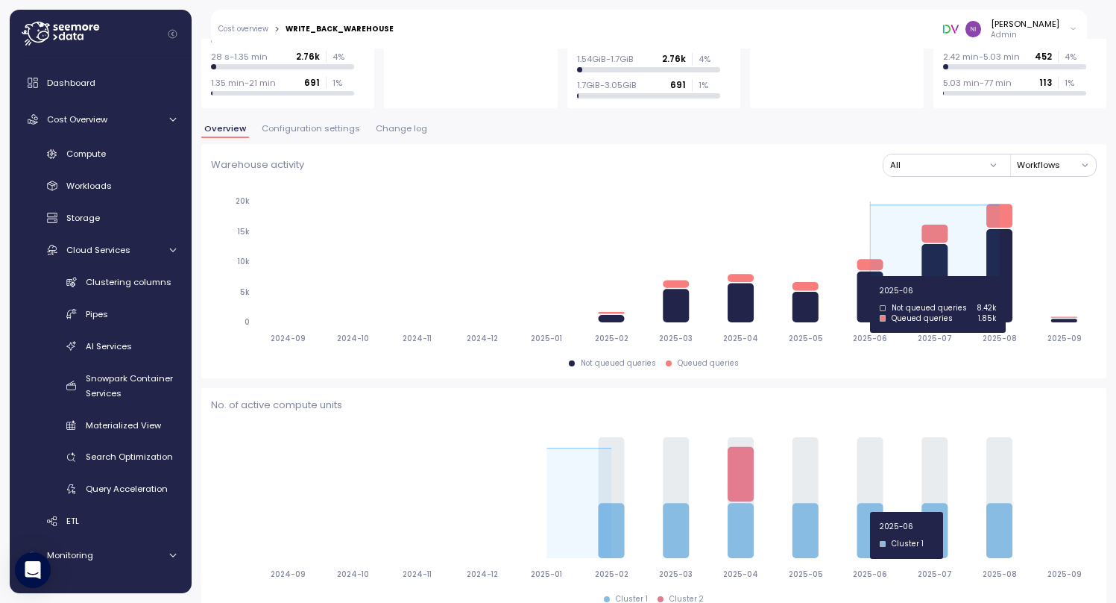
click at [895, 271] on icon "2024-09 2024-10 2024-11 2024-12 2025-01 2025-02 2025-03 2025-04 2025-05 2025-06…" at bounding box center [654, 269] width 886 height 166
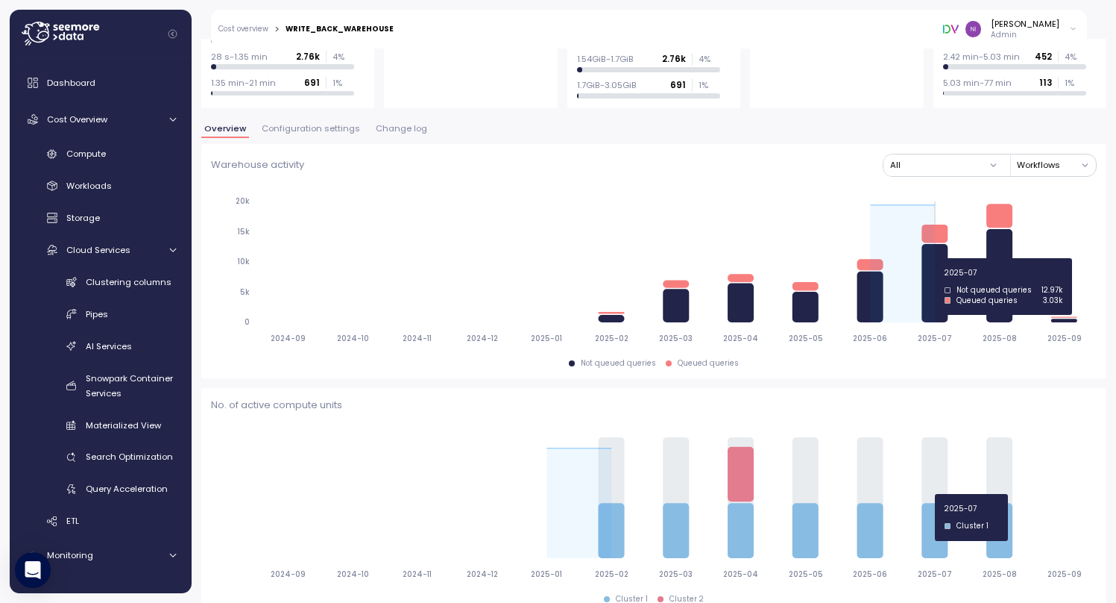
click at [907, 258] on icon "2024-09 2024-10 2024-11 2024-12 2025-01 2025-02 2025-03 2025-04 2025-05 2025-06…" at bounding box center [654, 269] width 886 height 166
click at [920, 258] on icon at bounding box center [902, 263] width 65 height 117
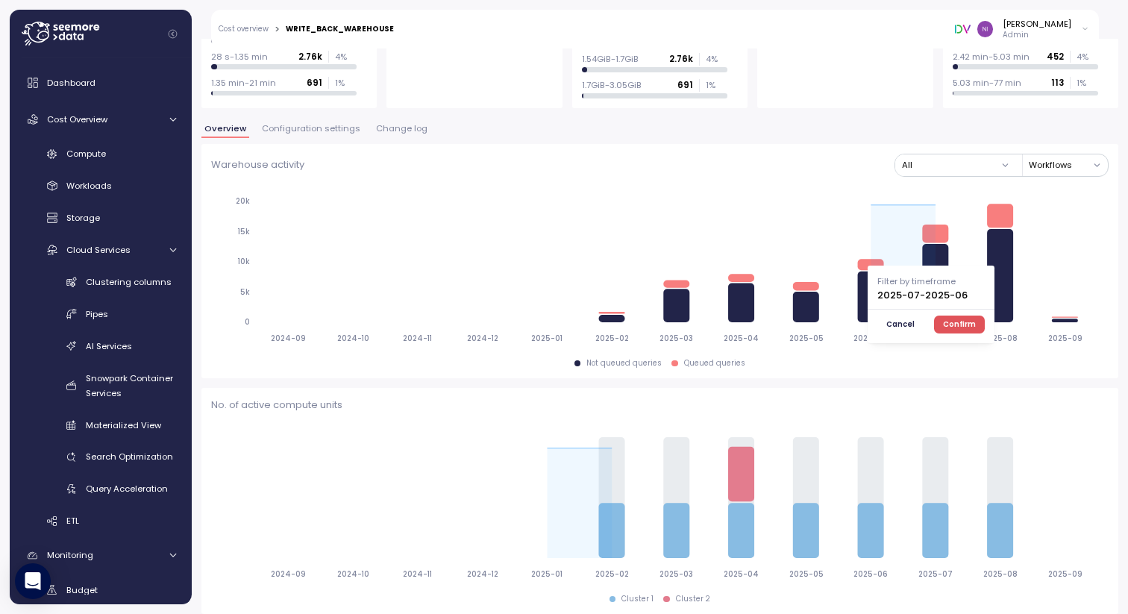
click at [957, 323] on span "Confirm" at bounding box center [959, 324] width 33 height 16
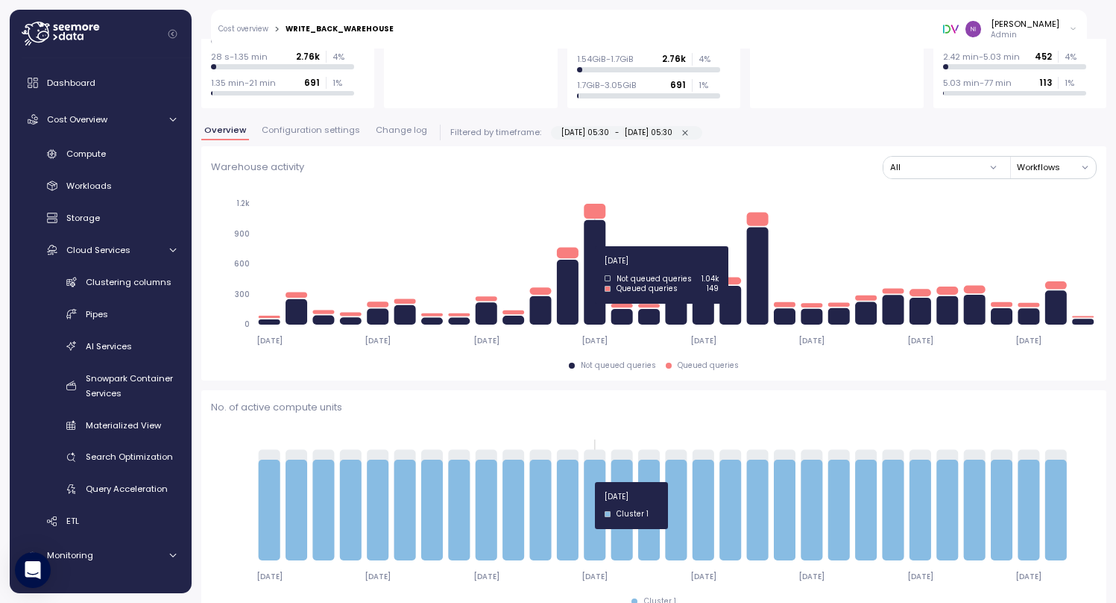
click at [592, 482] on icon "2025-06-01 2025-06-05 2025-06-09 2025-06-13 2025-06-17 2025-06-21 2025-06-25 20…" at bounding box center [654, 507] width 886 height 166
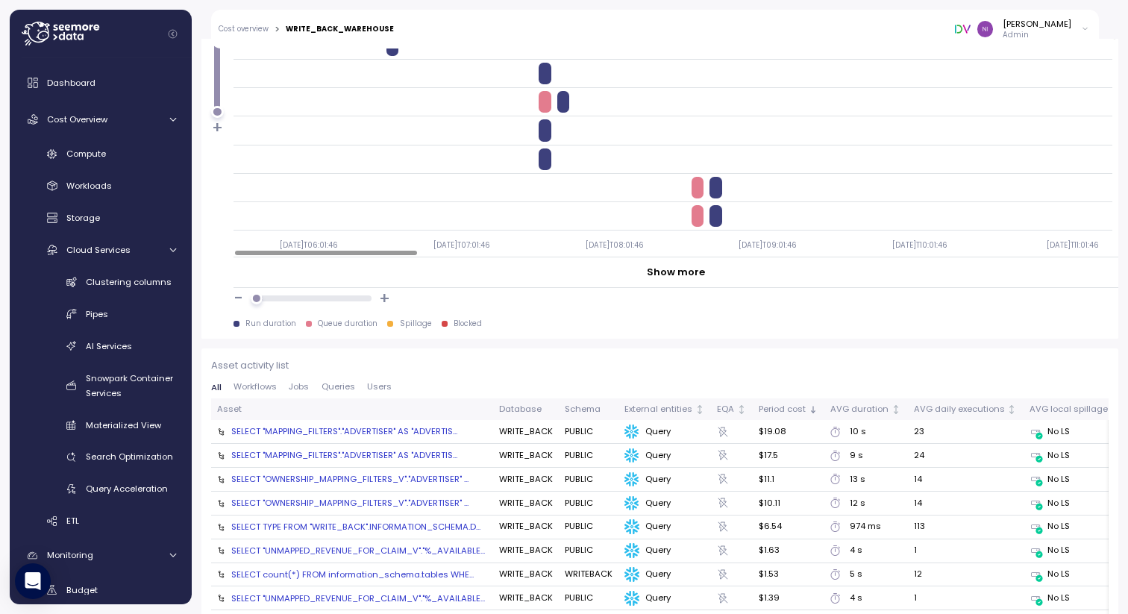
scroll to position [1358, 0]
drag, startPoint x: 256, startPoint y: 296, endPoint x: 377, endPoint y: 297, distance: 120.8
click at [377, 297] on div "- +" at bounding box center [675, 297] width 885 height 22
click at [330, 297] on div at bounding box center [311, 297] width 109 height 6
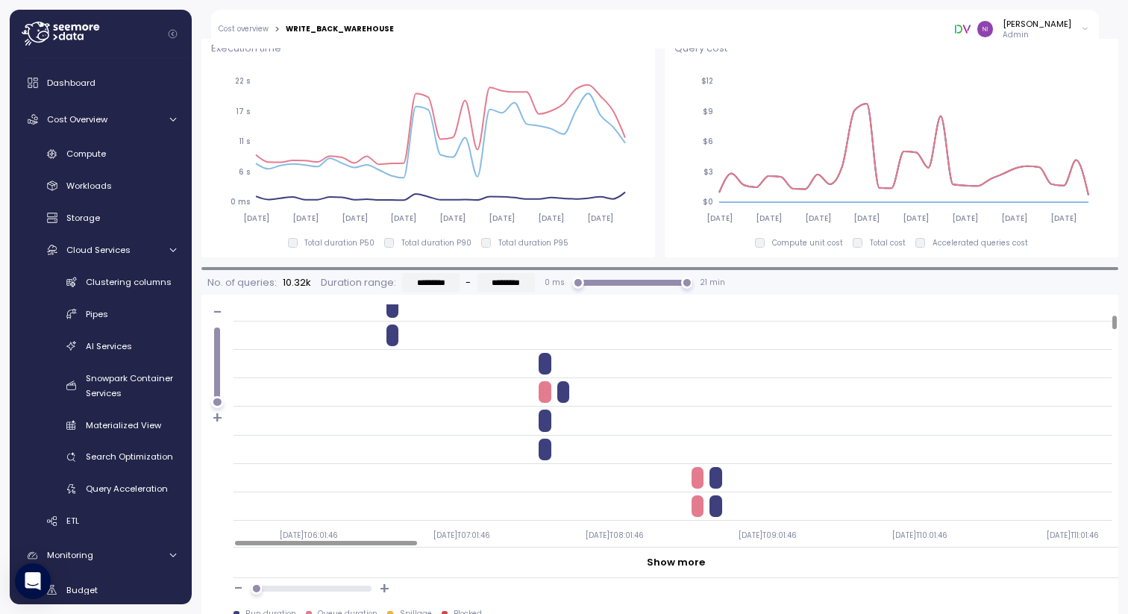
scroll to position [1116, 0]
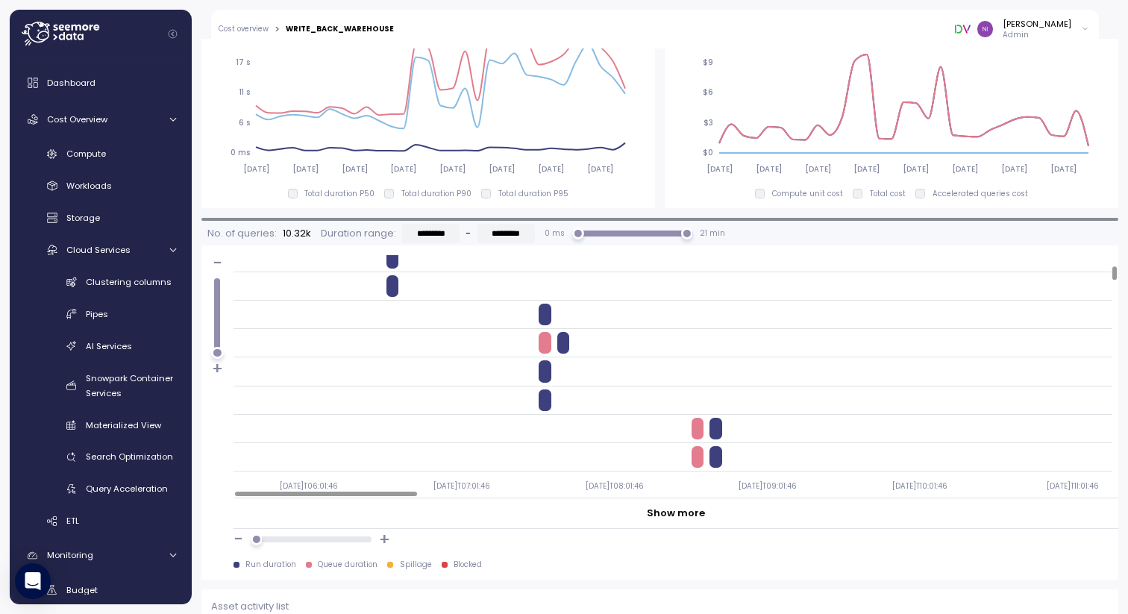
click at [618, 289] on div at bounding box center [672, 286] width 879 height 22
click at [544, 347] on div at bounding box center [544, 343] width 12 height 22
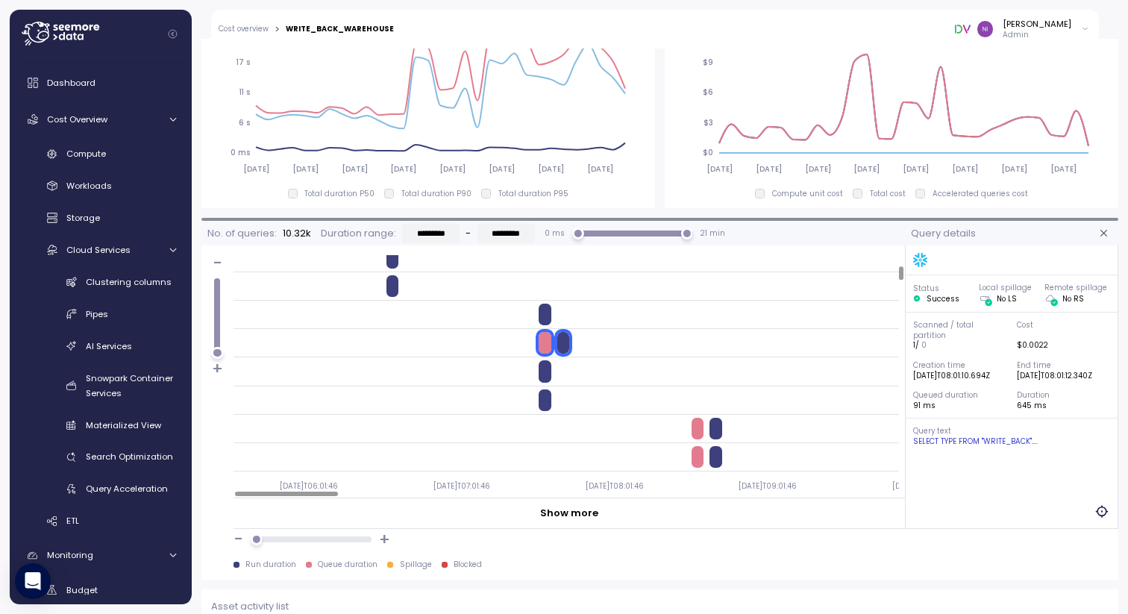
click at [541, 305] on div at bounding box center [544, 315] width 12 height 22
click at [544, 345] on div at bounding box center [544, 343] width 12 height 22
click at [549, 368] on div at bounding box center [544, 371] width 12 height 22
click at [545, 404] on div at bounding box center [544, 400] width 12 height 22
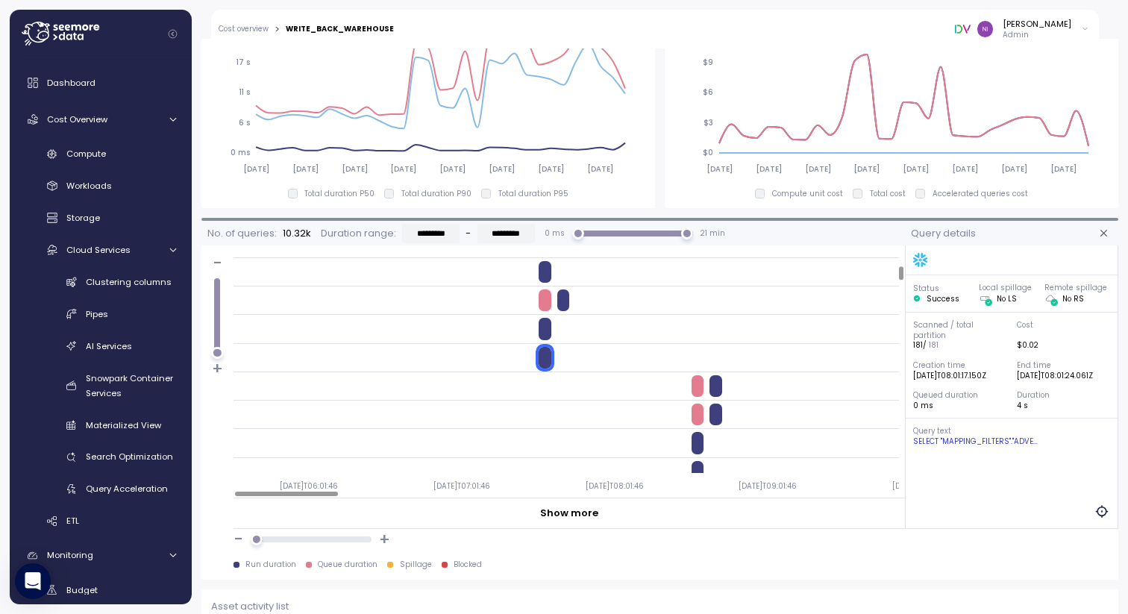
scroll to position [226, 0]
click at [544, 295] on div at bounding box center [544, 300] width 12 height 22
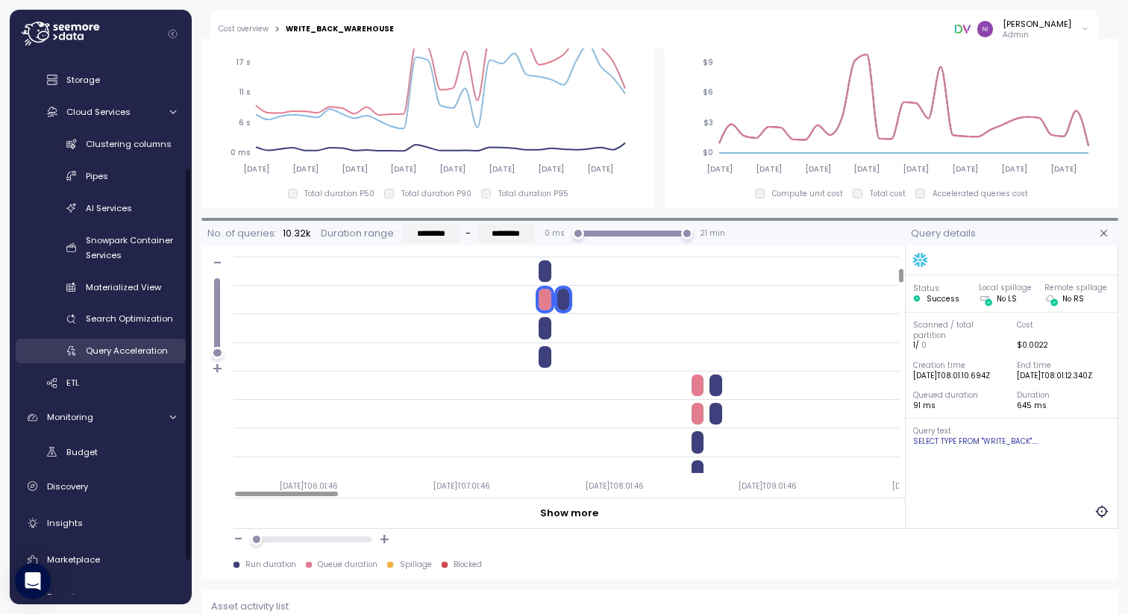
scroll to position [207, 0]
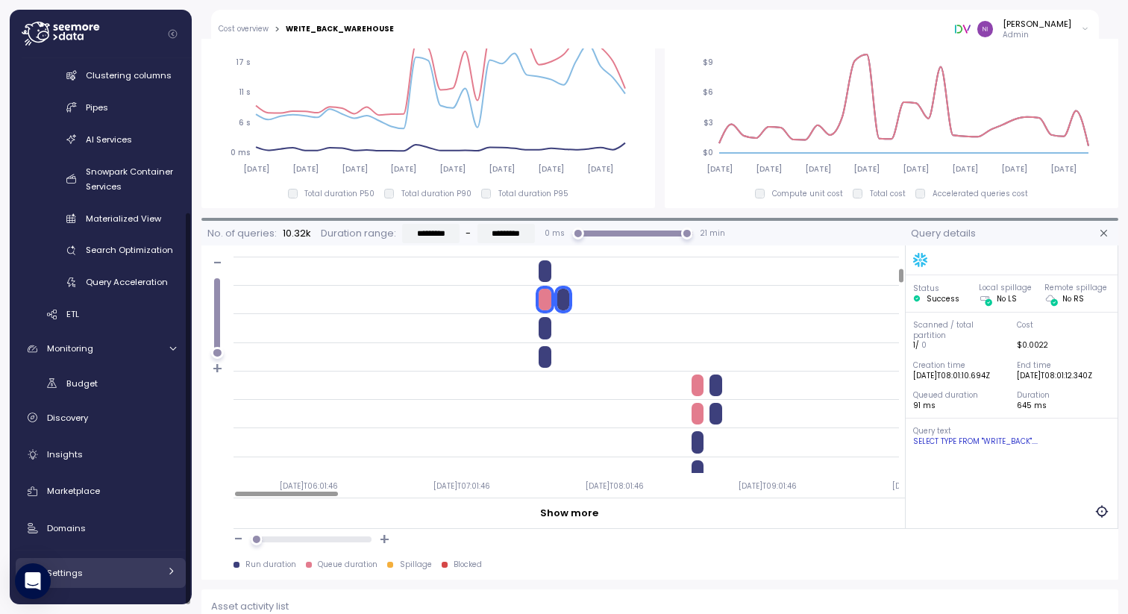
click at [72, 571] on span "Settings" at bounding box center [65, 573] width 36 height 12
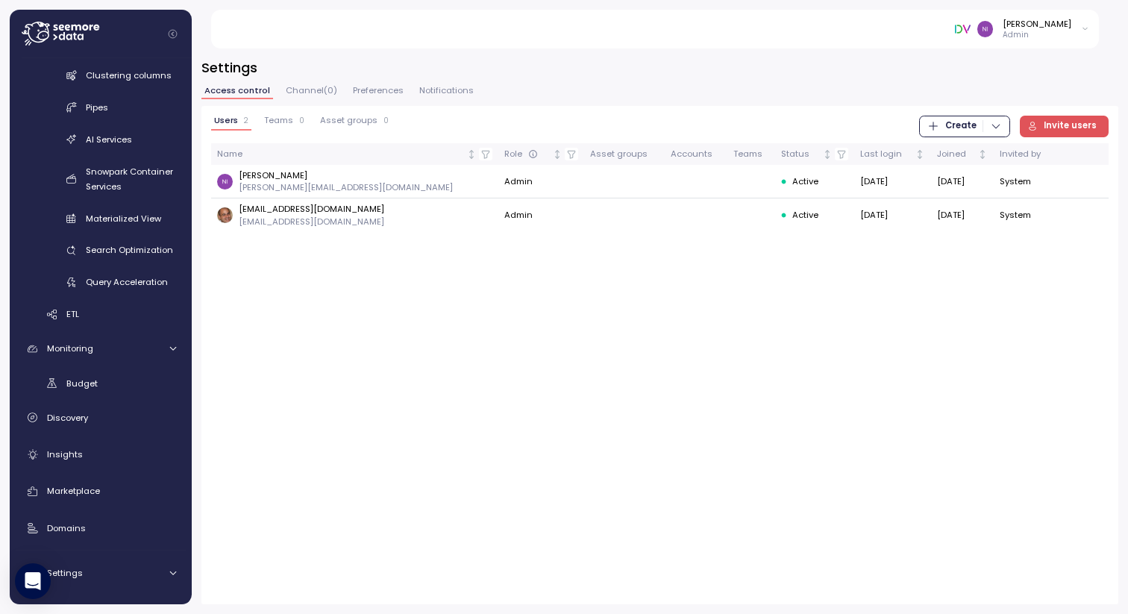
click at [998, 127] on icon "button" at bounding box center [996, 126] width 12 height 12
click at [125, 185] on div "Snowpark Container Services" at bounding box center [131, 179] width 90 height 30
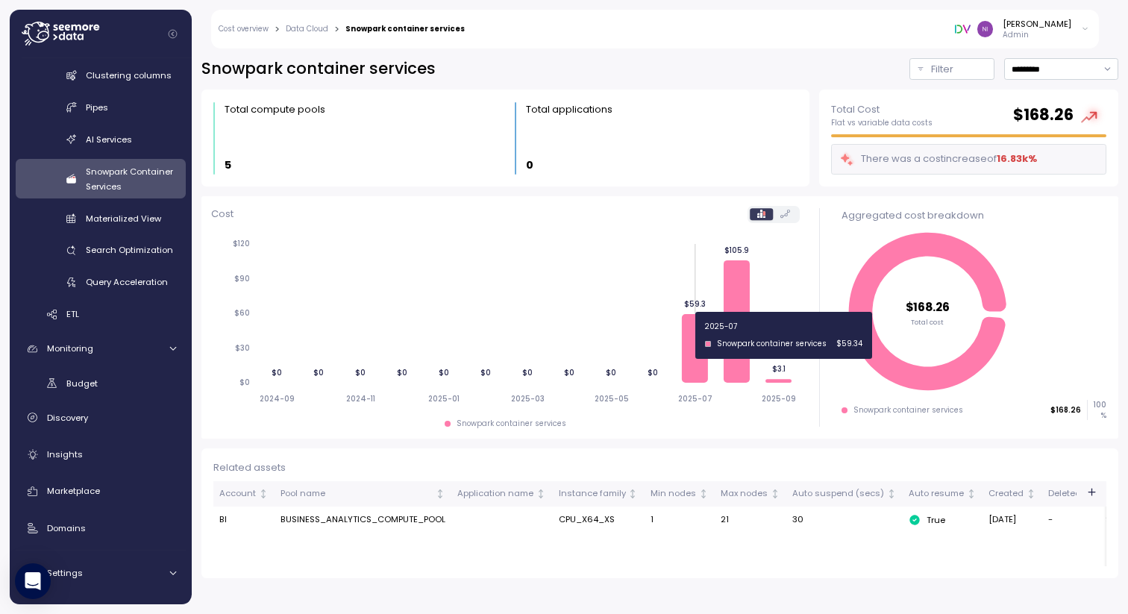
click at [682, 335] on icon at bounding box center [695, 348] width 26 height 69
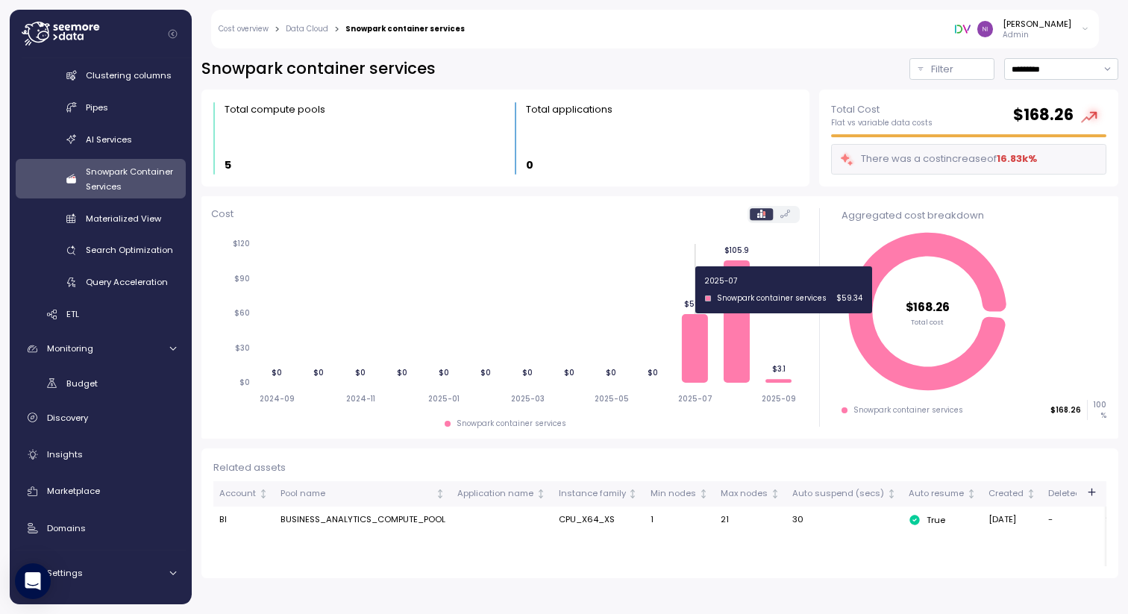
click at [706, 289] on icon "2024-09 2024-11 2025-01 2025-03 2025-05 2025-07 2025-09 $0 $30 $60 $90 $120 $0 …" at bounding box center [505, 320] width 588 height 183
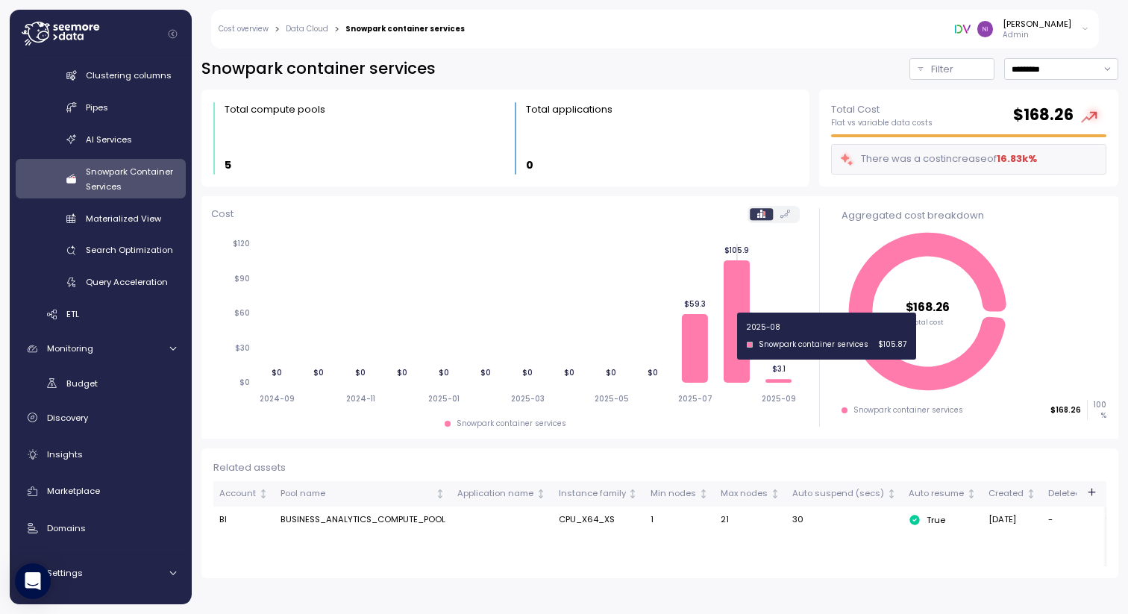
drag, startPoint x: 722, startPoint y: 336, endPoint x: 694, endPoint y: 336, distance: 27.6
click at [718, 336] on icon "2024-09 2024-11 2025-01 2025-03 2025-05 2025-07 2025-09 $0 $30 $60 $90 $120 $0 …" at bounding box center [505, 320] width 588 height 183
click at [694, 336] on icon at bounding box center [695, 348] width 26 height 69
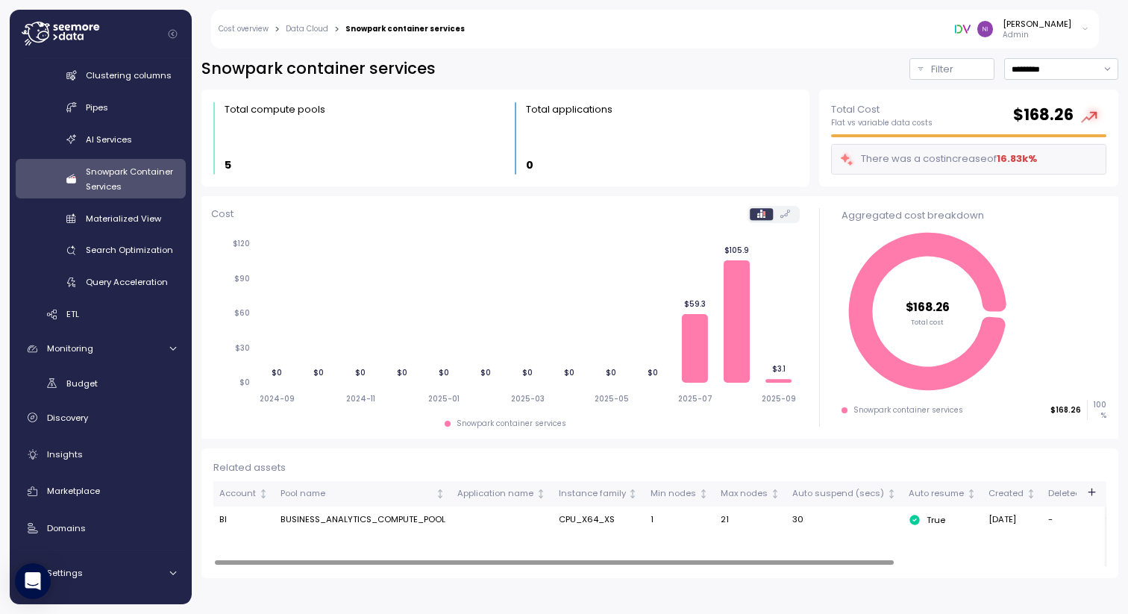
click at [378, 518] on td "BUSINESS_ANALYTICS_COMPUTE_POOL" at bounding box center [362, 519] width 177 height 27
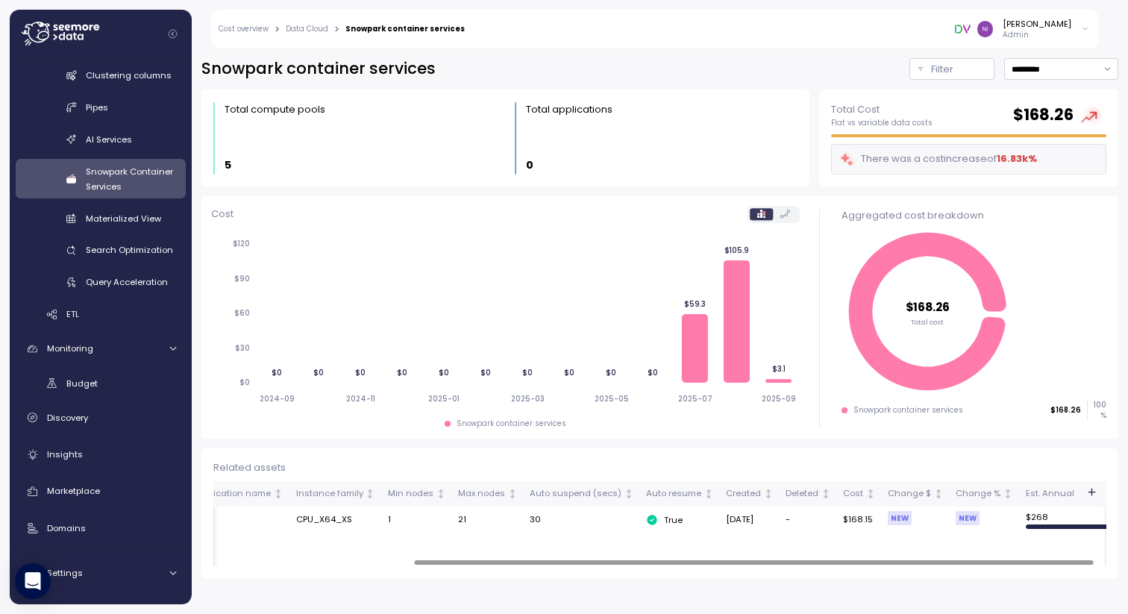
scroll to position [0, 279]
click at [871, 518] on div "NEW" at bounding box center [883, 518] width 24 height 14
click at [820, 518] on td "$168.15" at bounding box center [842, 519] width 45 height 27
click at [1092, 490] on icon "button" at bounding box center [1091, 492] width 12 height 12
click at [914, 535] on div "Account Pool name Application name Instance family Min nodes Max nodes Auto sus…" at bounding box center [659, 523] width 893 height 85
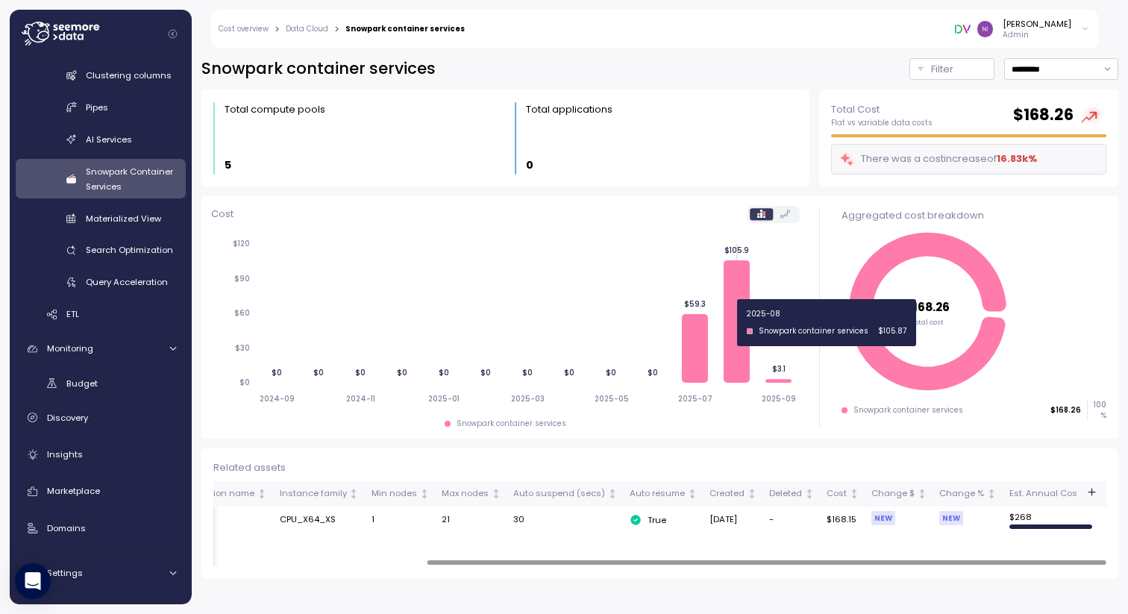
click at [728, 322] on icon at bounding box center [736, 321] width 26 height 122
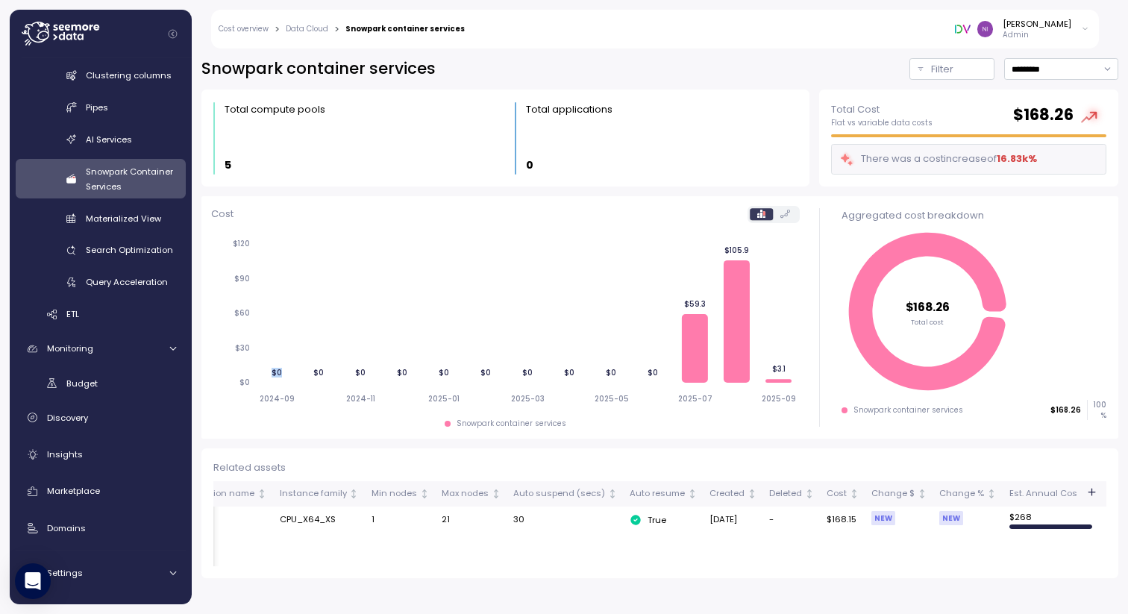
click at [787, 211] on icon at bounding box center [785, 214] width 10 height 8
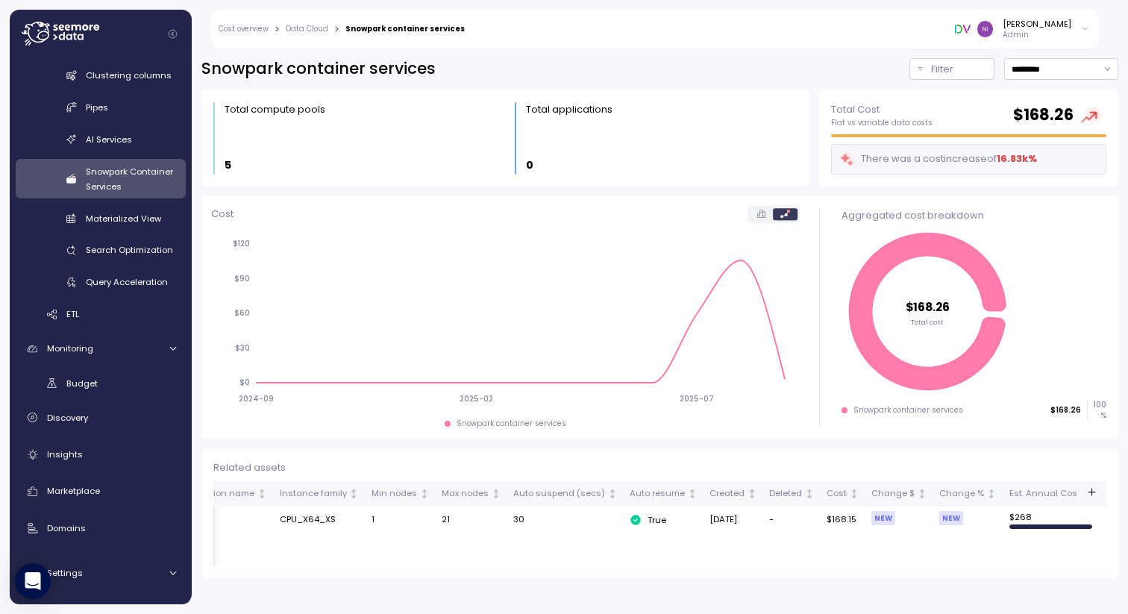
click at [761, 216] on icon at bounding box center [761, 214] width 8 height 8
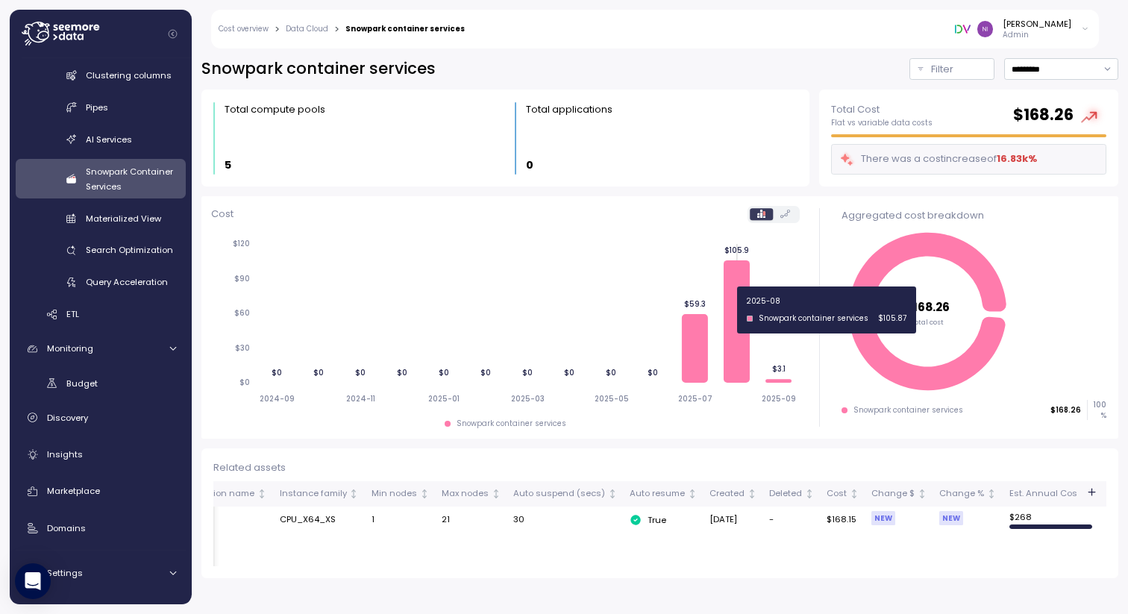
click at [736, 310] on icon at bounding box center [736, 321] width 26 height 122
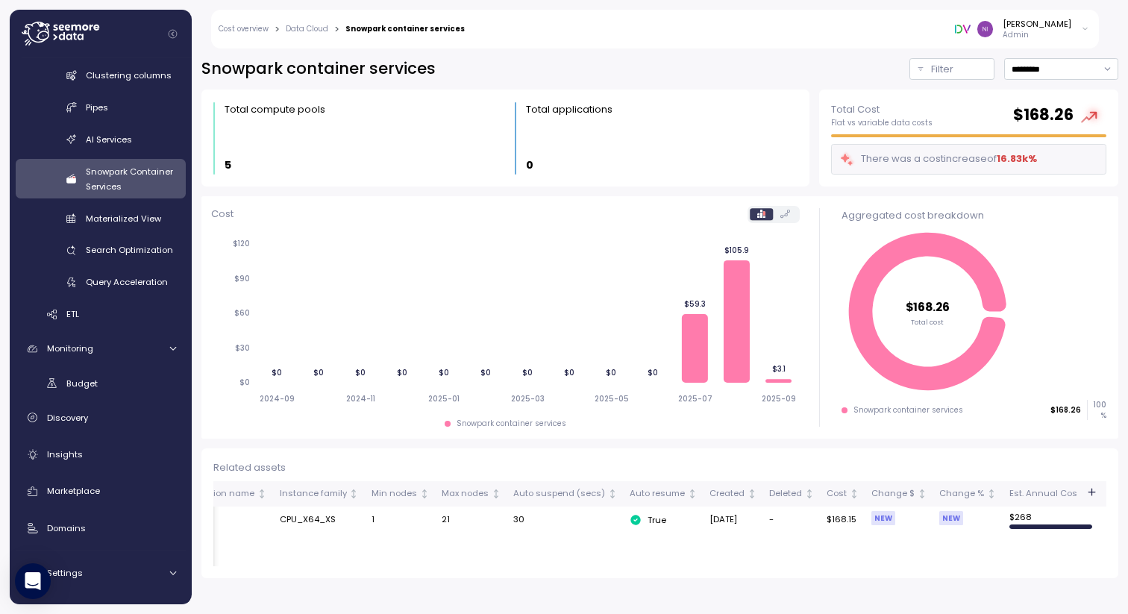
click at [1098, 121] on icon at bounding box center [1092, 115] width 27 height 27
click at [958, 157] on div "There was a cost increase of 16.83k %" at bounding box center [938, 159] width 198 height 17
click at [907, 337] on icon "$168.26 Total cost" at bounding box center [973, 311] width 265 height 165
click at [936, 366] on icon "$168.26 Total cost" at bounding box center [973, 311] width 265 height 165
click at [926, 376] on icon at bounding box center [927, 311] width 157 height 157
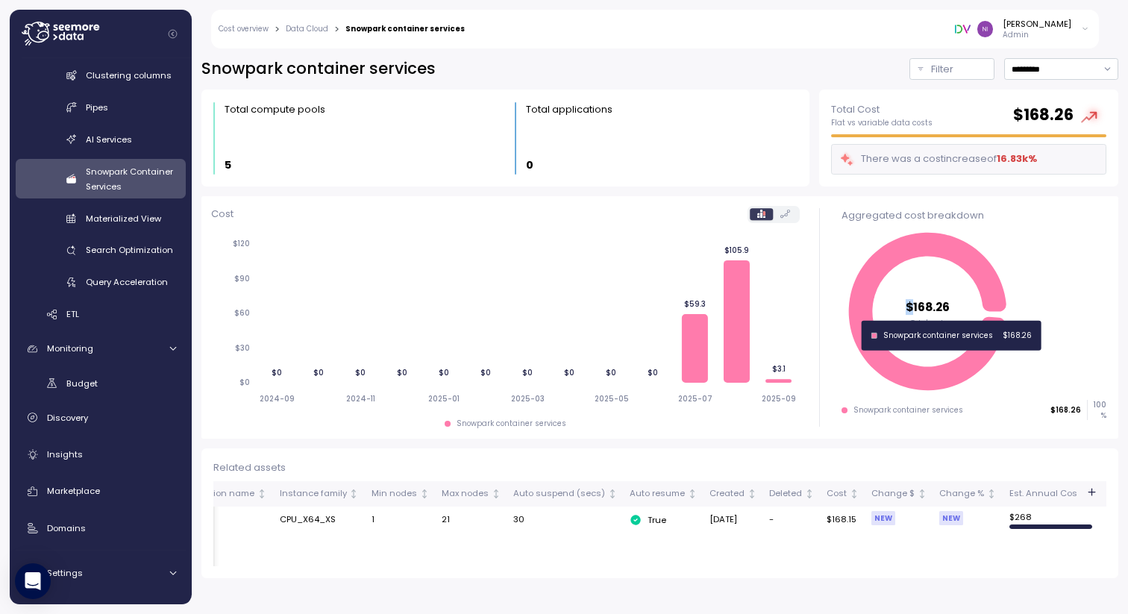
click at [926, 376] on icon at bounding box center [927, 311] width 157 height 157
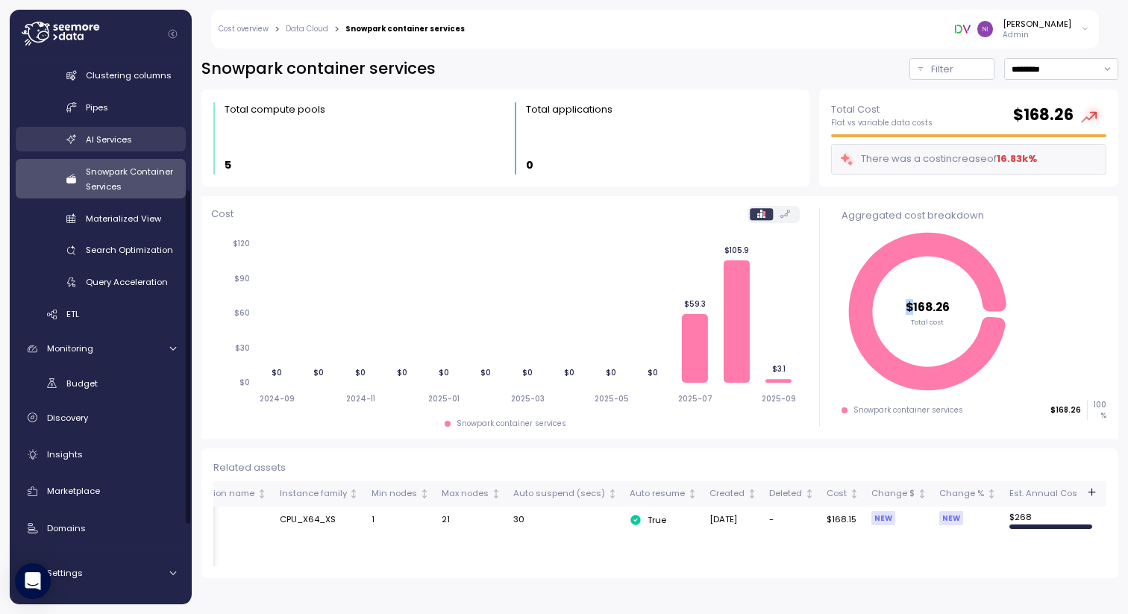
click at [107, 147] on link "AI Services" at bounding box center [101, 139] width 170 height 25
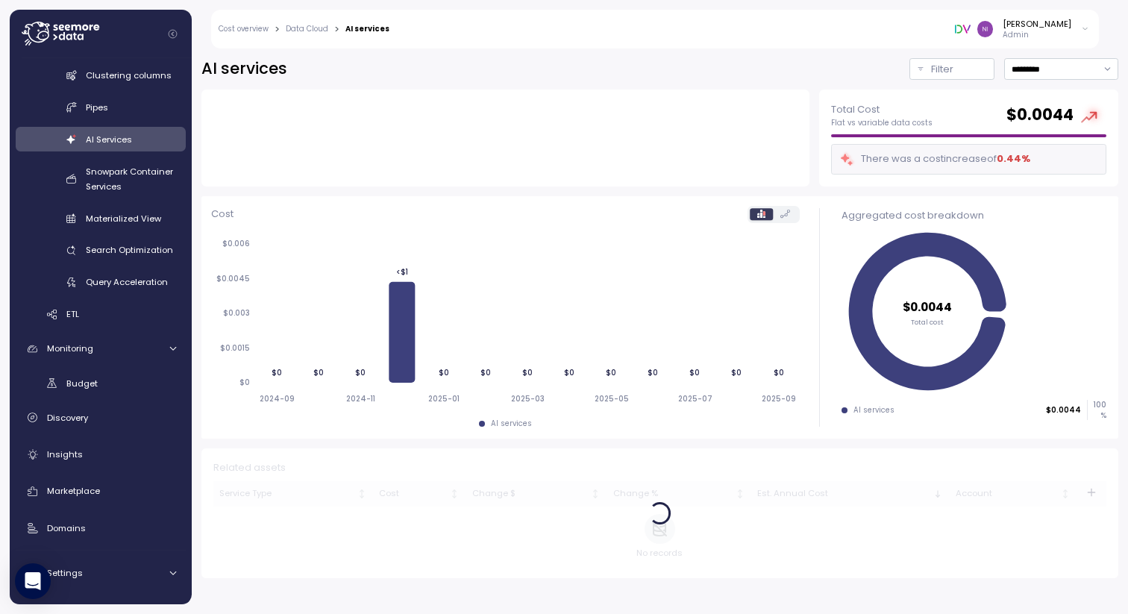
click at [923, 330] on g "$0.0044 Total cost" at bounding box center [927, 311] width 157 height 157
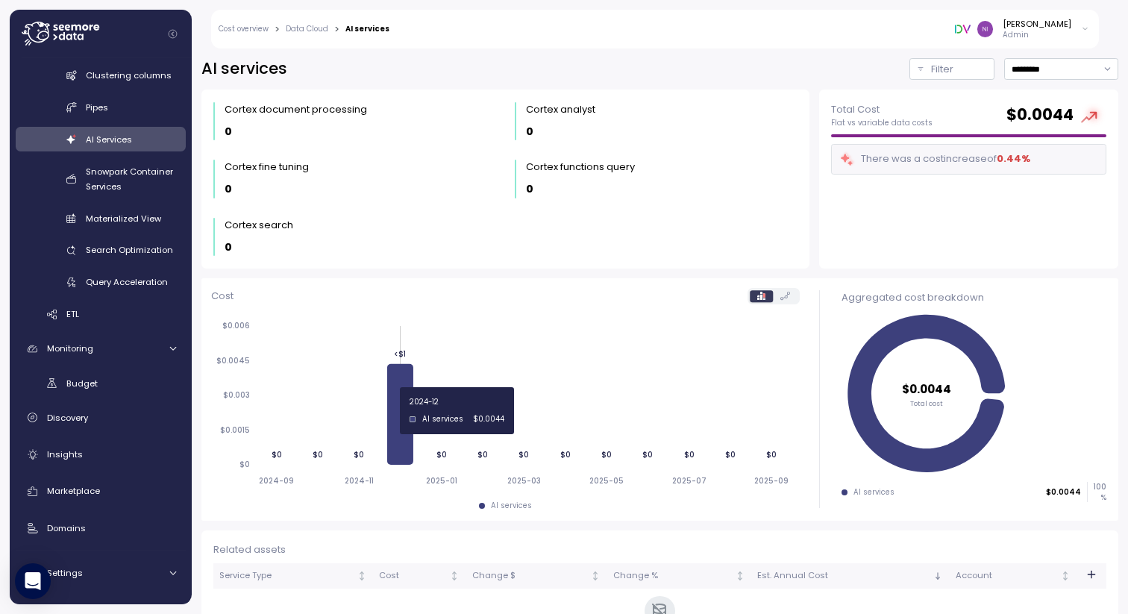
click at [397, 409] on icon at bounding box center [400, 413] width 26 height 101
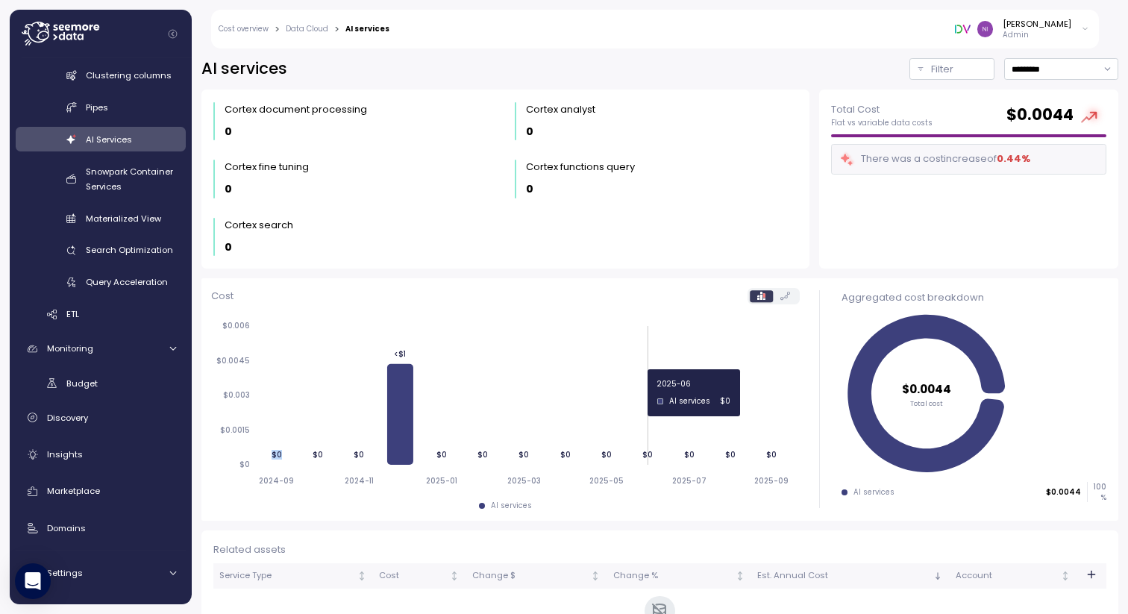
scroll to position [56, 0]
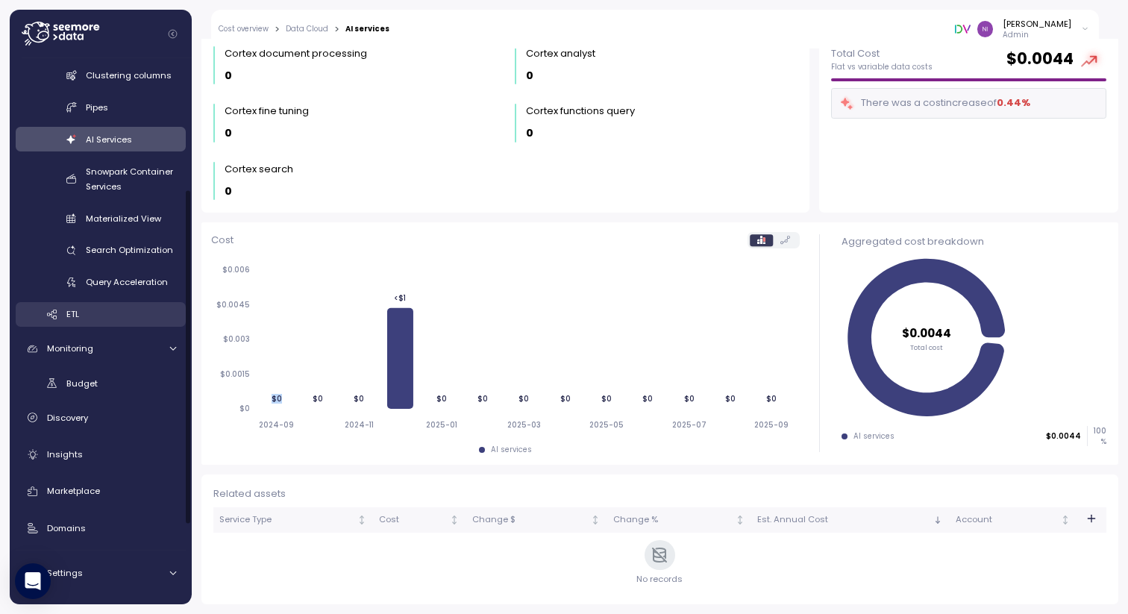
click at [46, 323] on link "ETL" at bounding box center [101, 314] width 170 height 25
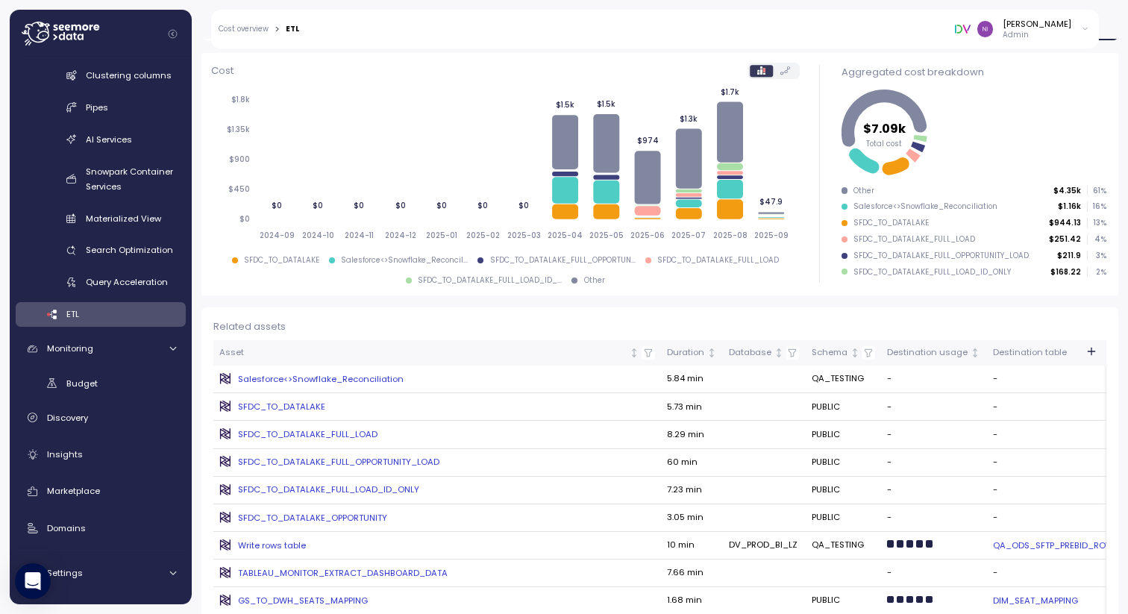
scroll to position [204, 0]
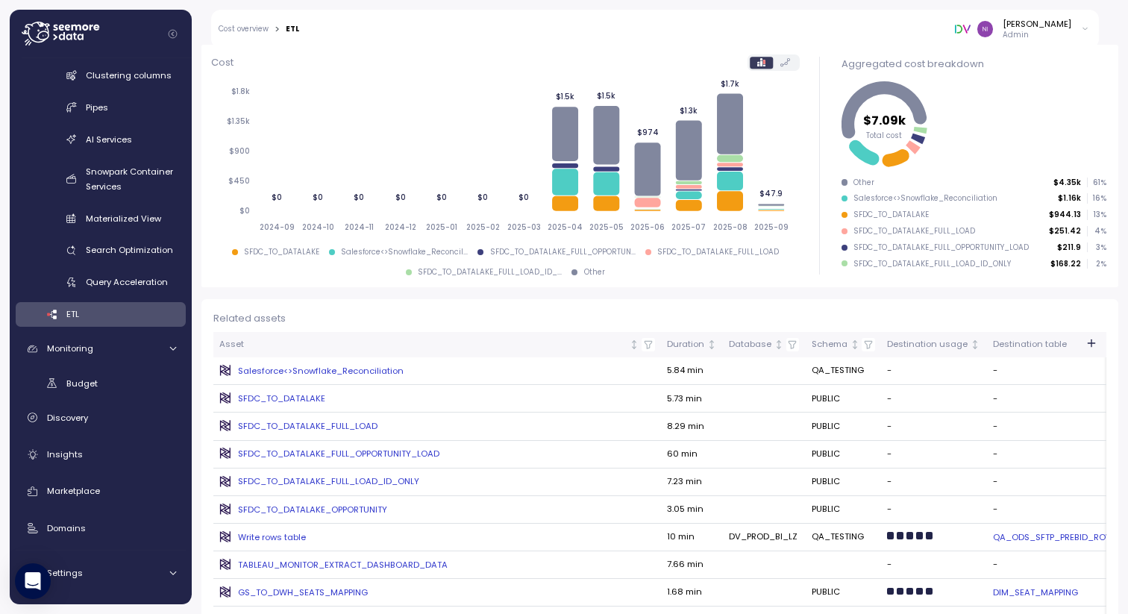
click at [306, 371] on div "Salesforce<>Snowflake_Reconciliation" at bounding box center [436, 371] width 435 height 12
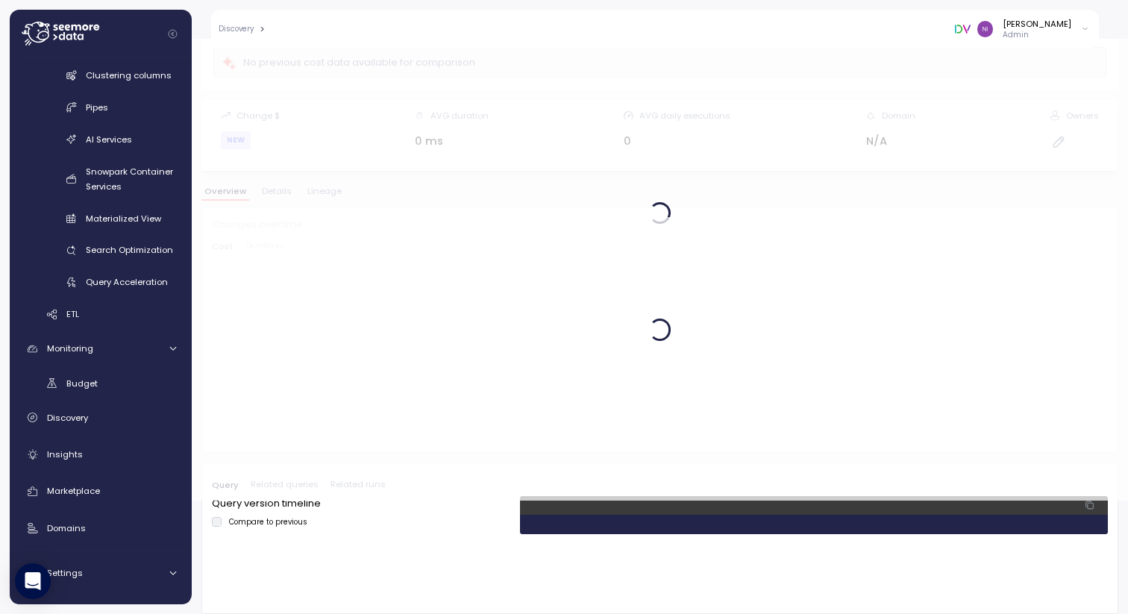
scroll to position [113, 0]
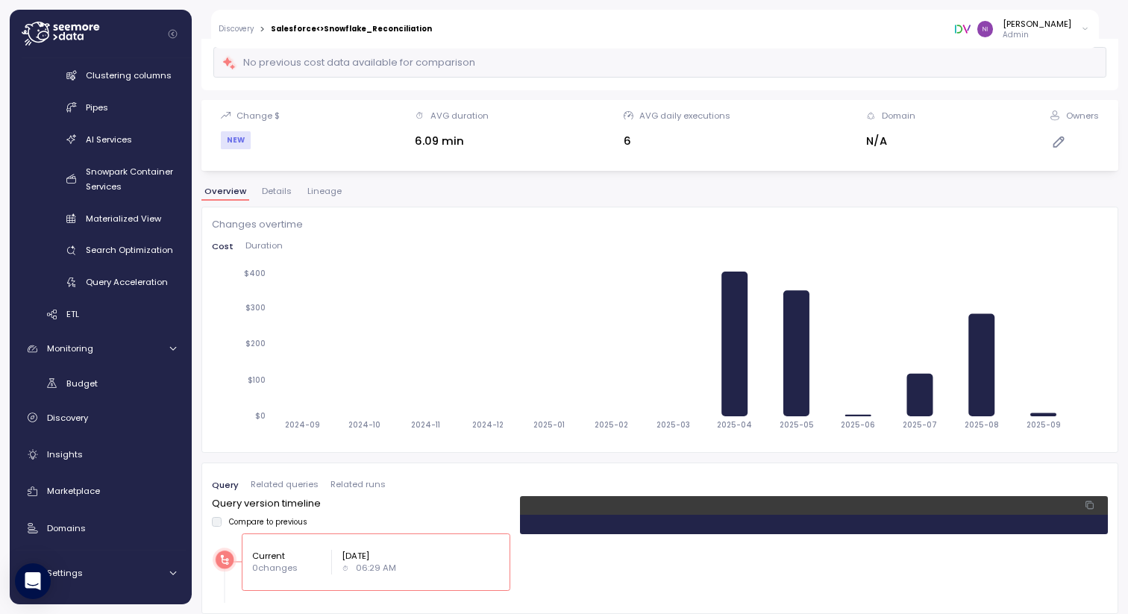
click at [348, 561] on p "Apr 09, 2025" at bounding box center [369, 556] width 54 height 12
click at [662, 516] on pre "1" at bounding box center [814, 524] width 588 height 19
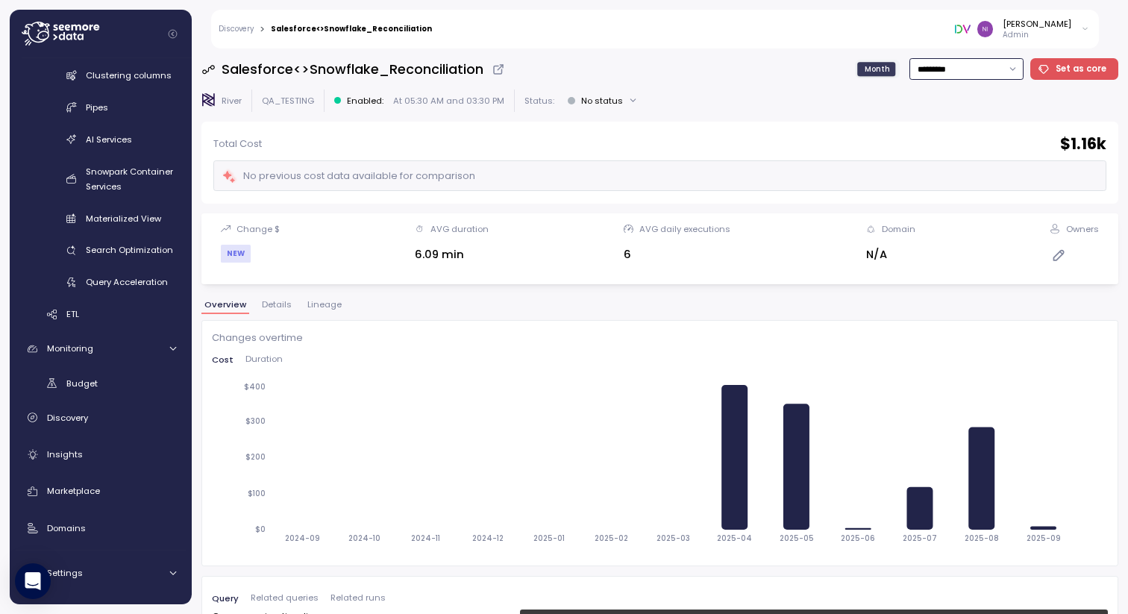
click at [951, 70] on input "*********" at bounding box center [966, 69] width 114 height 22
type input "**********"
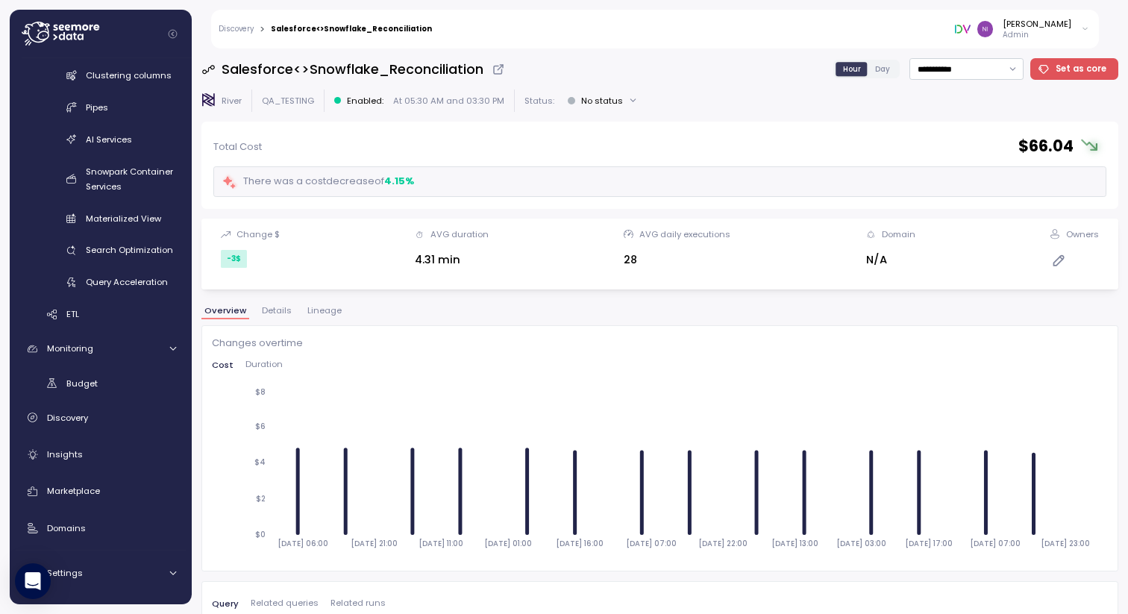
click at [276, 313] on span "Details" at bounding box center [277, 311] width 30 height 8
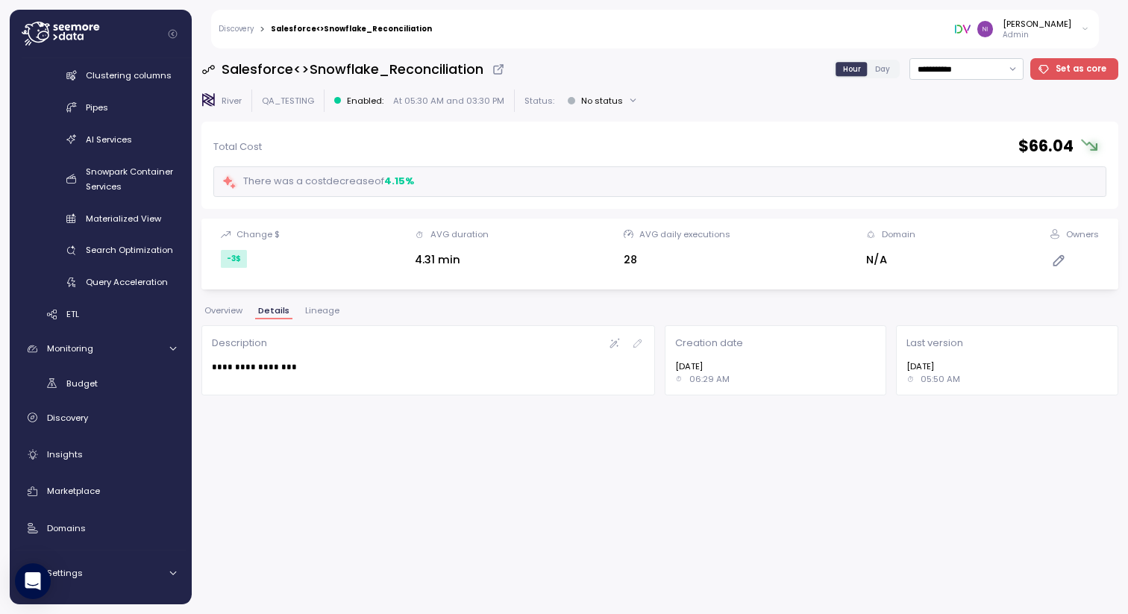
click at [314, 313] on span "Lineage" at bounding box center [322, 311] width 34 height 8
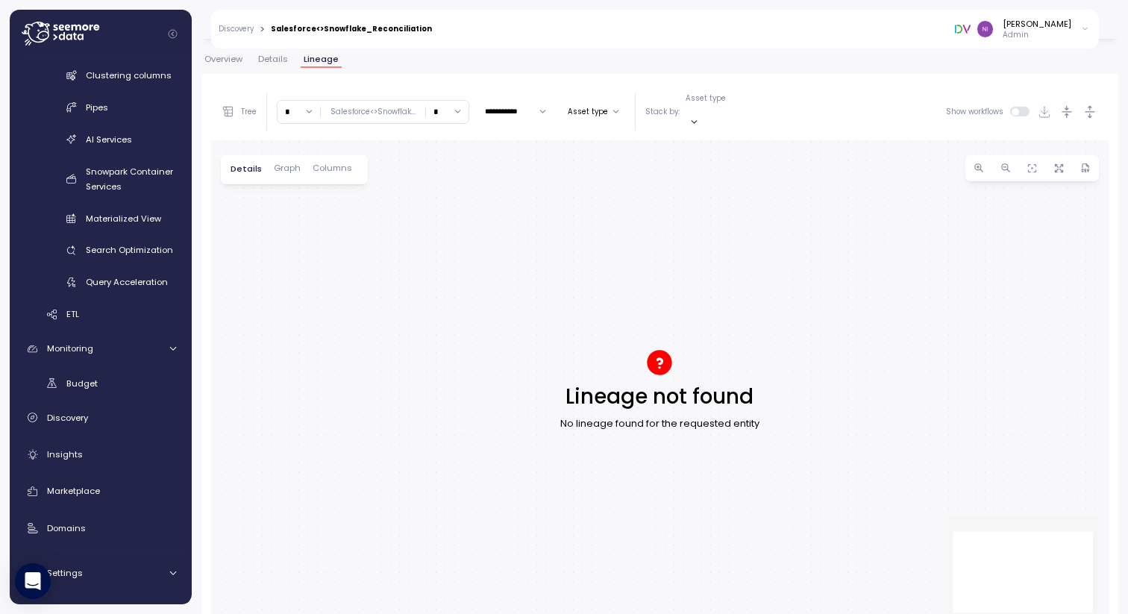
scroll to position [255, 0]
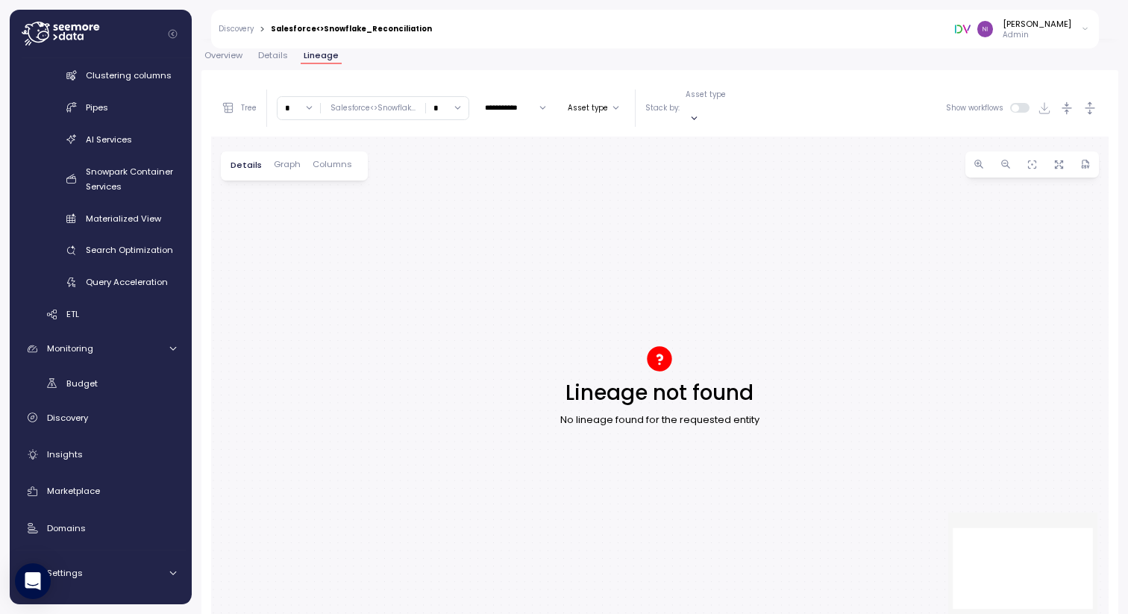
click at [286, 160] on span "Graph" at bounding box center [287, 164] width 27 height 8
click at [324, 160] on span "Columns" at bounding box center [331, 164] width 40 height 8
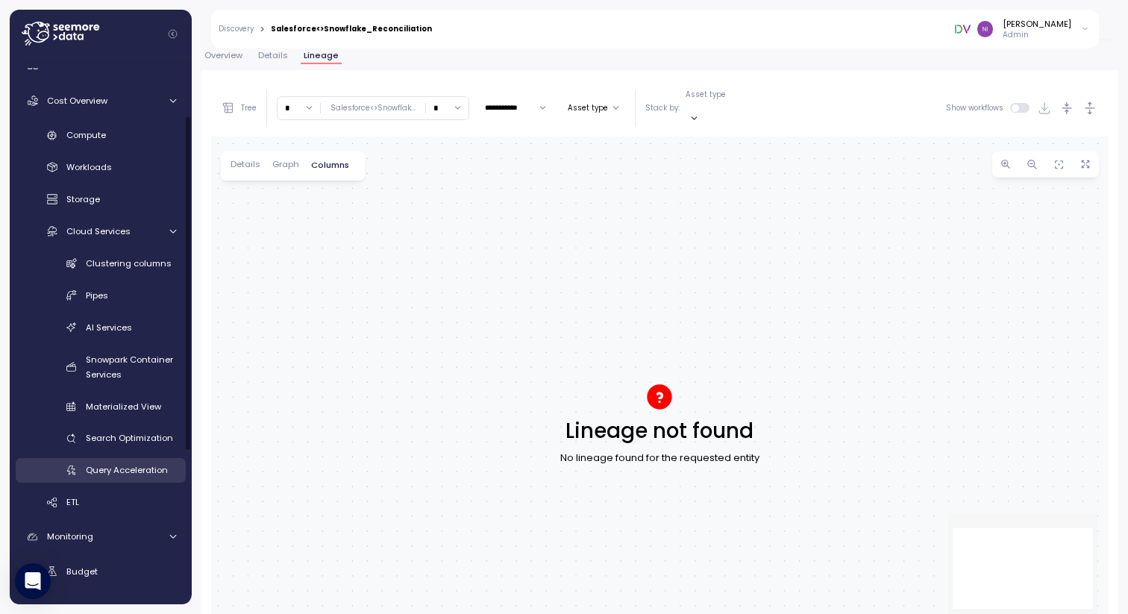
scroll to position [0, 0]
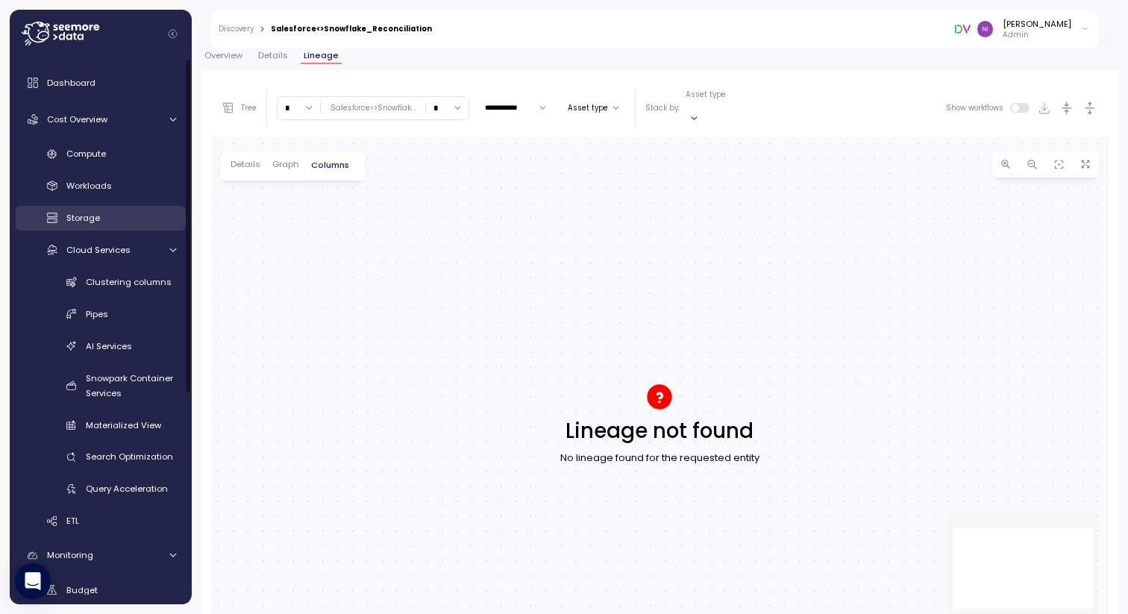
click at [74, 217] on span "Storage" at bounding box center [83, 218] width 34 height 12
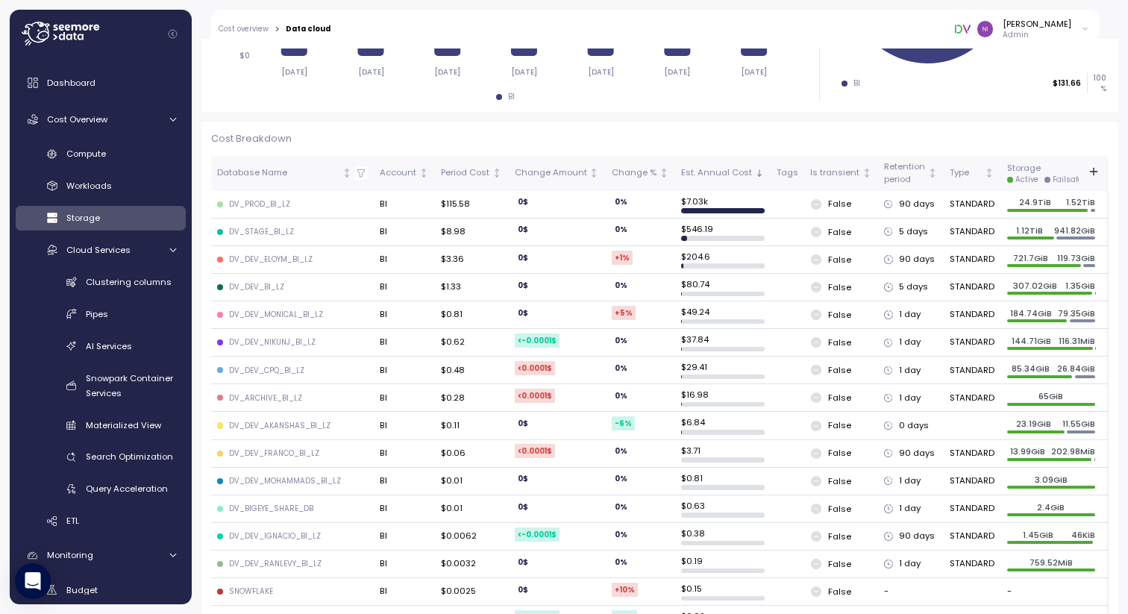
scroll to position [393, 0]
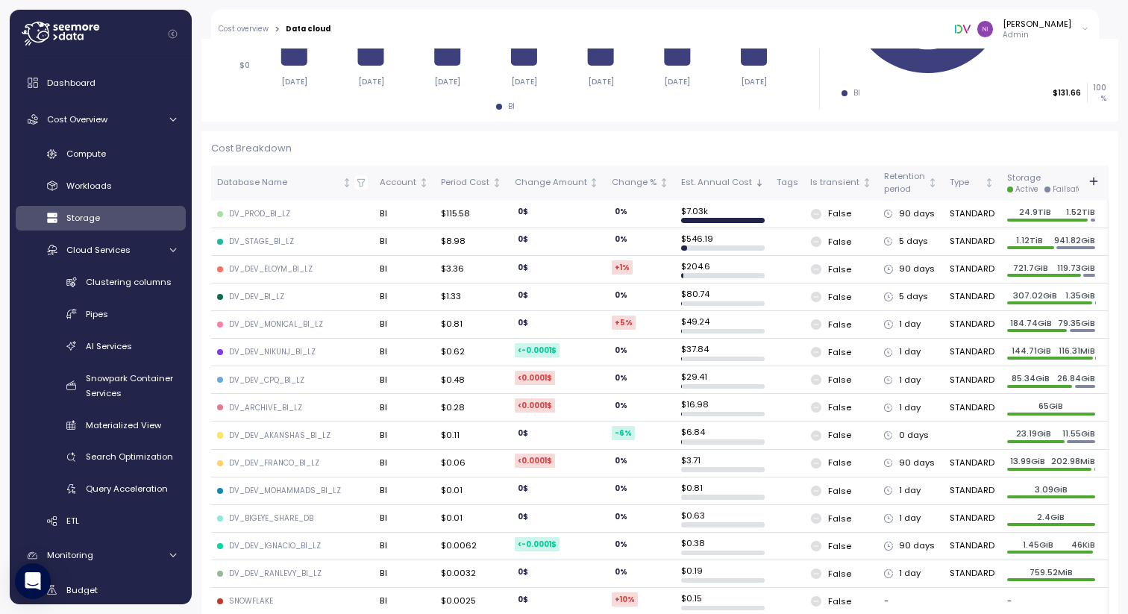
click at [884, 268] on icon at bounding box center [888, 269] width 8 height 8
click at [811, 267] on icon at bounding box center [816, 269] width 10 height 10
click at [297, 268] on div "DV_DEV_ELOYM_BI_LZ" at bounding box center [271, 269] width 84 height 10
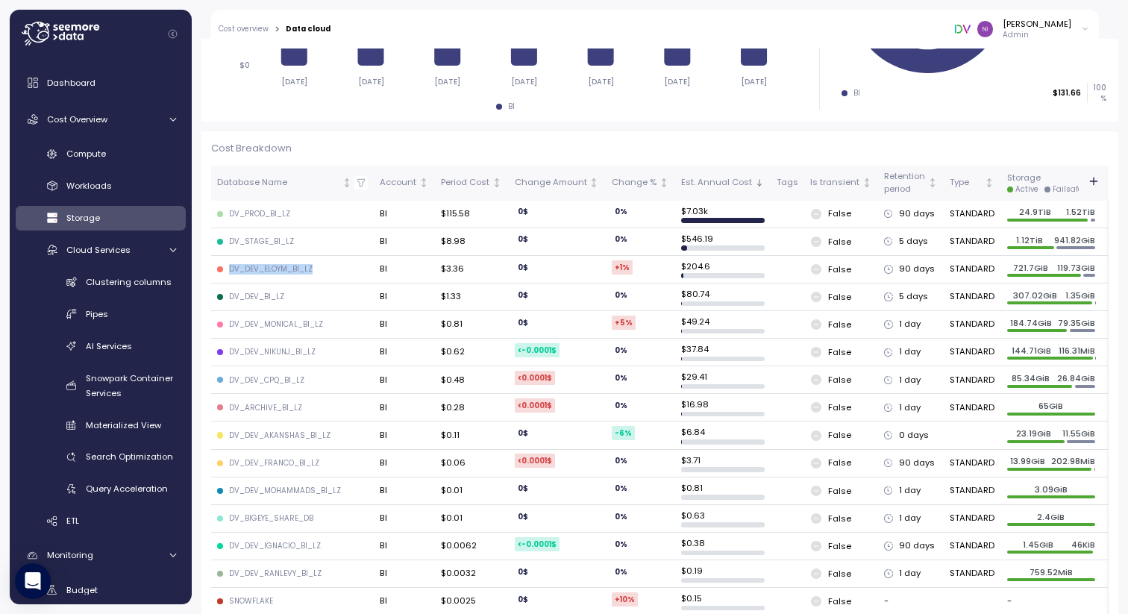
click at [297, 268] on div "DV_DEV_ELOYM_BI_LZ" at bounding box center [271, 269] width 84 height 10
click at [1087, 178] on icon "button" at bounding box center [1093, 181] width 12 height 12
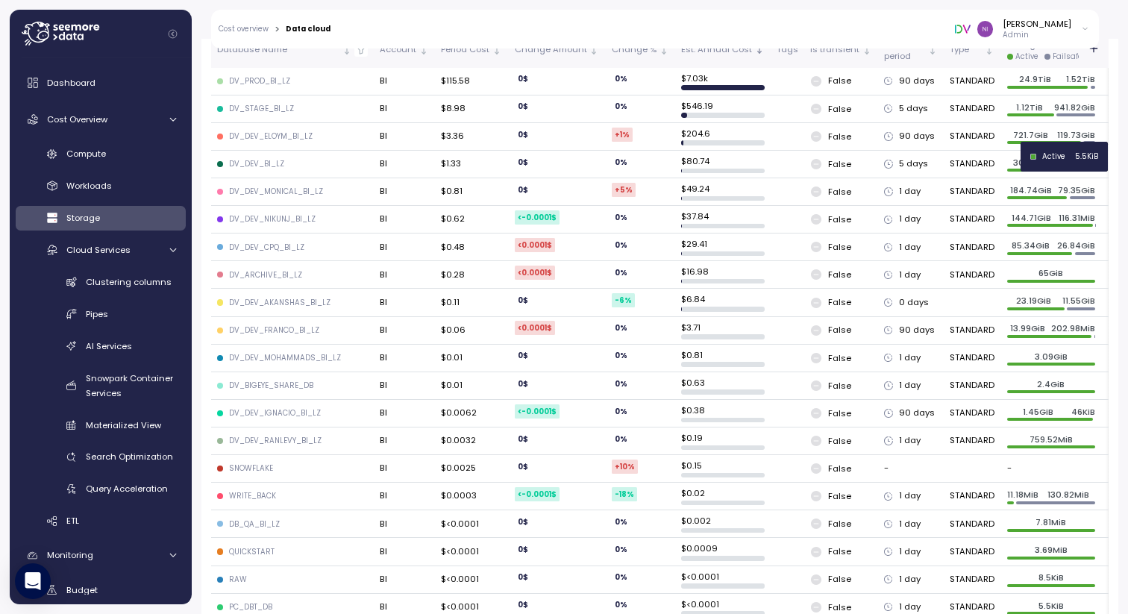
scroll to position [0, 0]
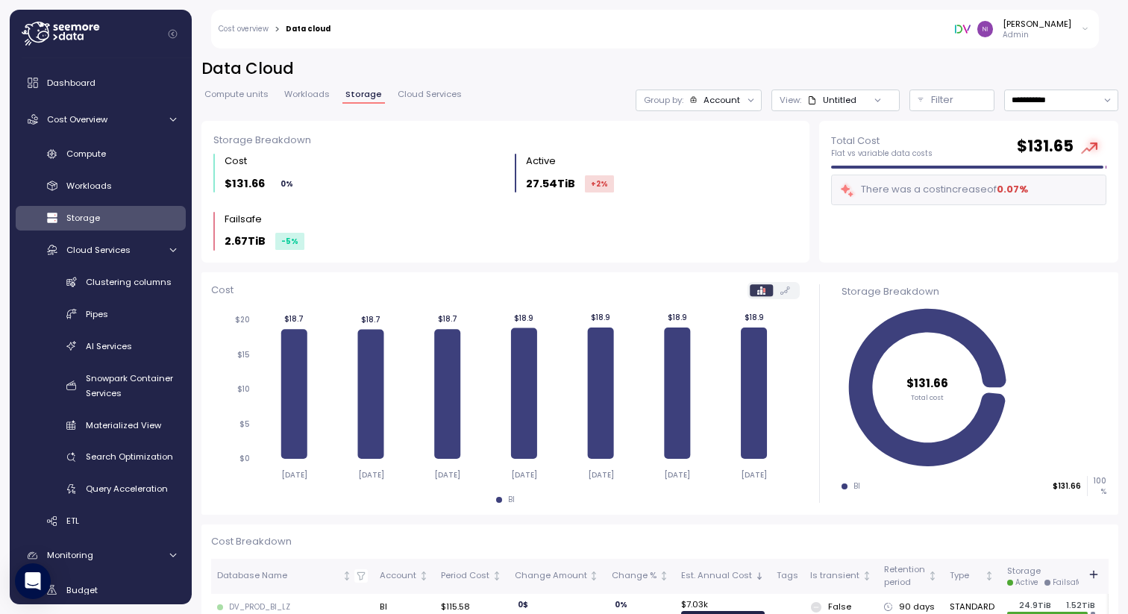
click at [727, 104] on div "Account" at bounding box center [721, 100] width 37 height 12
click at [703, 149] on div "Database" at bounding box center [688, 158] width 73 height 18
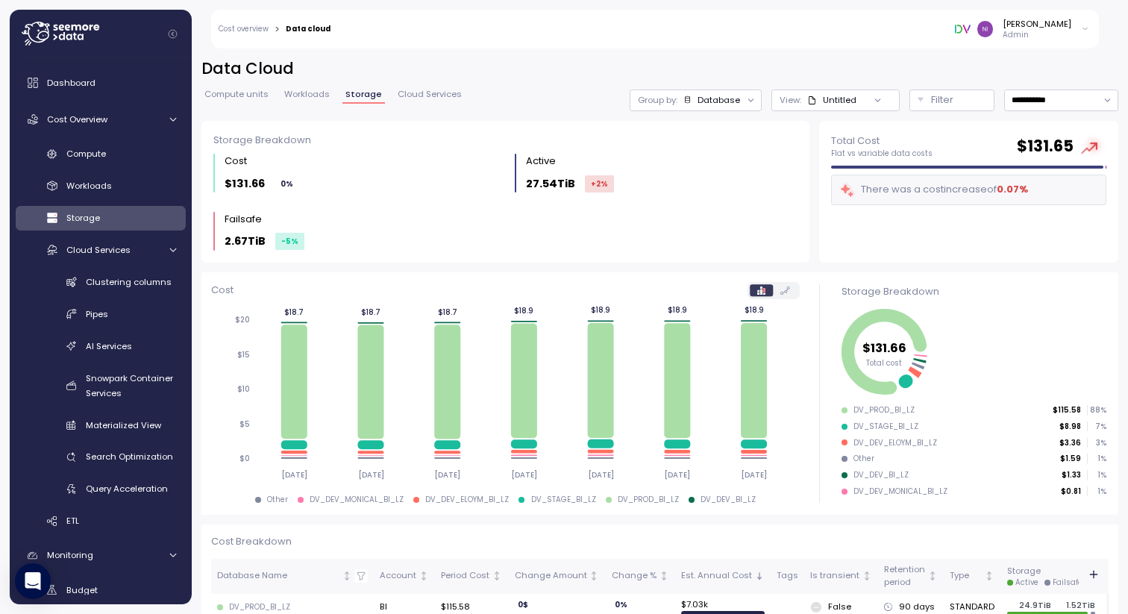
click at [717, 97] on div "Database" at bounding box center [718, 100] width 43 height 12
click at [709, 174] on div "Tags" at bounding box center [685, 183] width 73 height 18
click at [823, 92] on div "View: Untitled" at bounding box center [835, 100] width 128 height 22
click at [943, 104] on div "Filter" at bounding box center [958, 99] width 55 height 15
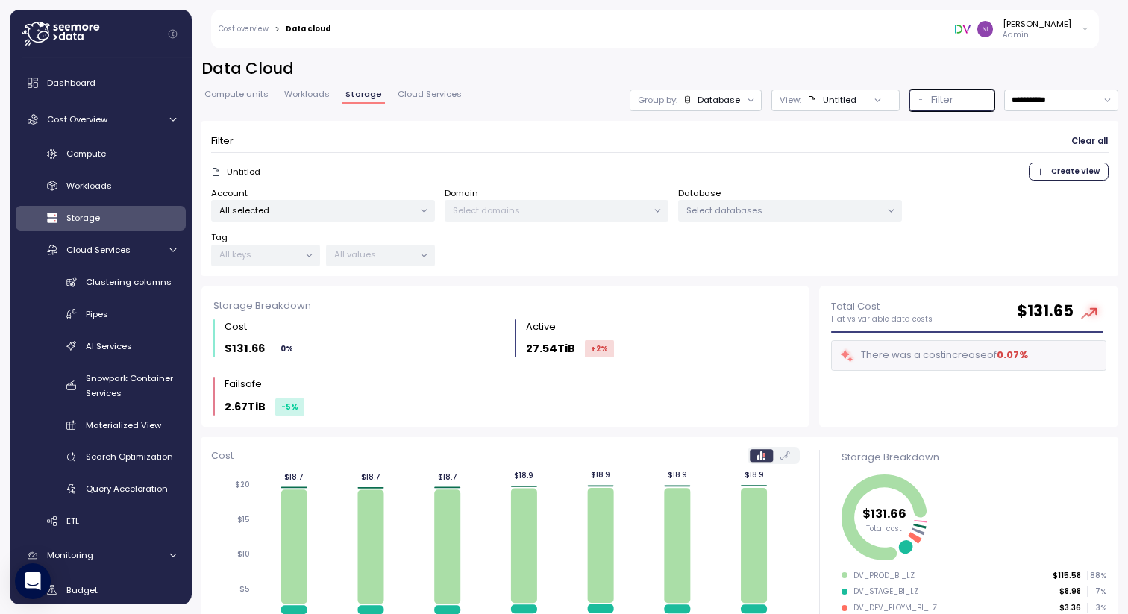
click at [943, 104] on div "Filter" at bounding box center [958, 99] width 55 height 15
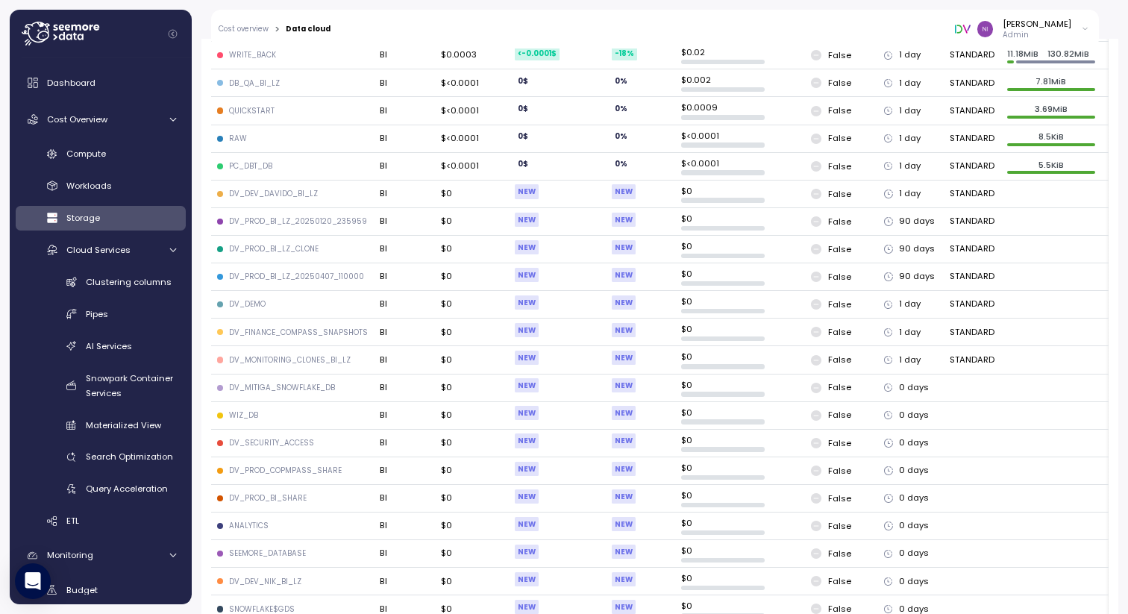
scroll to position [967, 0]
click at [297, 327] on div "DV_FINANCE_COMPASS_SNAPSHOTS" at bounding box center [298, 332] width 139 height 10
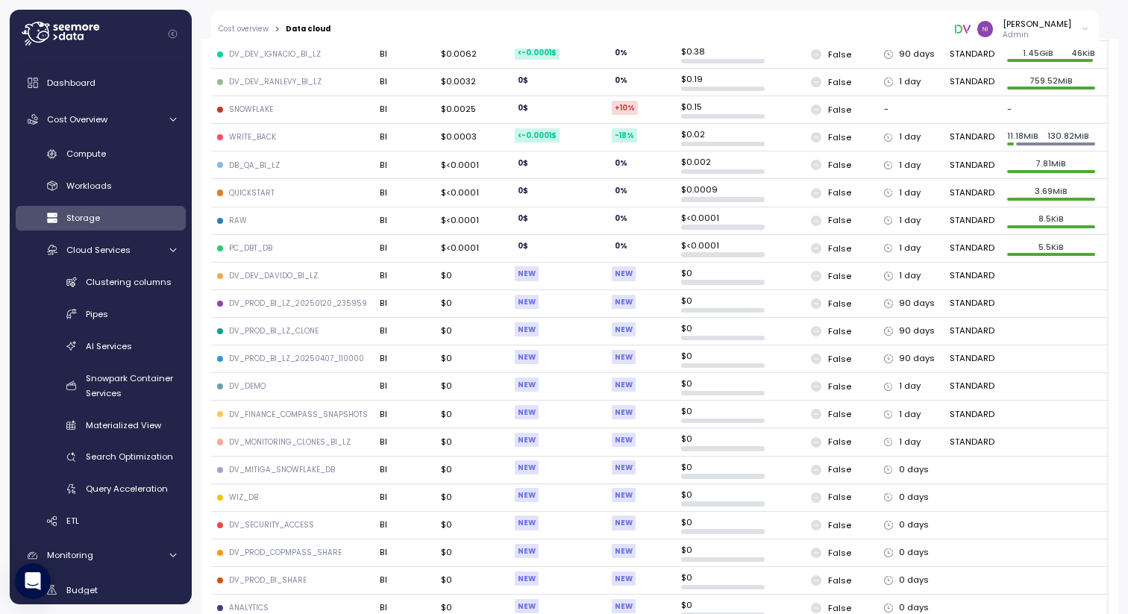
scroll to position [884, 0]
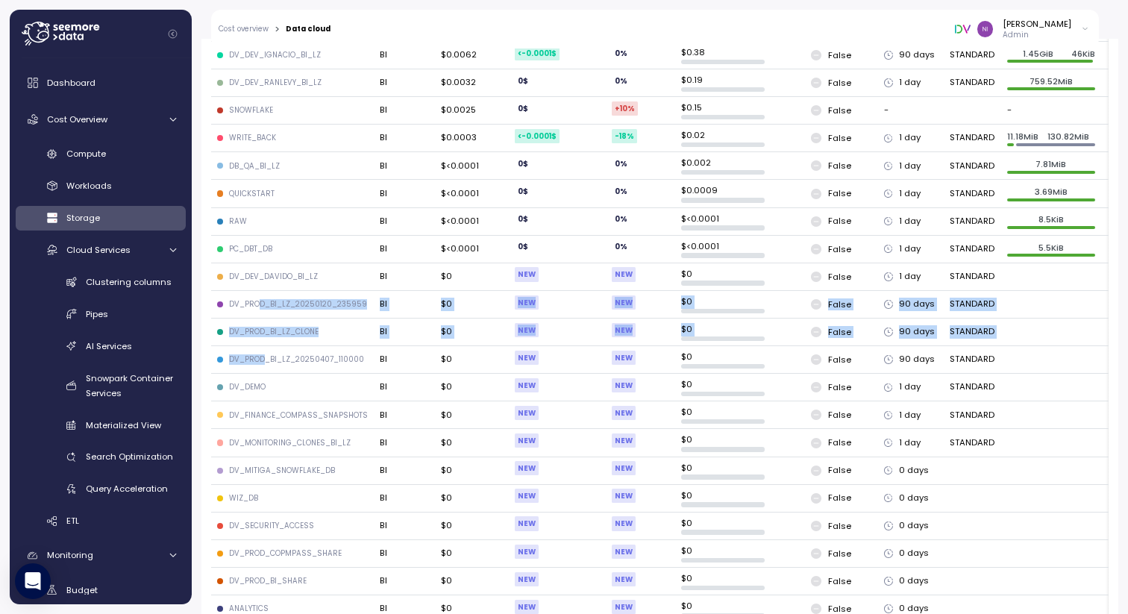
drag, startPoint x: 260, startPoint y: 286, endPoint x: 262, endPoint y: 341, distance: 54.5
click at [262, 342] on tbody "DV_PROD_BI_LZ BI $115.58 0 $ 0 % $ 7.03k False 90 days STANDARD 24.9TiB 1.52TiB…" at bounding box center [671, 208] width 920 height 996
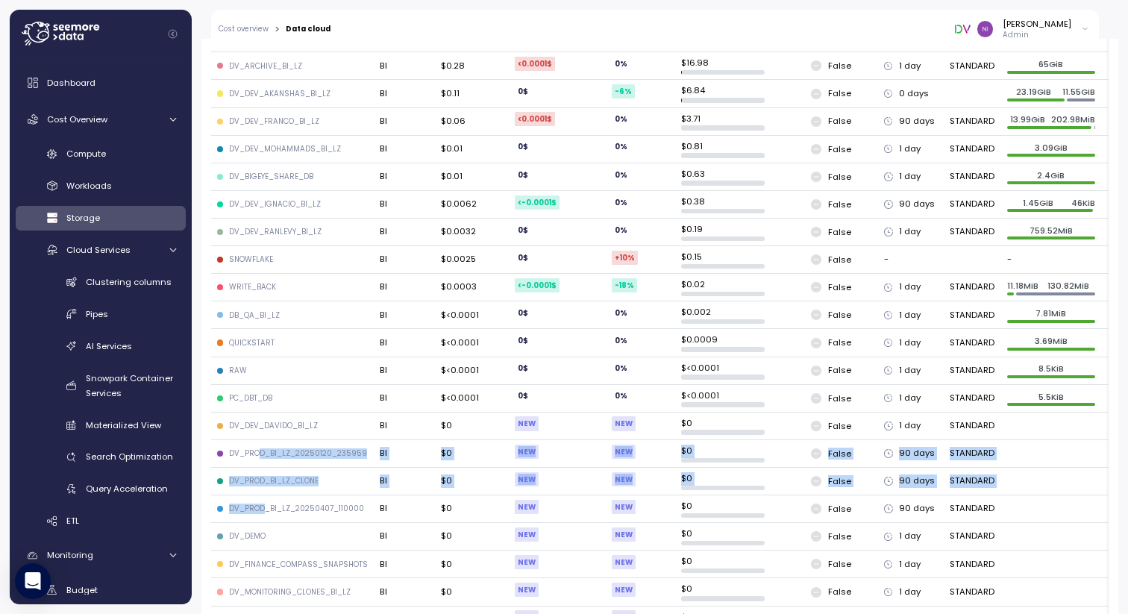
scroll to position [731, 0]
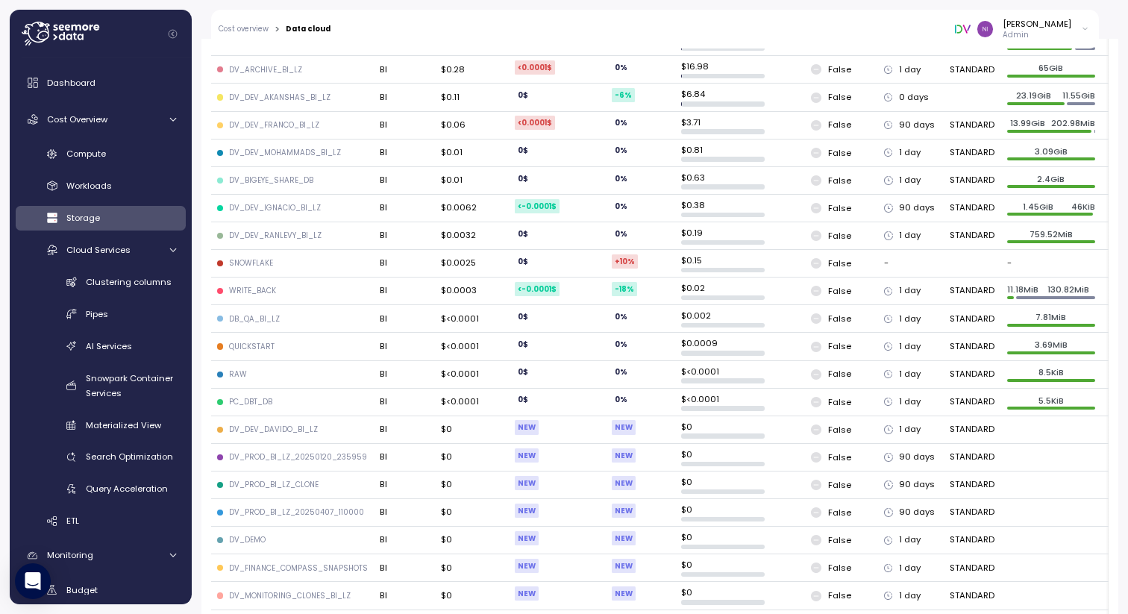
click at [896, 201] on div "90 days" at bounding box center [911, 207] width 54 height 13
click at [884, 201] on div "90 days" at bounding box center [911, 207] width 54 height 13
click at [892, 122] on div "90 days" at bounding box center [911, 125] width 54 height 13
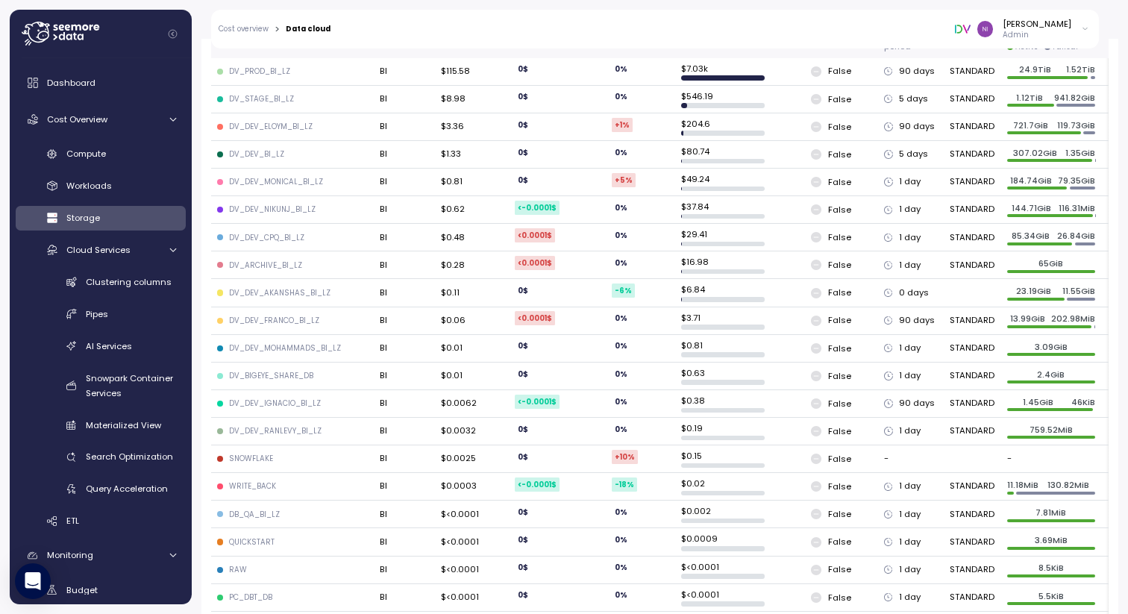
scroll to position [534, 0]
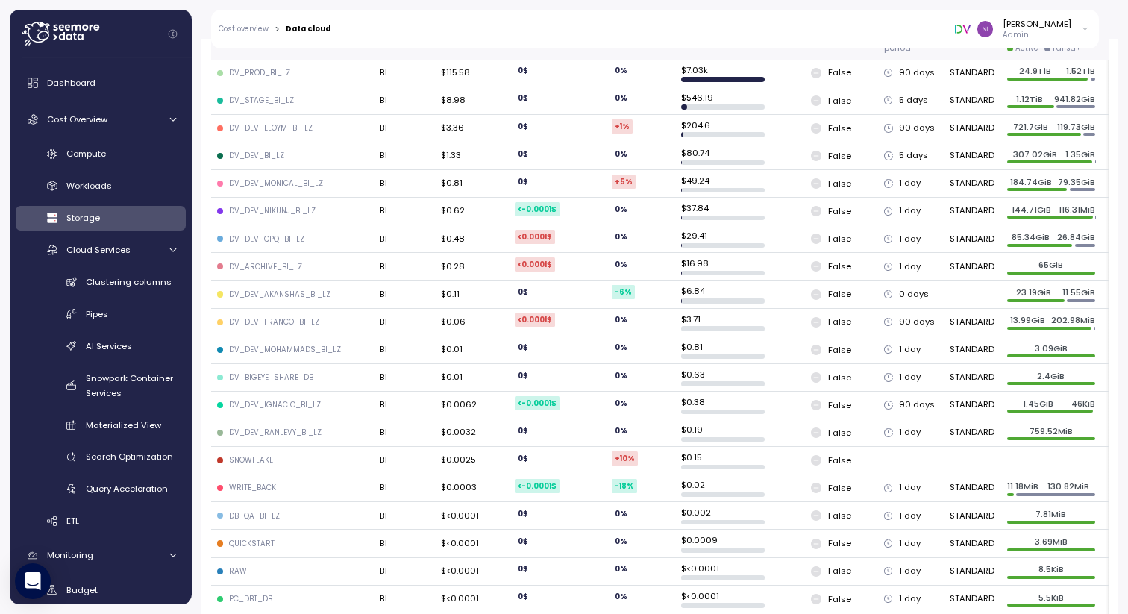
click at [887, 122] on div "90 days" at bounding box center [911, 128] width 54 height 13
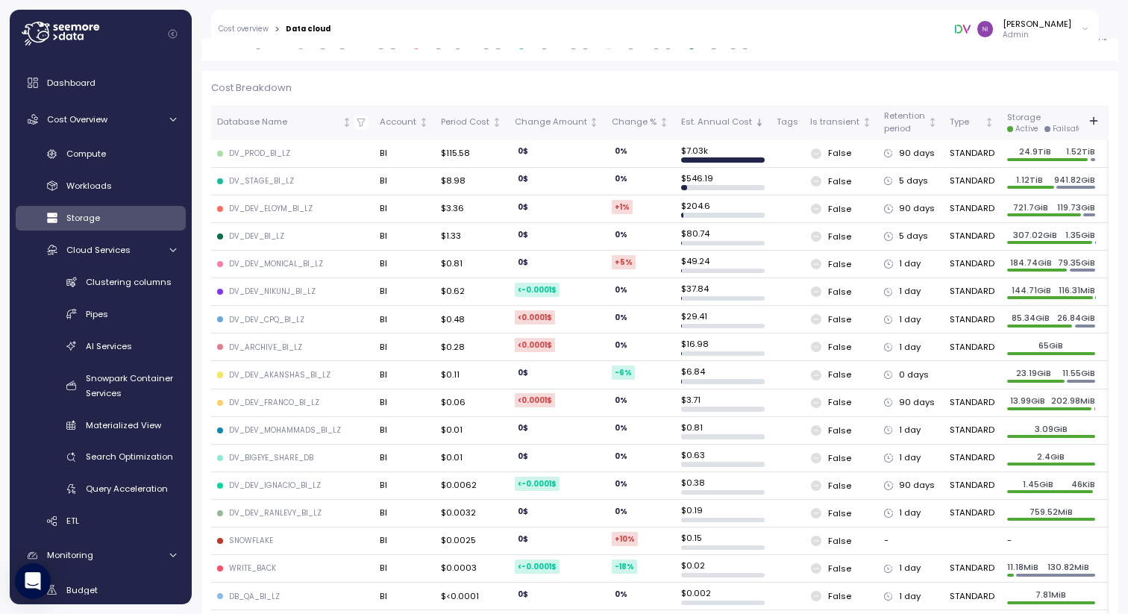
scroll to position [445, 0]
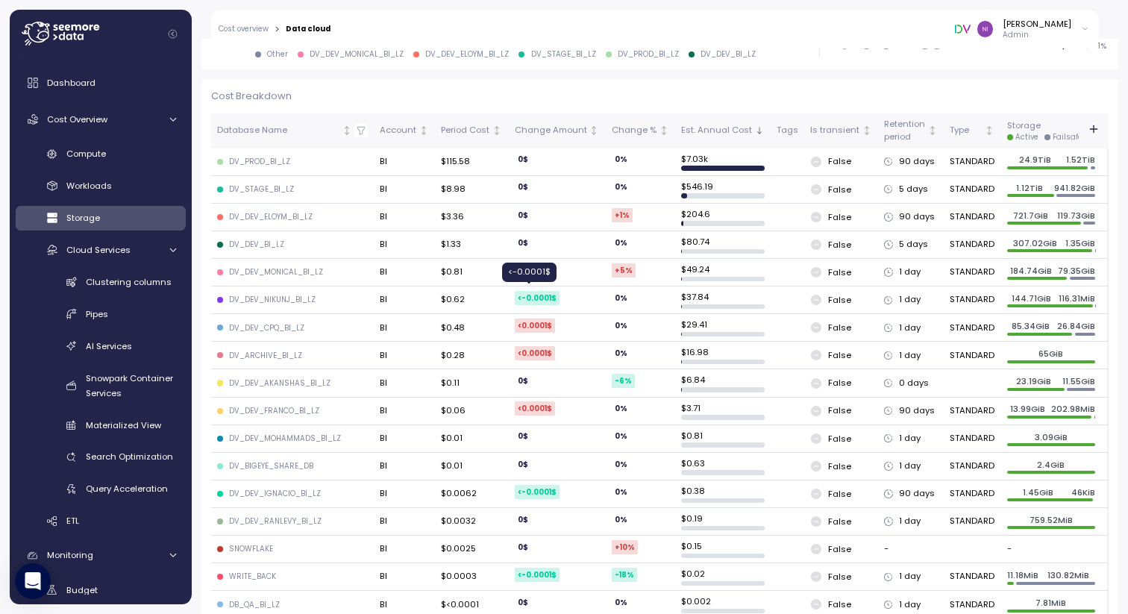
click at [517, 295] on div "<-0.0001 $" at bounding box center [537, 298] width 45 height 14
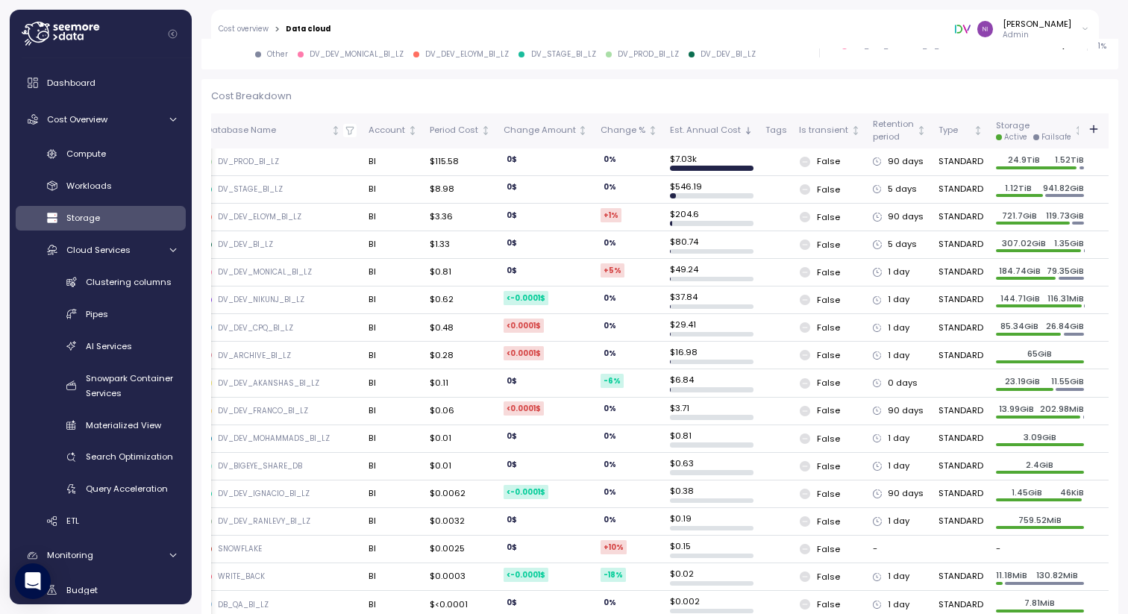
scroll to position [0, 0]
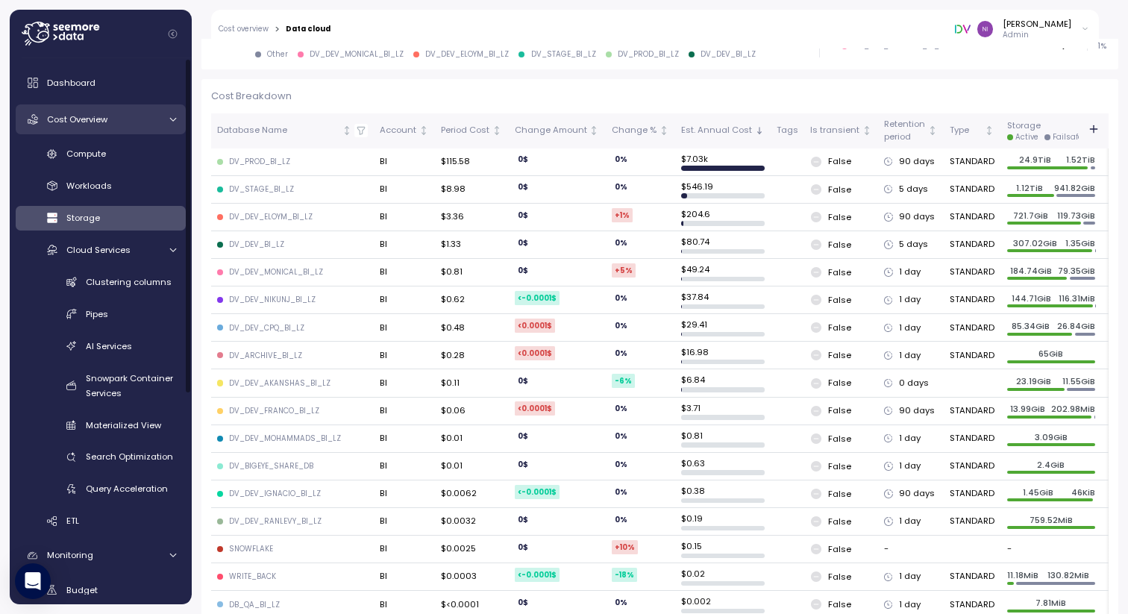
click at [104, 124] on span "Cost Overview" at bounding box center [77, 119] width 60 height 12
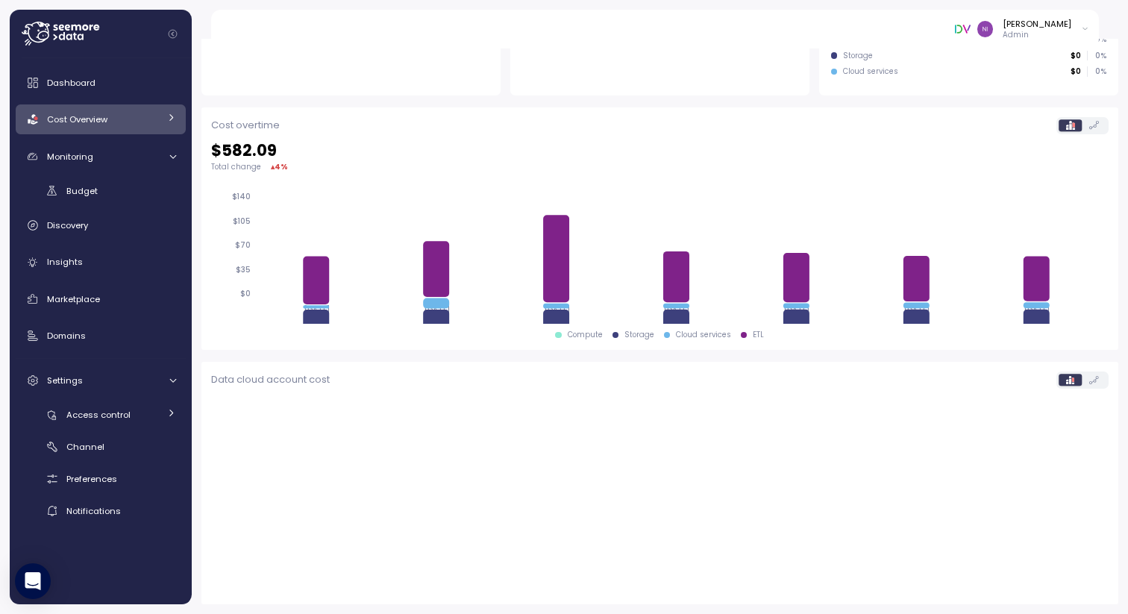
click at [107, 122] on span "Cost Overview" at bounding box center [77, 119] width 60 height 12
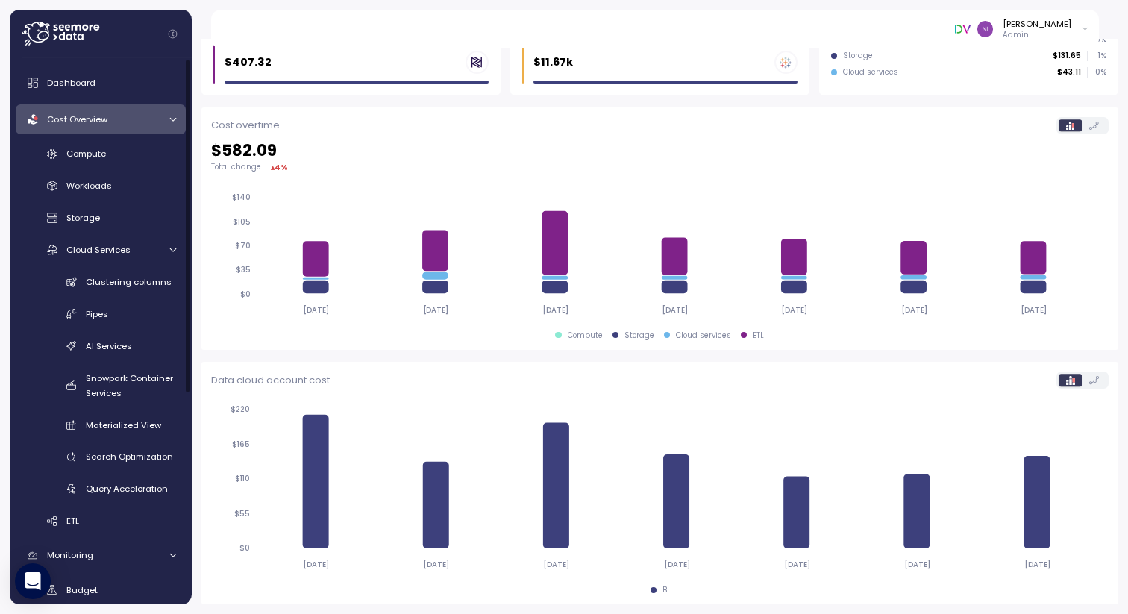
click at [107, 122] on span "Cost Overview" at bounding box center [77, 119] width 60 height 12
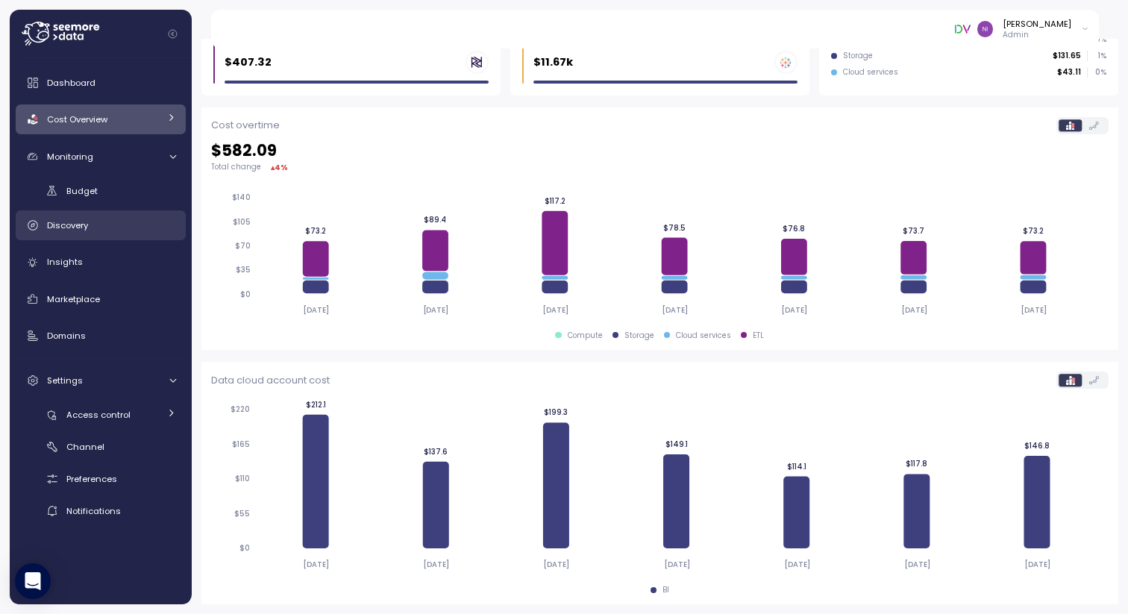
click at [75, 230] on span "Discovery" at bounding box center [67, 225] width 41 height 12
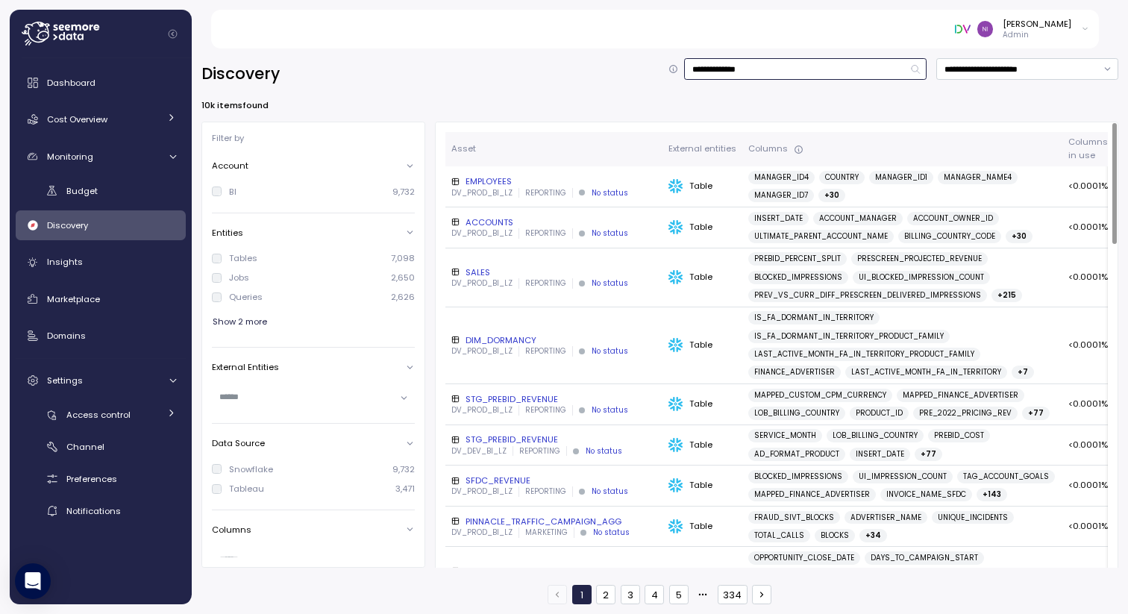
click at [897, 72] on input "**********" at bounding box center [805, 69] width 242 height 22
click at [770, 179] on span "MANAGER_ID4" at bounding box center [781, 177] width 54 height 13
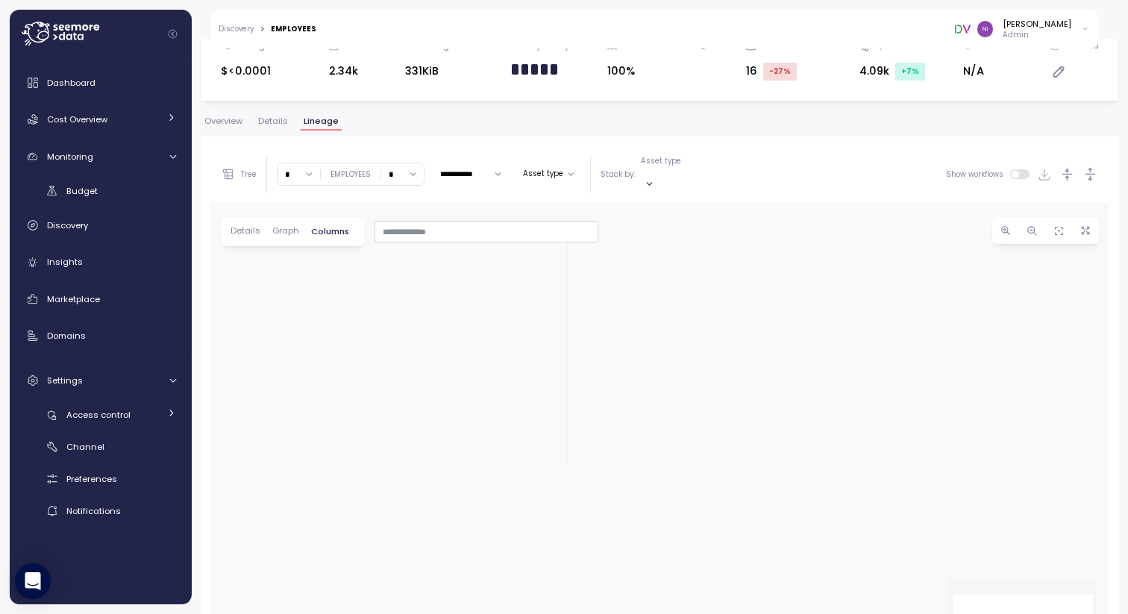
scroll to position [281, 0]
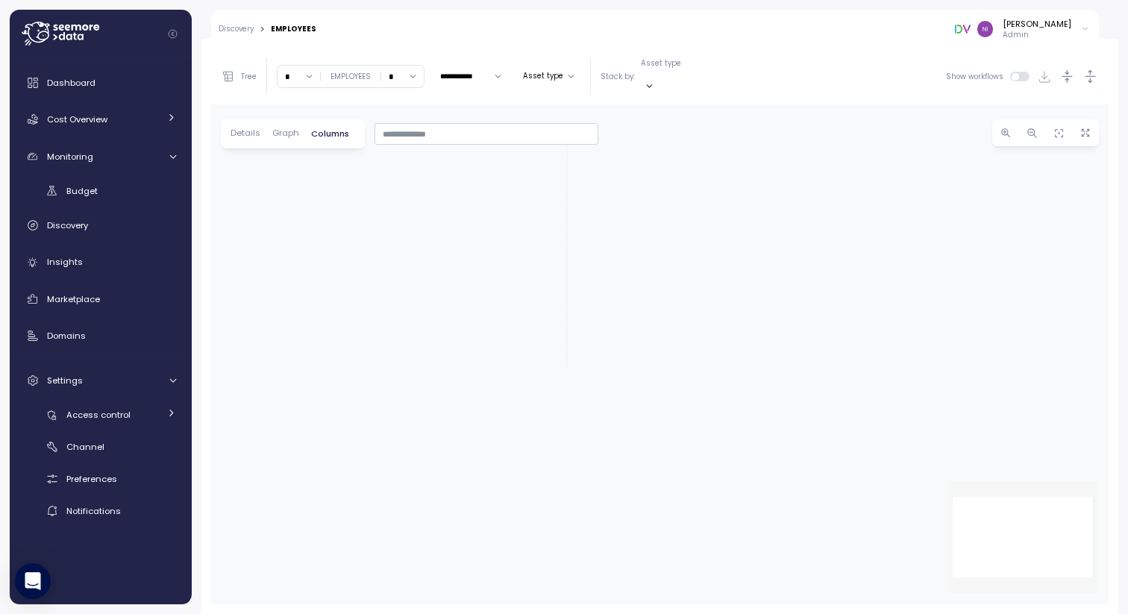
click at [404, 70] on input "*" at bounding box center [402, 77] width 43 height 22
click at [568, 45] on div "[PERSON_NAME] Admin" at bounding box center [712, 29] width 773 height 39
click at [671, 69] on p "Asset type" at bounding box center [661, 63] width 40 height 10
click at [532, 69] on button "Asset type" at bounding box center [548, 76] width 63 height 18
click at [767, 45] on div "[PERSON_NAME] Admin" at bounding box center [712, 29] width 773 height 39
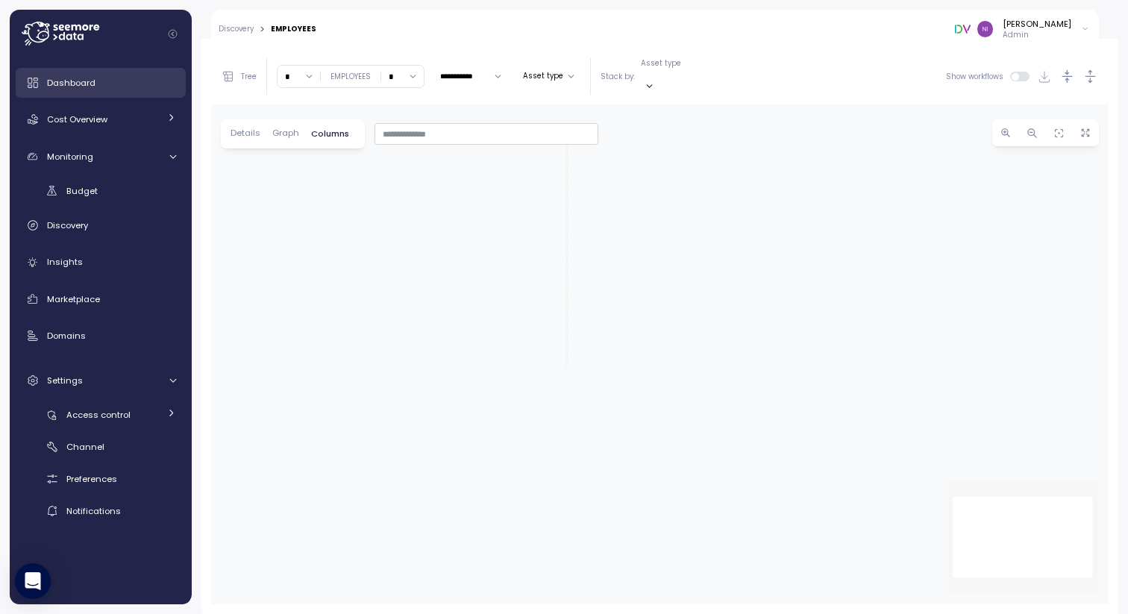
click at [89, 87] on span "Dashboard" at bounding box center [71, 83] width 48 height 12
